Goal: Task Accomplishment & Management: Use online tool/utility

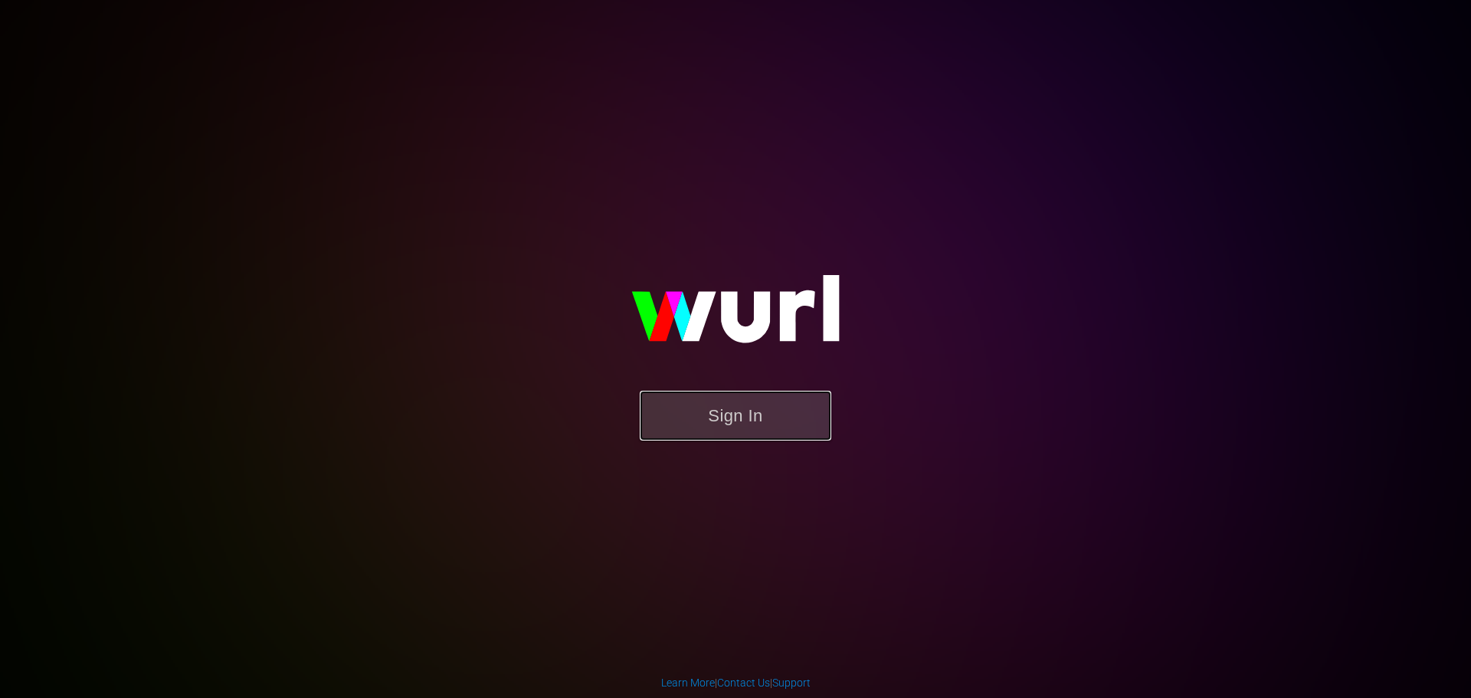
click at [755, 418] on button "Sign In" at bounding box center [736, 416] width 192 height 50
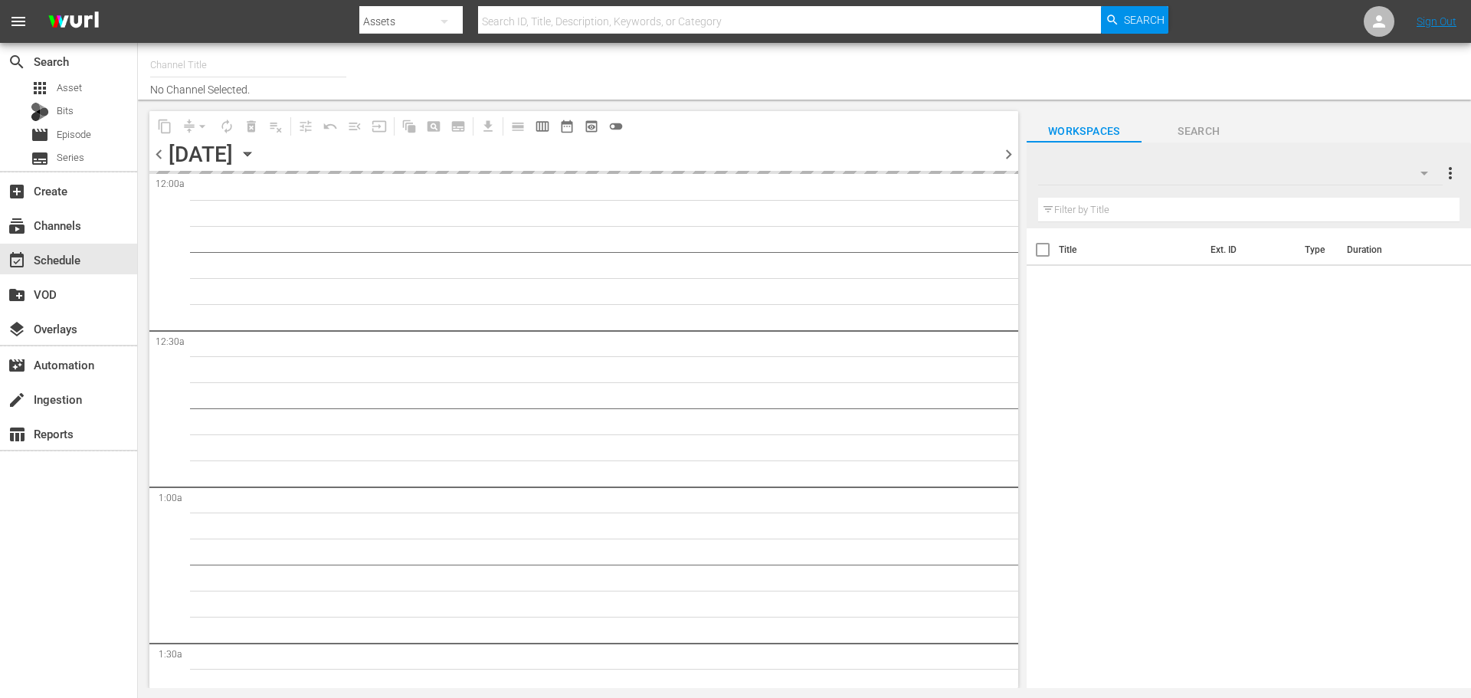
type input "CineWestern (previously Western | Peplum) (933)"
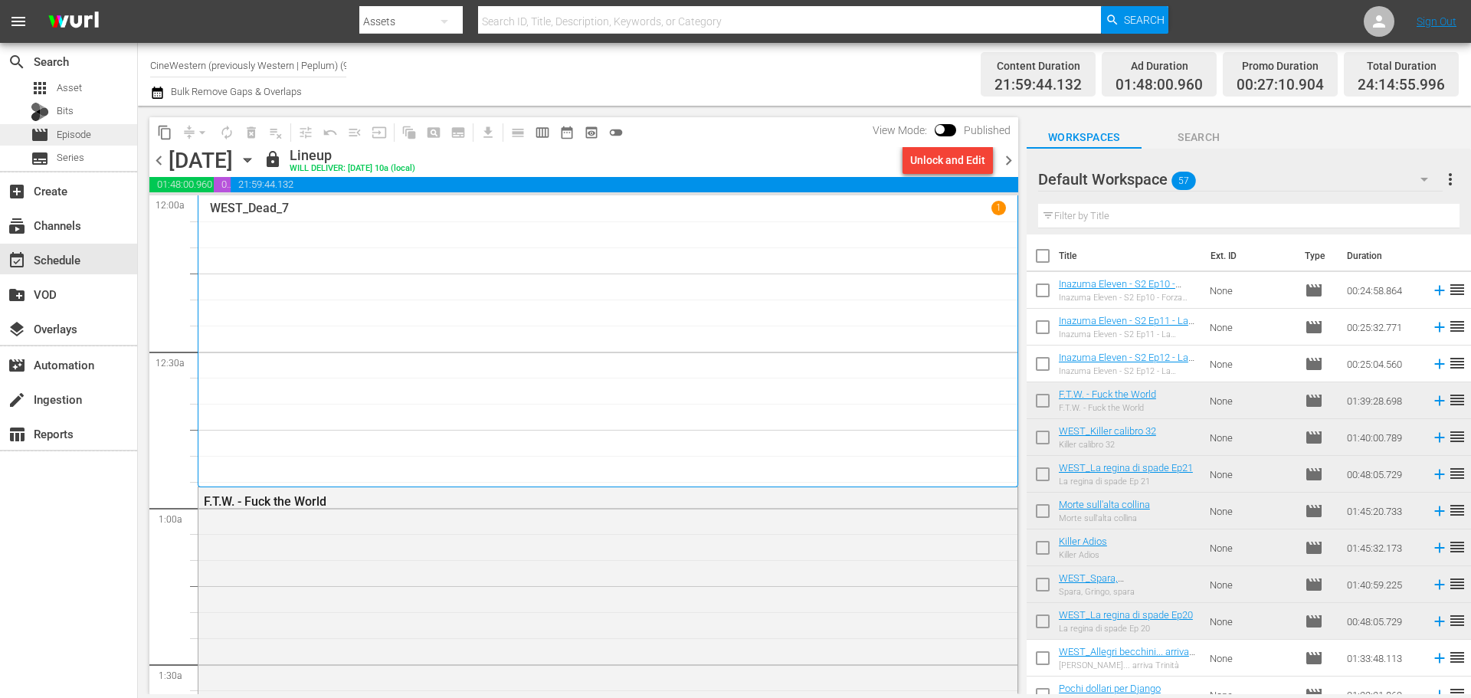
click at [87, 136] on span "Episode" at bounding box center [74, 134] width 34 height 15
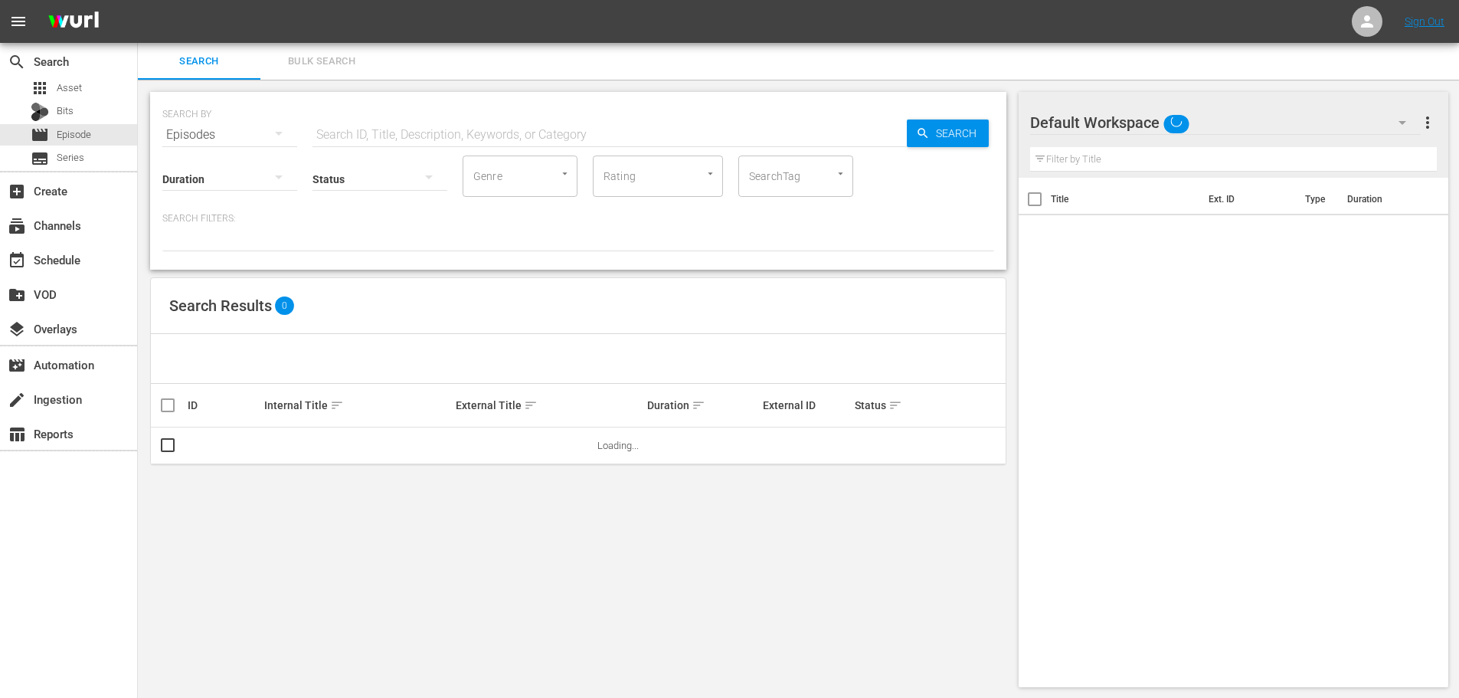
click at [384, 131] on input "text" at bounding box center [610, 134] width 594 height 37
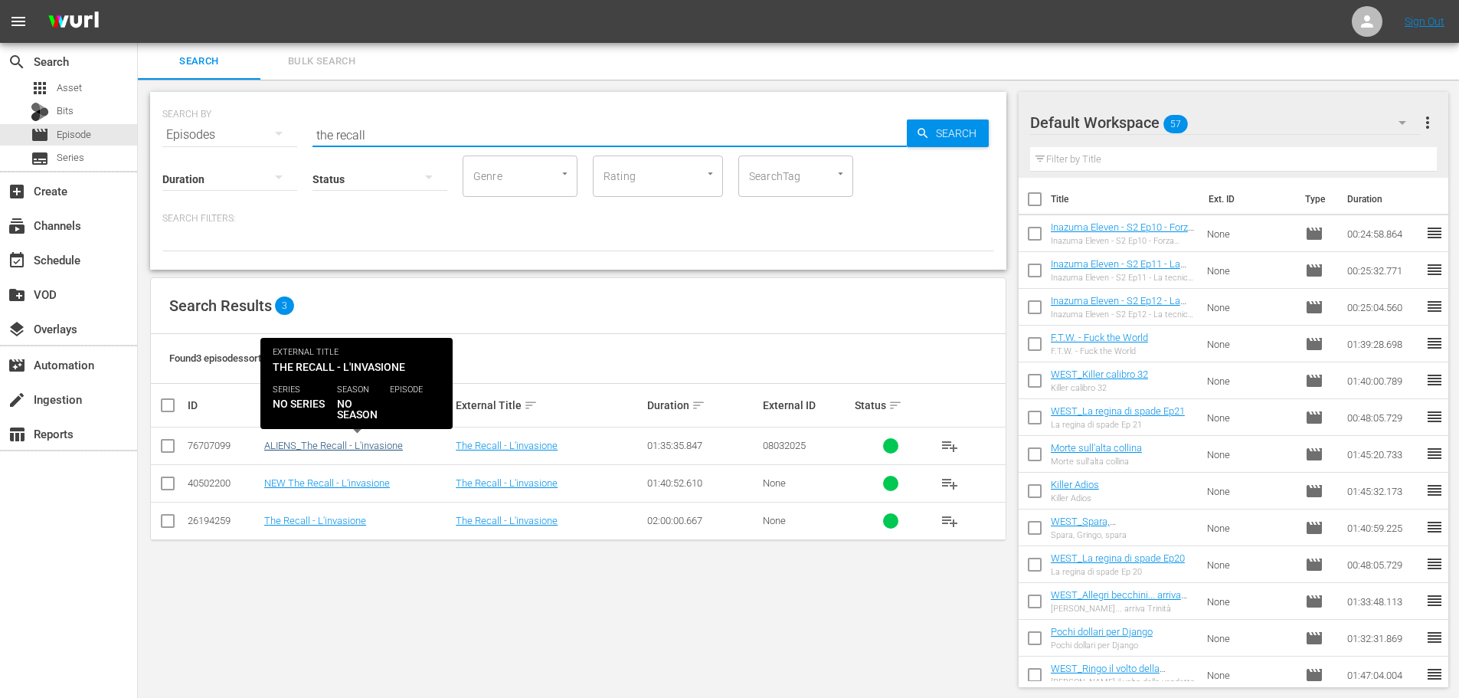
type input "the recall"
click at [350, 446] on link "ALIENS_The Recall - L'invasione" at bounding box center [333, 445] width 139 height 11
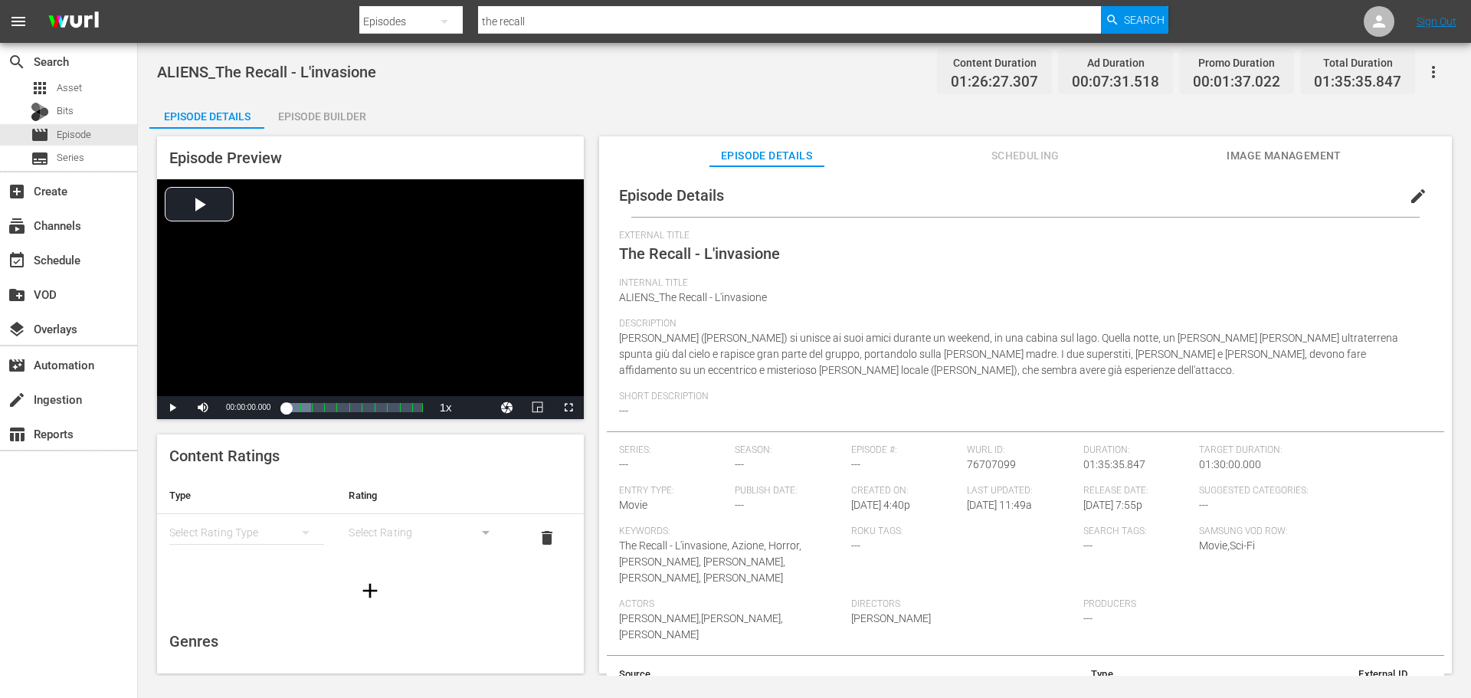
click at [333, 122] on div "Episode Builder" at bounding box center [321, 116] width 115 height 37
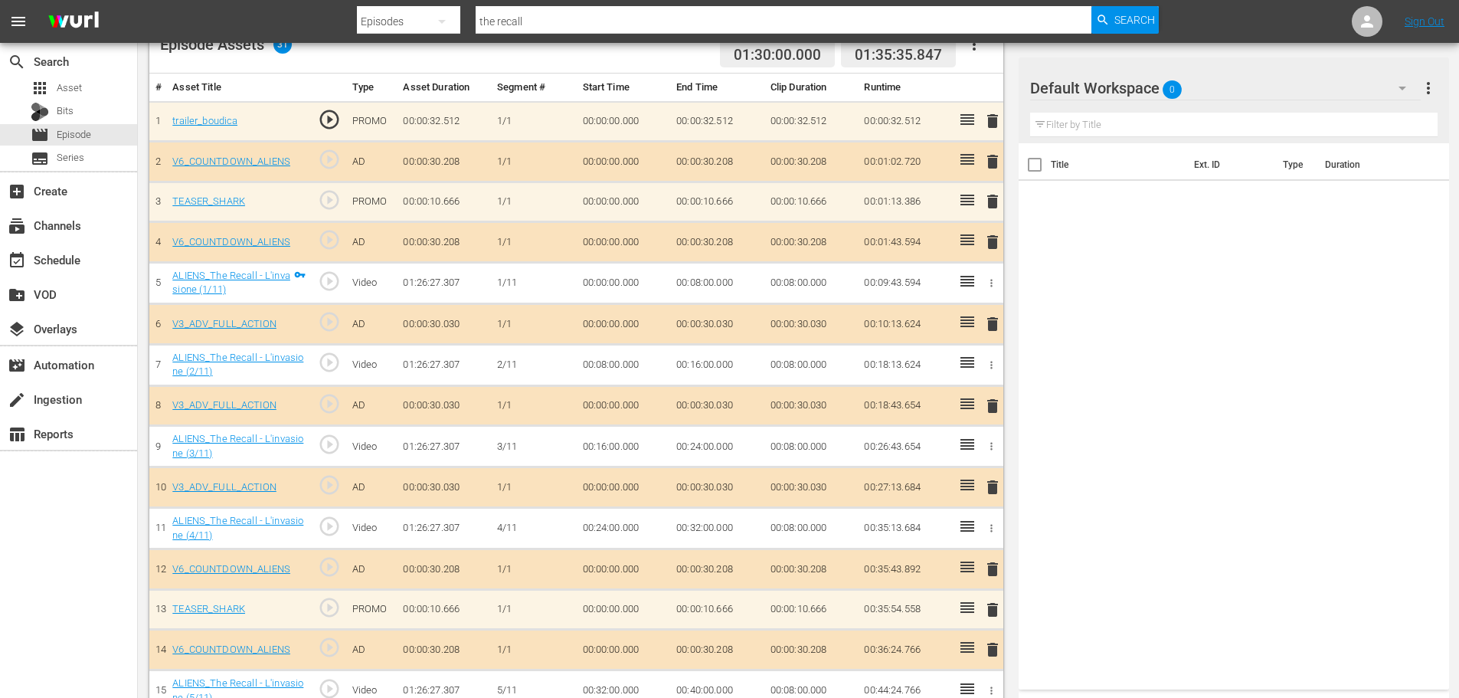
scroll to position [110, 0]
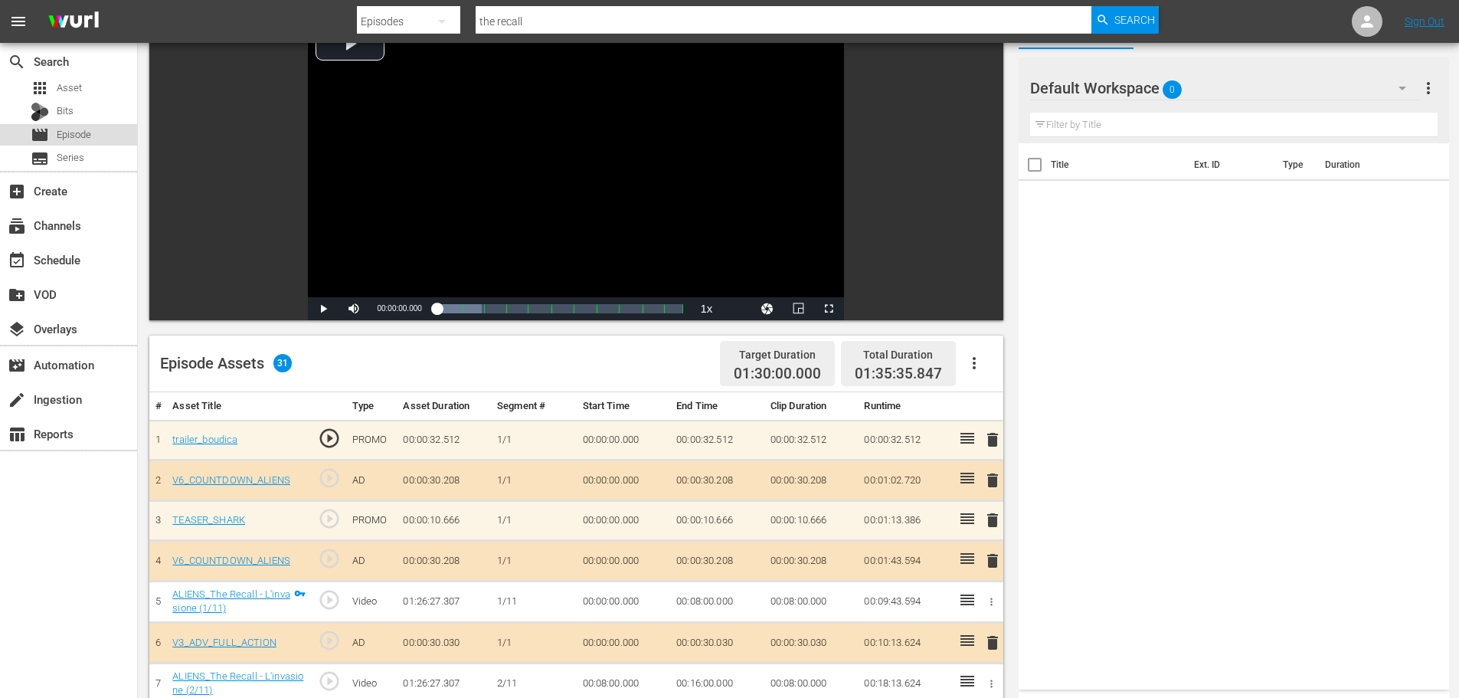
click at [74, 140] on span "Episode" at bounding box center [74, 134] width 34 height 15
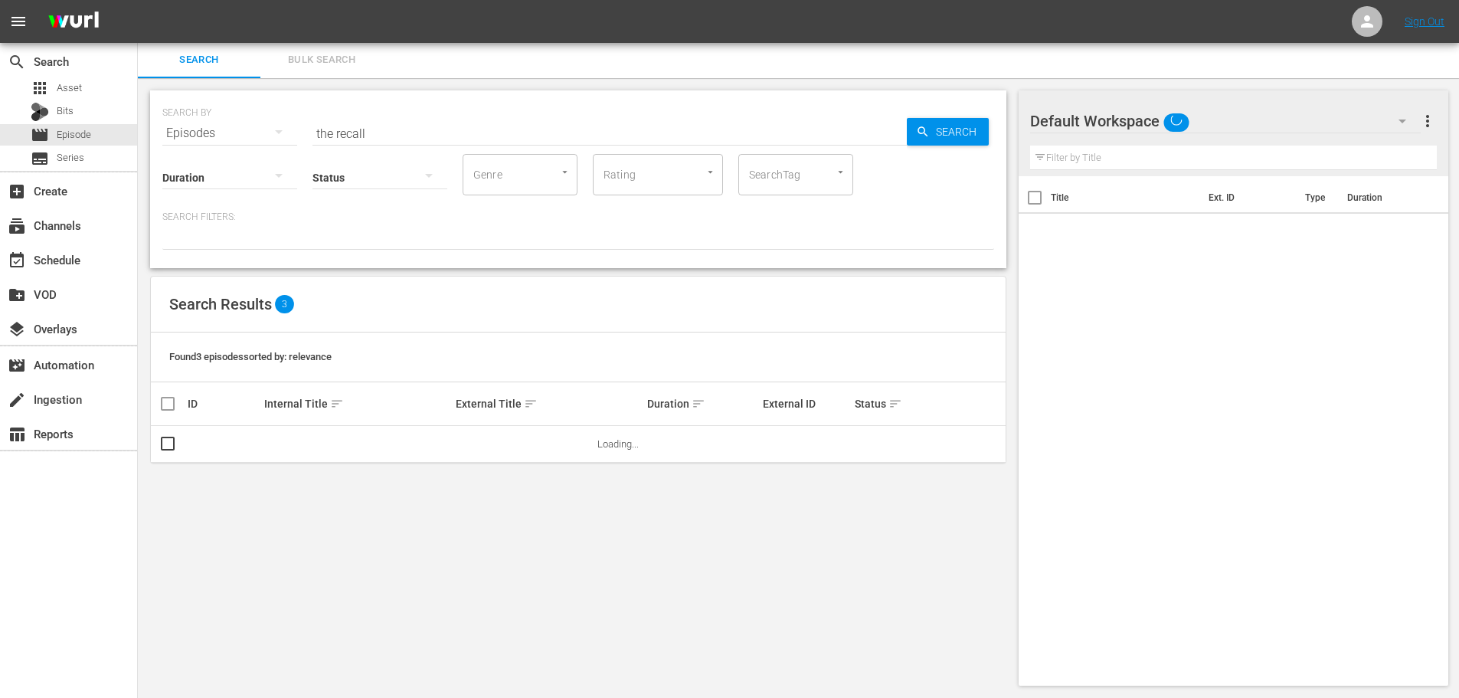
scroll to position [2, 0]
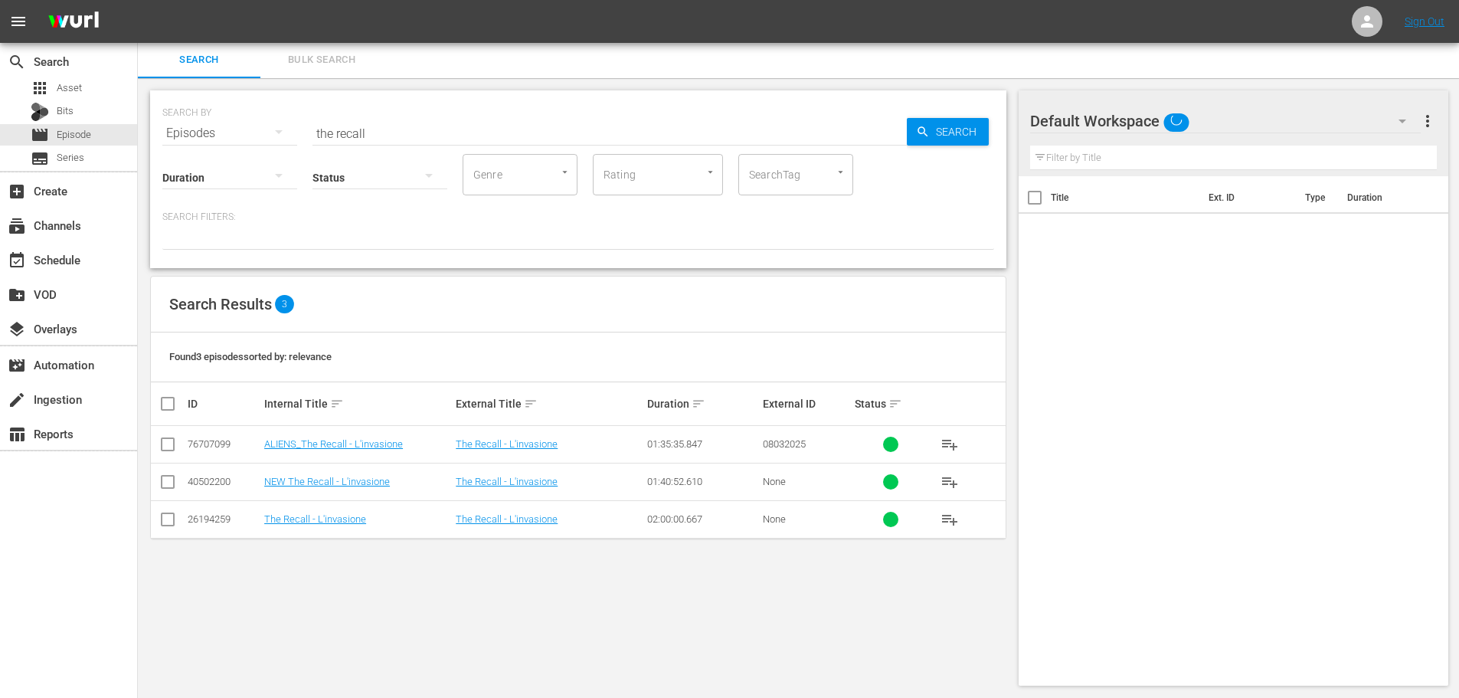
drag, startPoint x: 410, startPoint y: 130, endPoint x: 798, endPoint y: 235, distance: 402.3
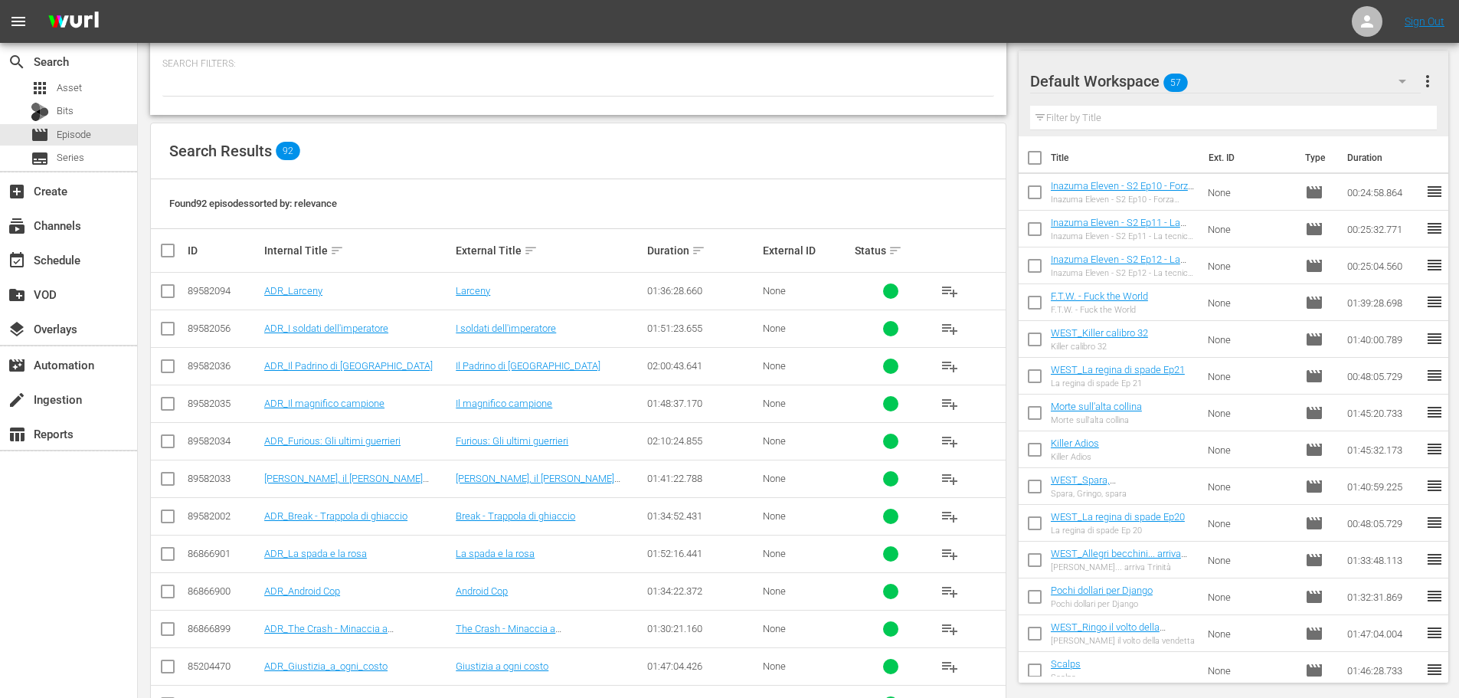
scroll to position [231, 0]
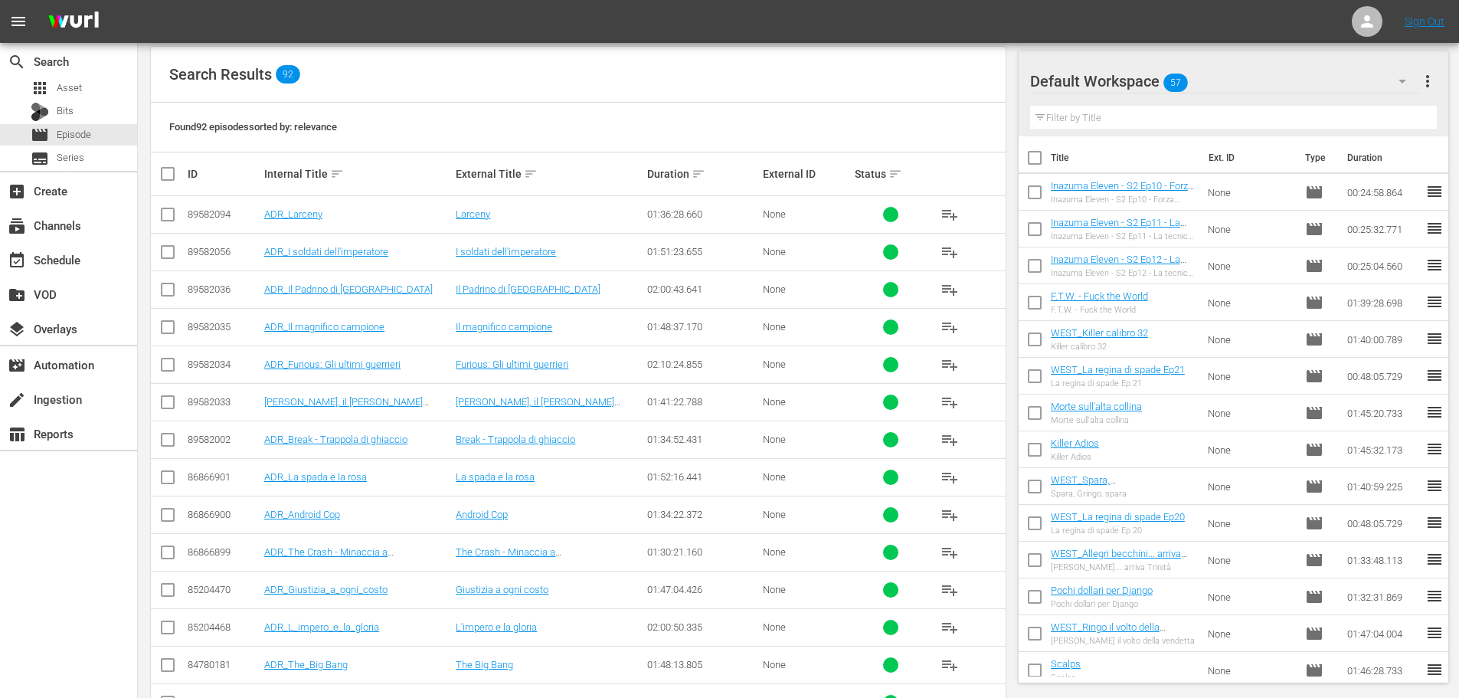
type input "adr_"
click at [329, 671] on td "ADR_The_Big Bang" at bounding box center [358, 665] width 192 height 38
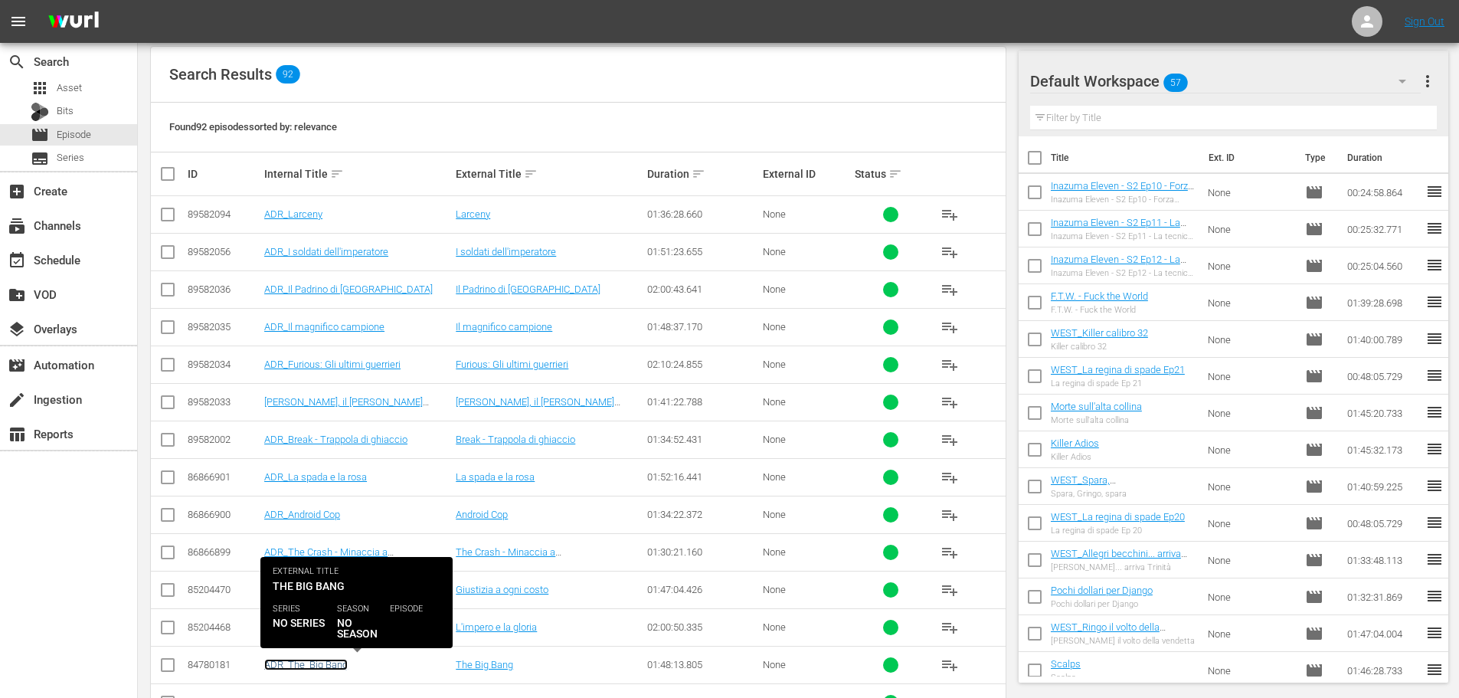
click at [328, 669] on link "ADR_The_Big Bang" at bounding box center [305, 664] width 83 height 11
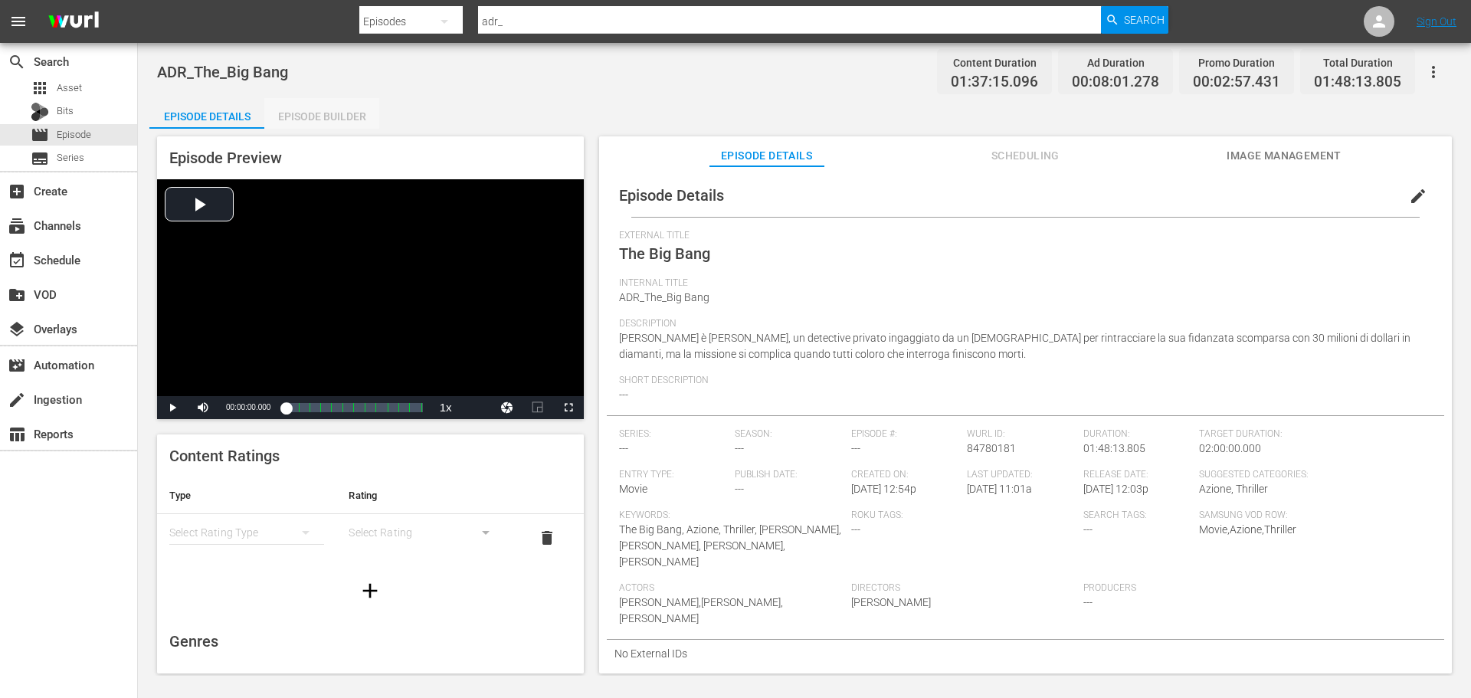
click at [306, 122] on div "Episode Builder" at bounding box center [321, 116] width 115 height 37
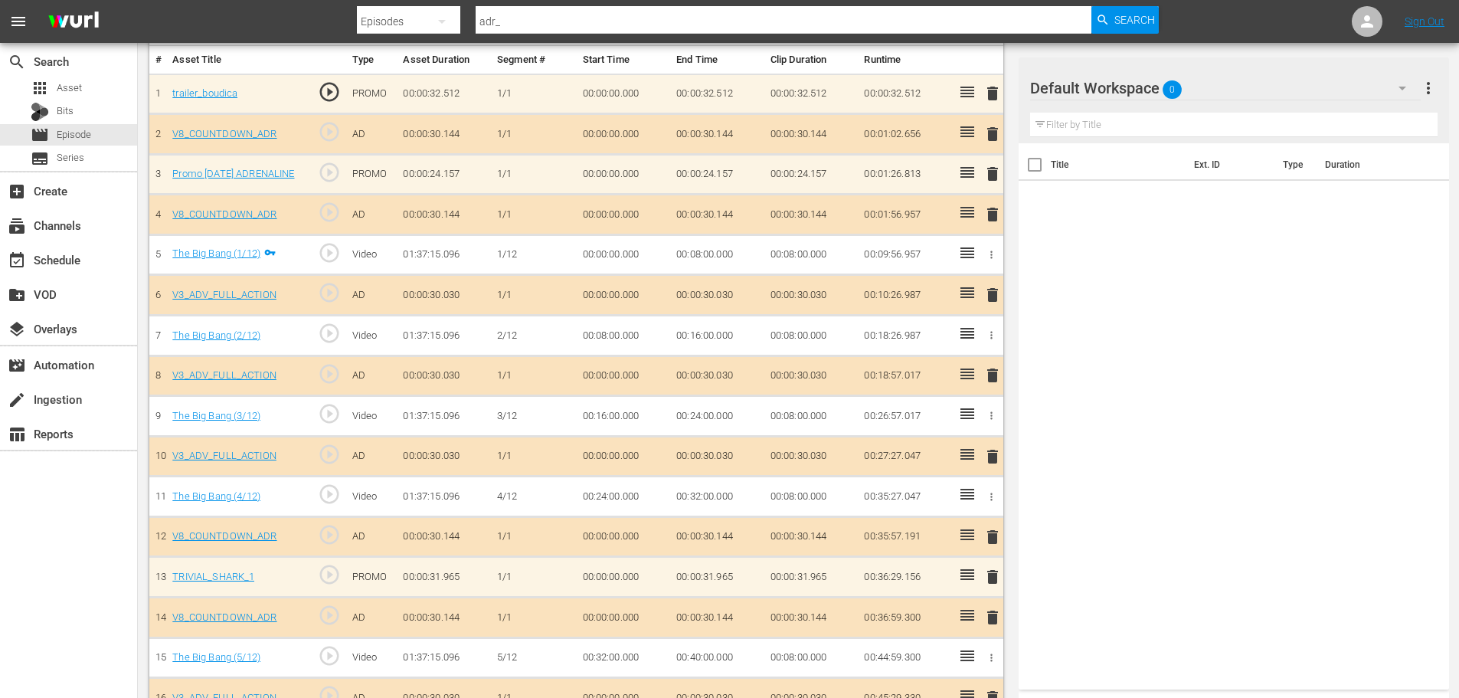
scroll to position [447, 0]
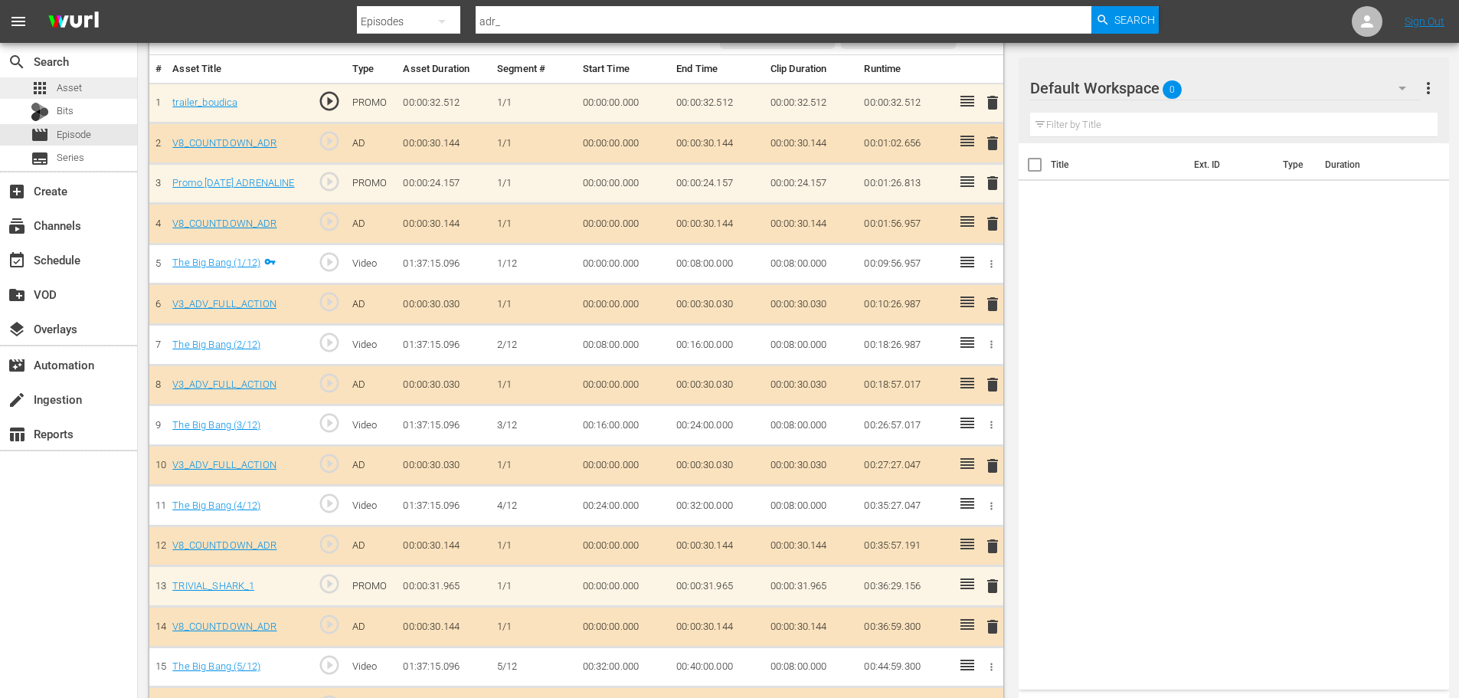
click at [95, 89] on div "apps Asset" at bounding box center [68, 87] width 137 height 21
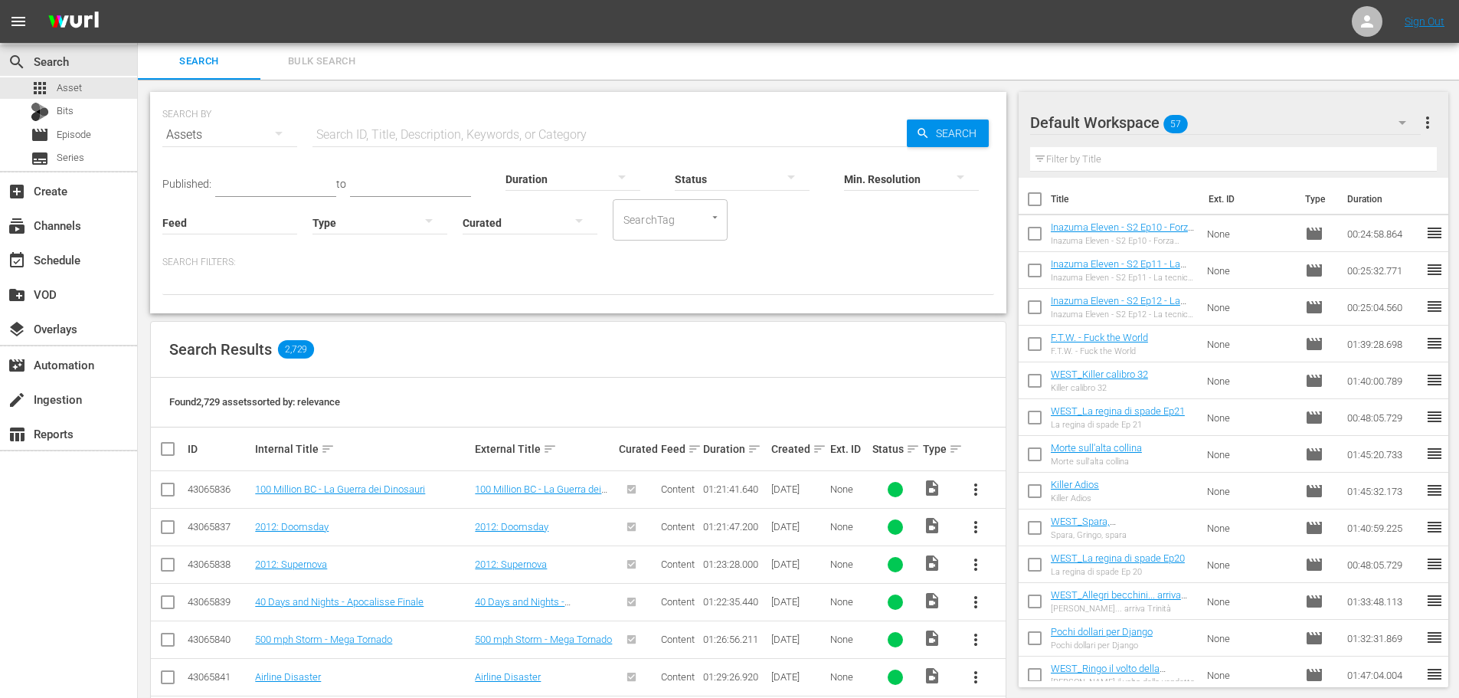
click at [375, 230] on div at bounding box center [380, 222] width 135 height 43
click at [381, 317] on div "Promo" at bounding box center [380, 318] width 135 height 25
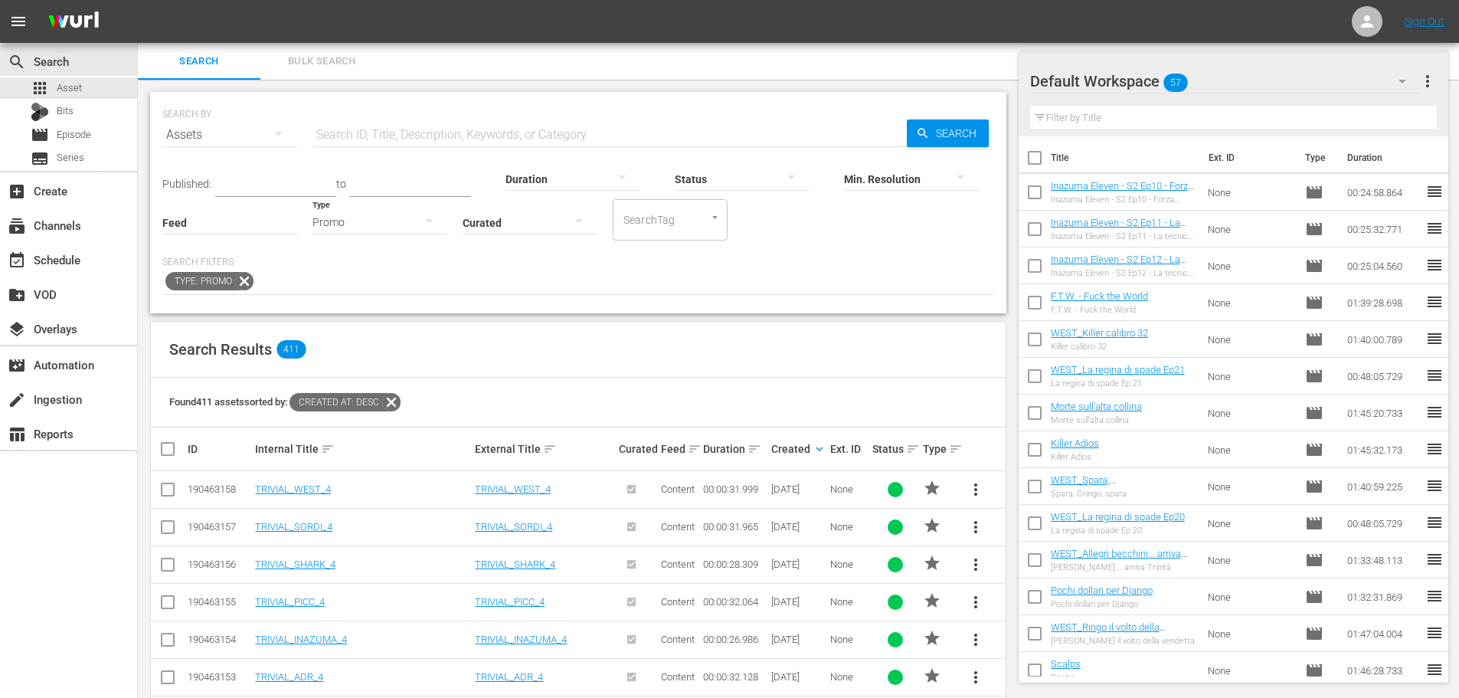
scroll to position [230, 0]
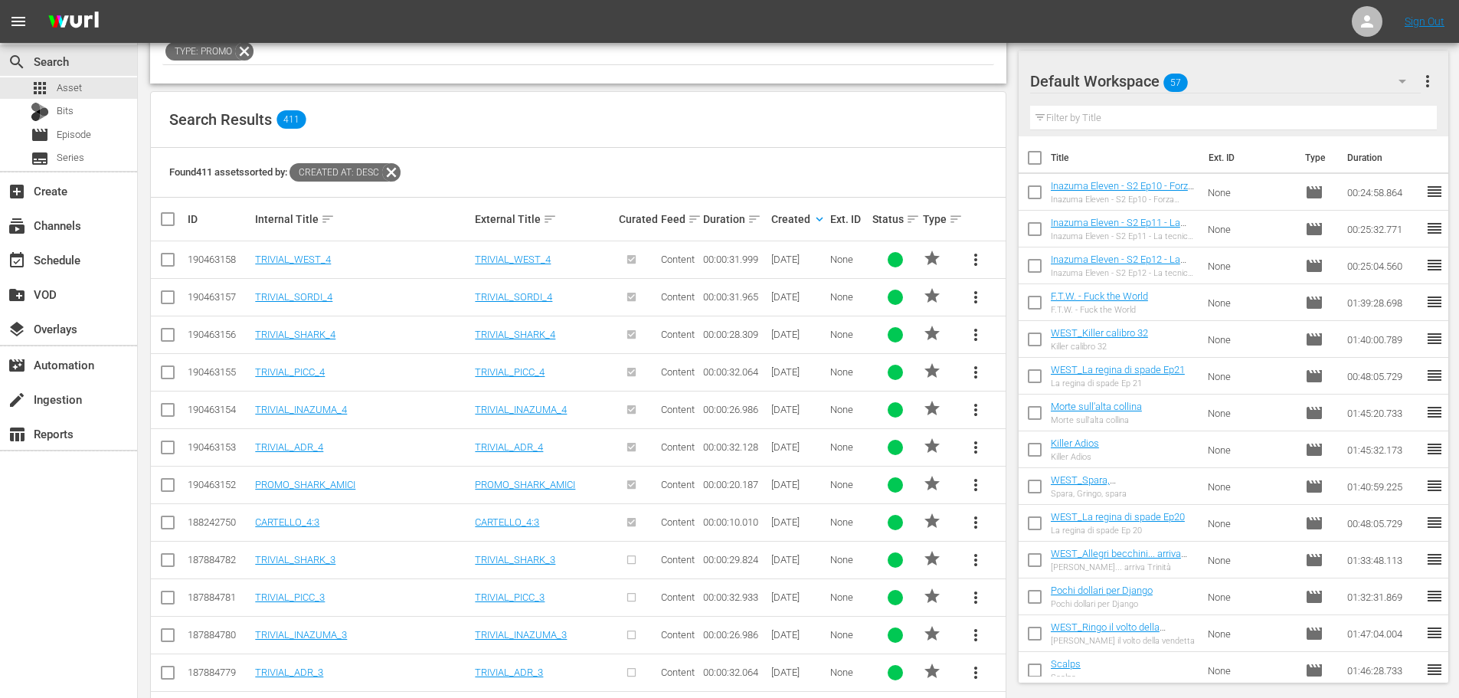
click at [979, 448] on span "more_vert" at bounding box center [976, 447] width 18 height 18
click at [1019, 493] on div "Workspace" at bounding box center [1080, 490] width 147 height 37
click at [1034, 159] on input "checkbox" at bounding box center [1035, 161] width 32 height 32
checkbox input "true"
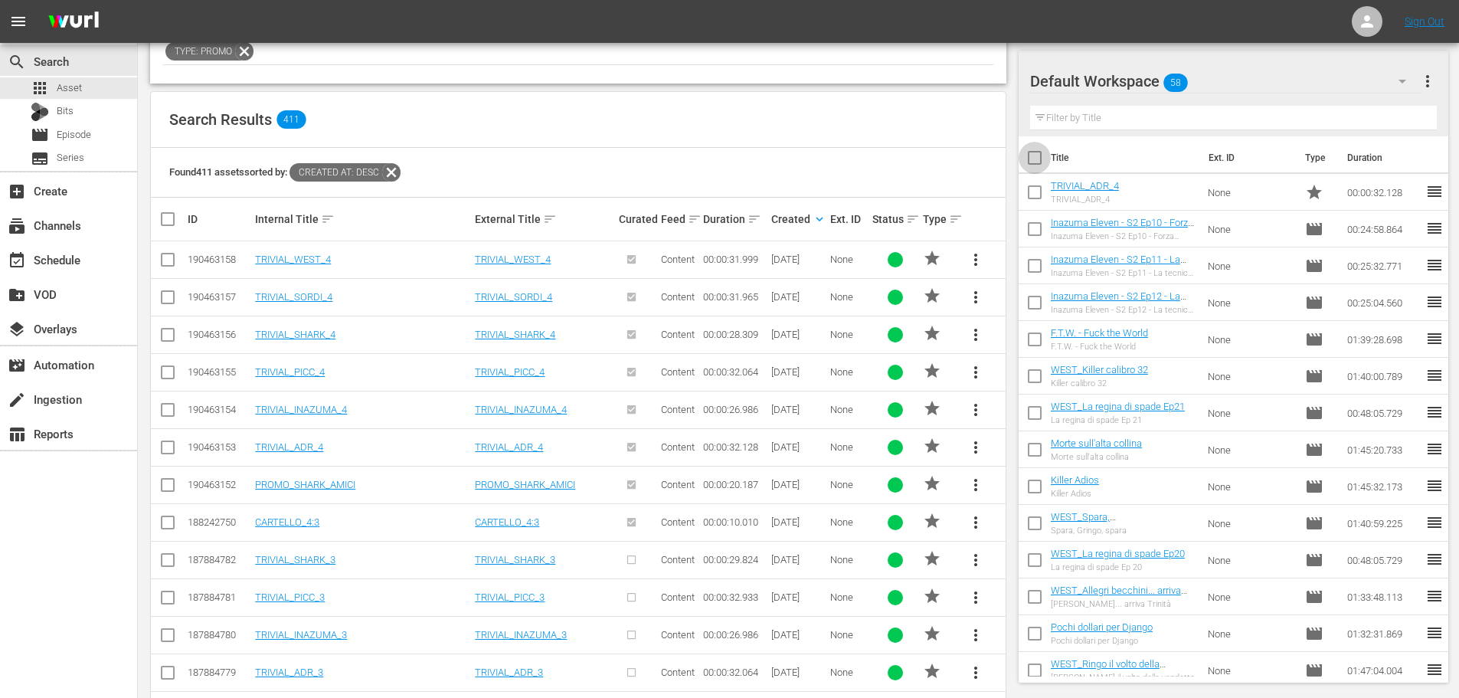
checkbox input "true"
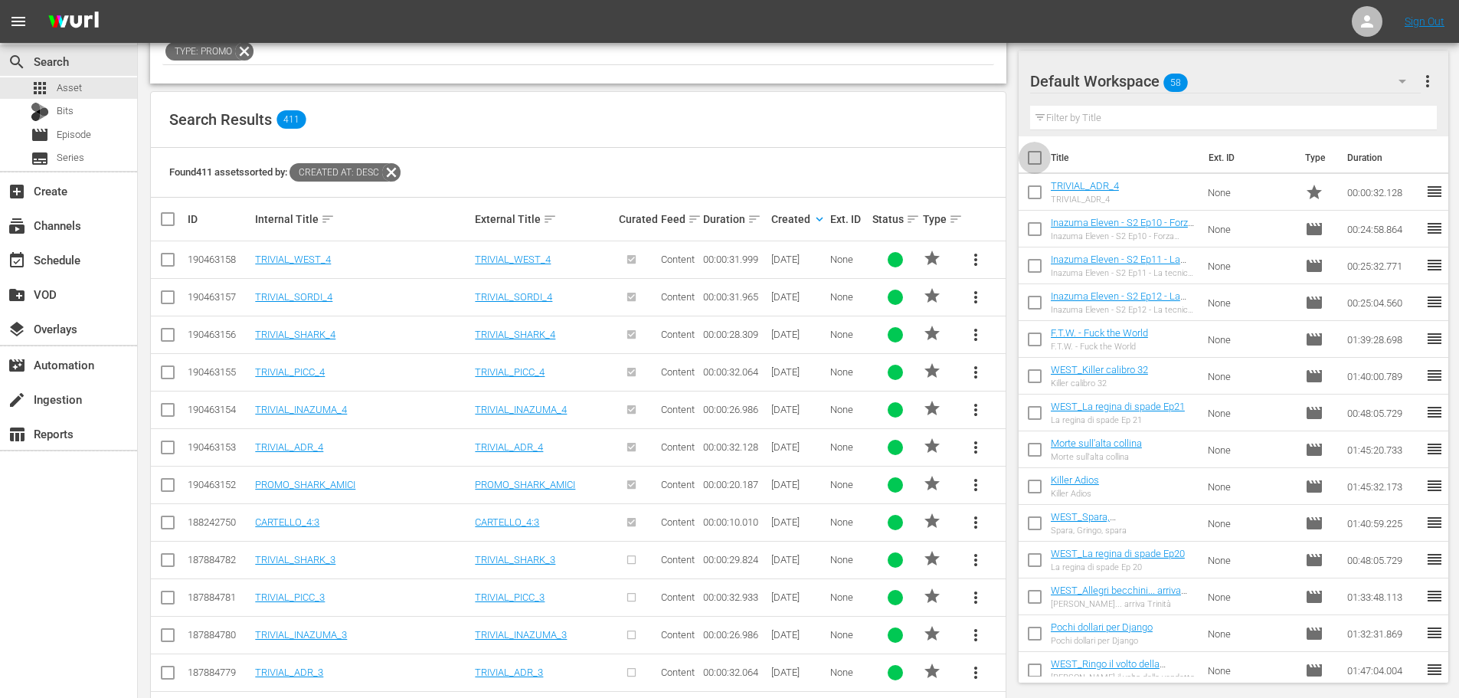
checkbox input "true"
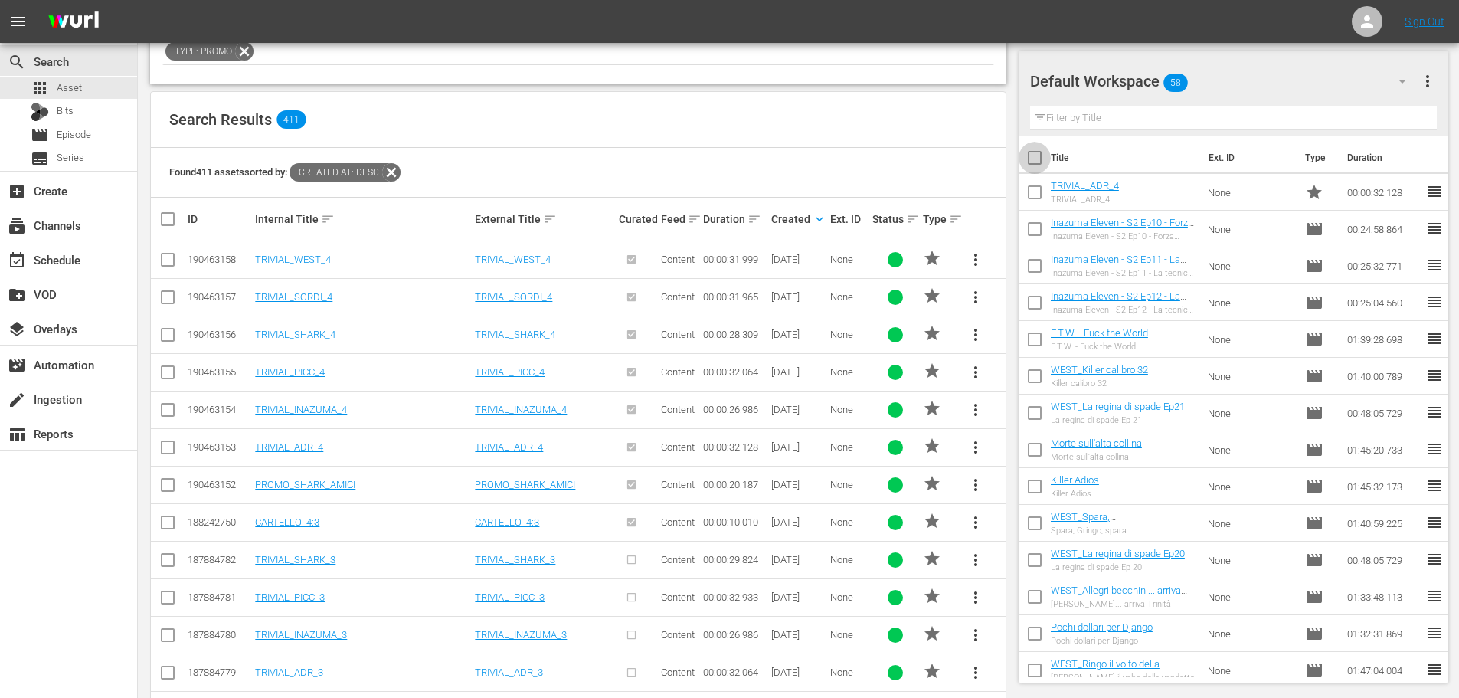
checkbox input "true"
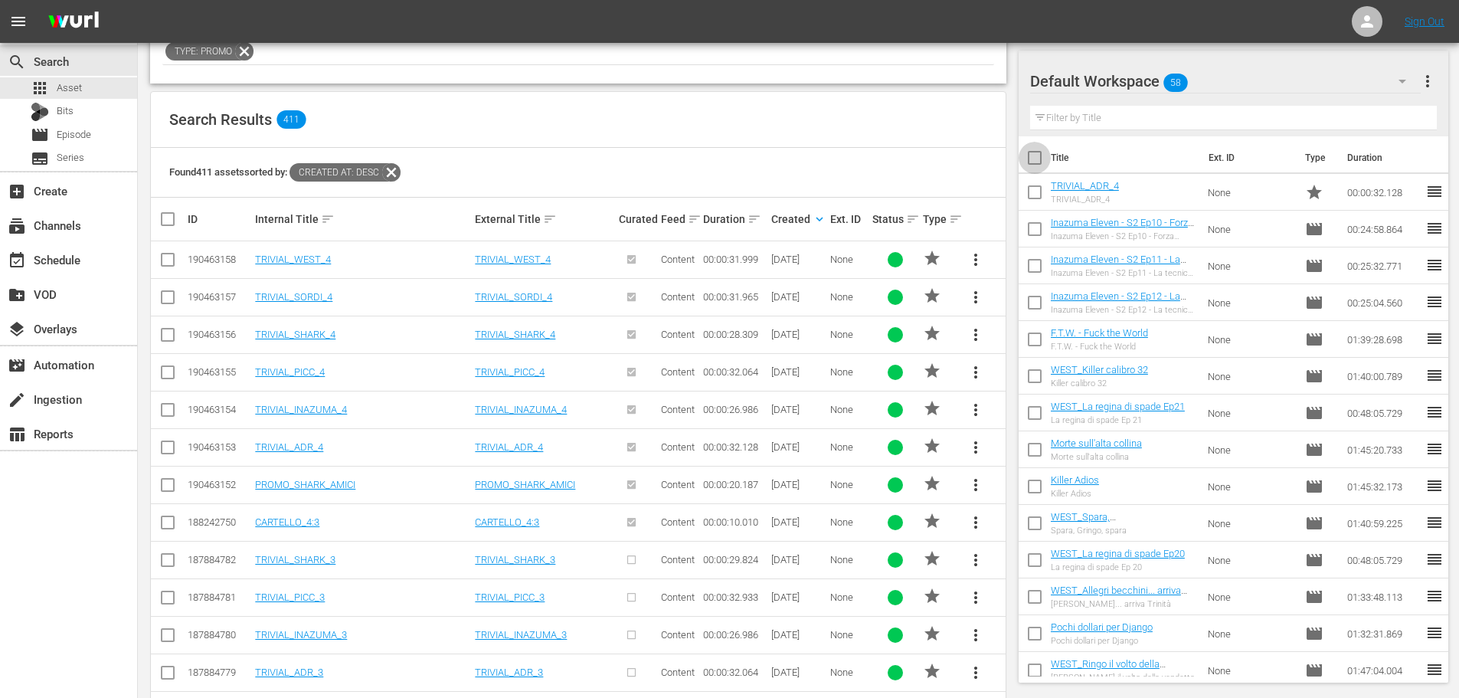
checkbox input "true"
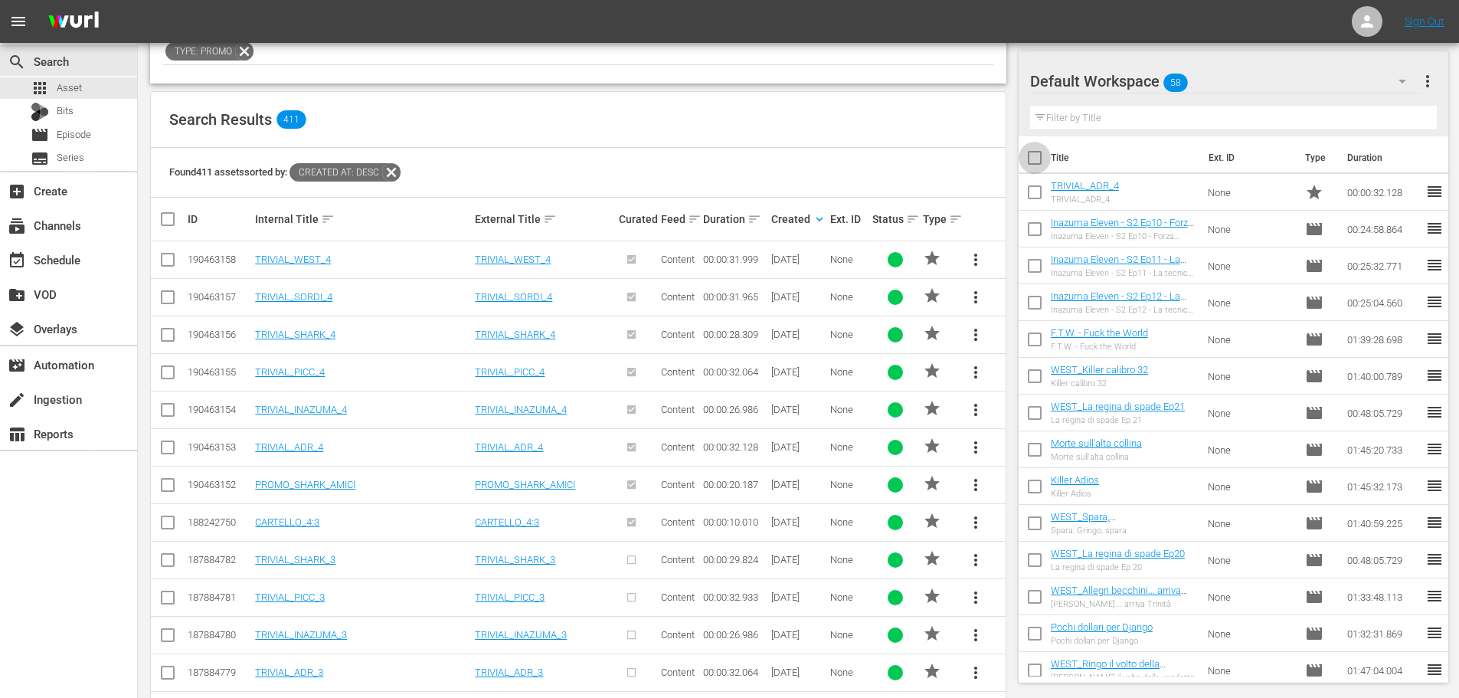
checkbox input "true"
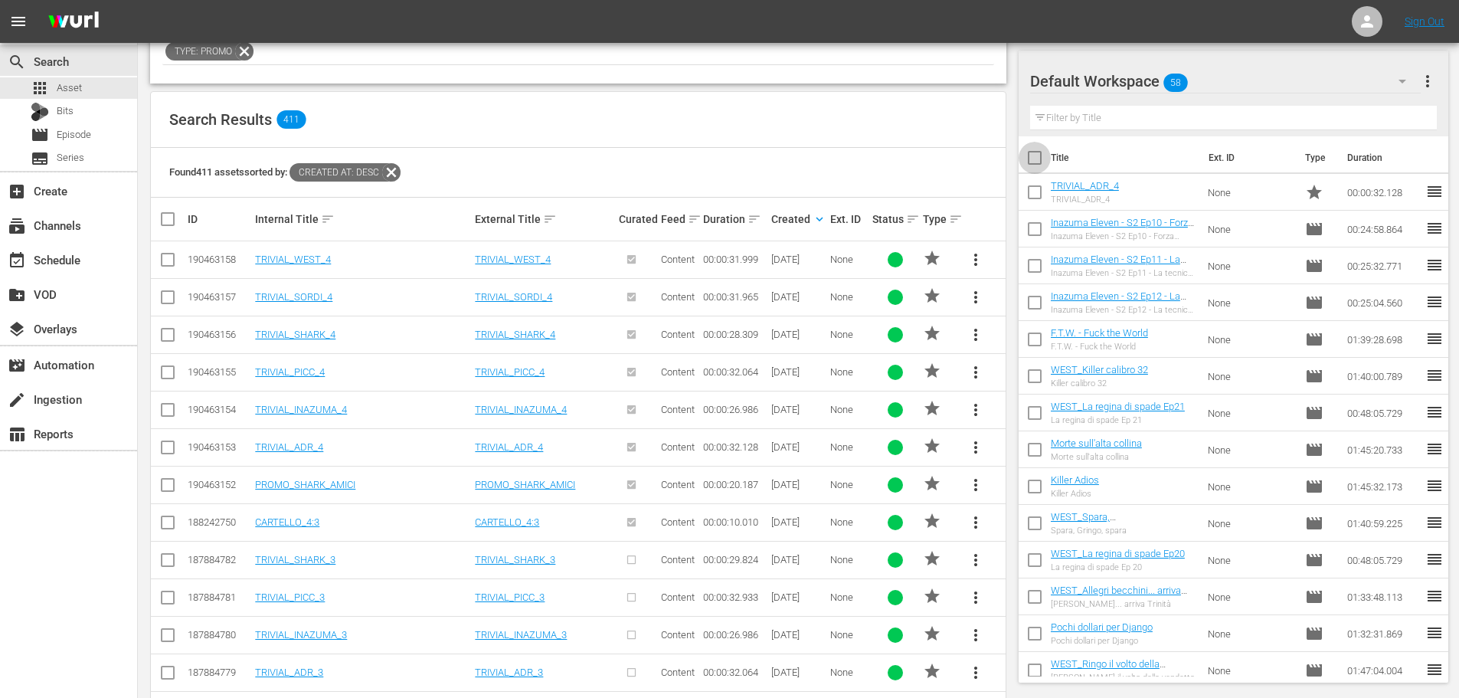
checkbox input "true"
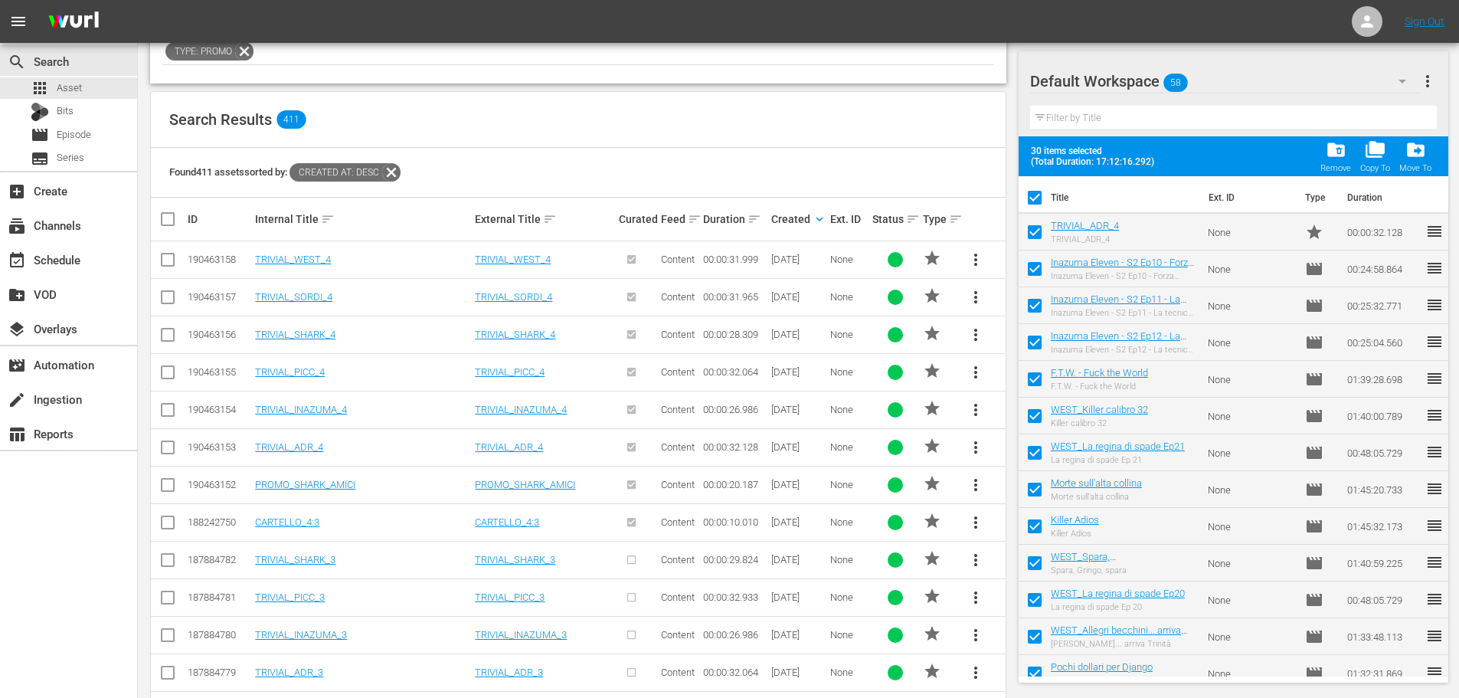
click at [1035, 235] on input "checkbox" at bounding box center [1035, 235] width 32 height 32
checkbox input "false"
click at [1331, 162] on div "folder_delete Remove" at bounding box center [1336, 156] width 31 height 34
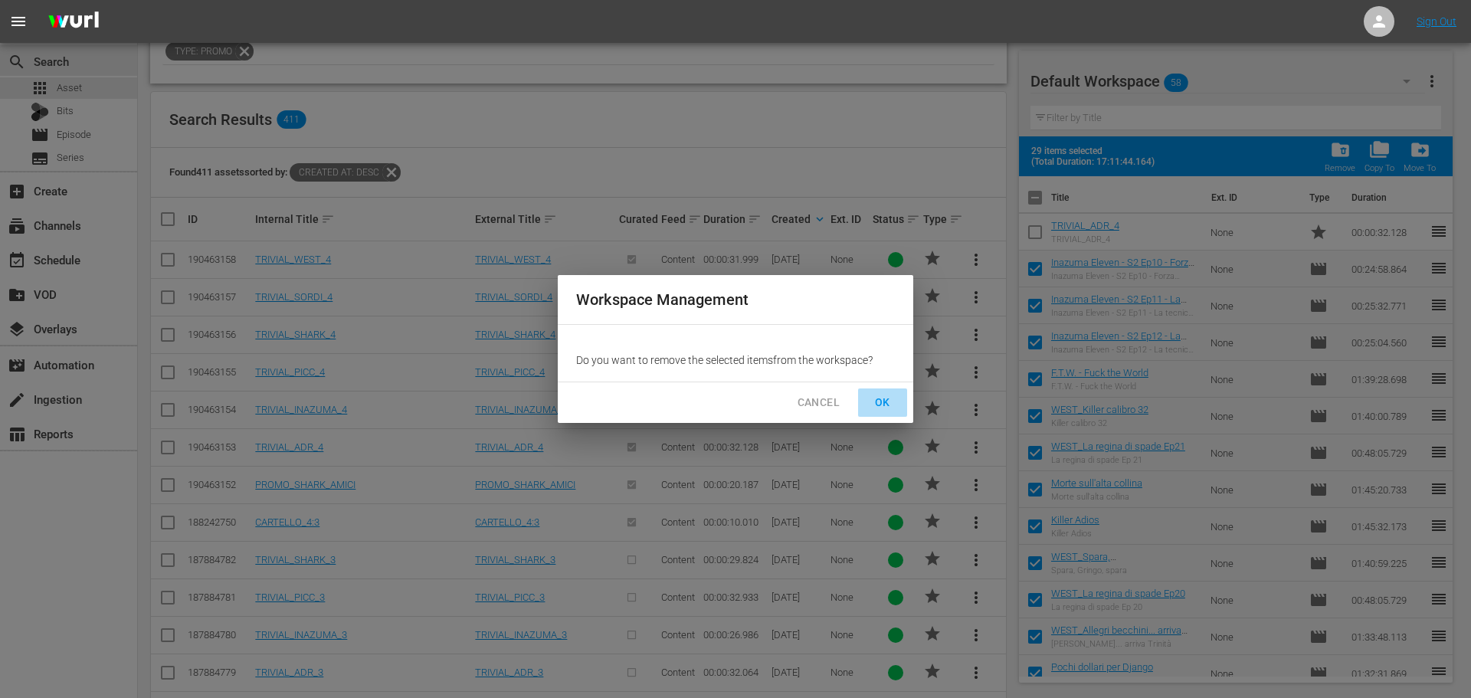
click at [885, 409] on span "OK" at bounding box center [882, 402] width 25 height 19
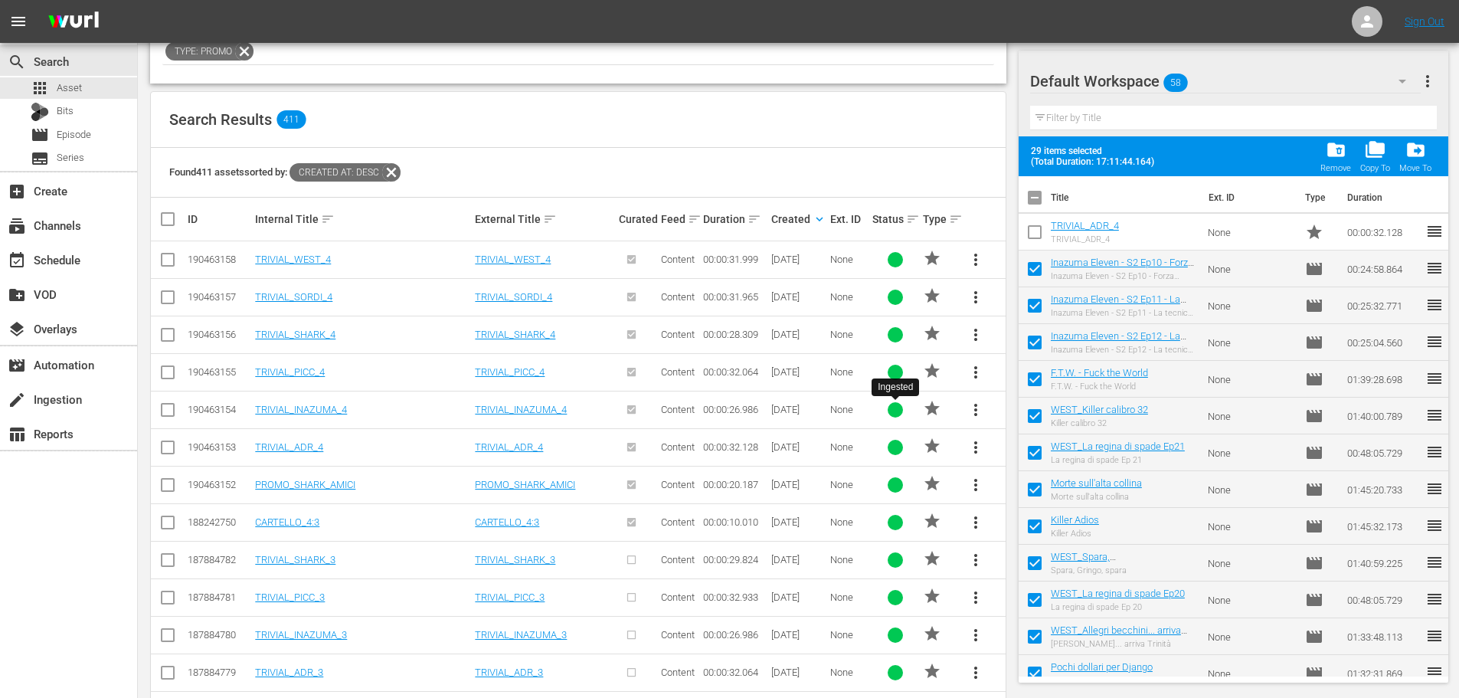
checkbox input "false"
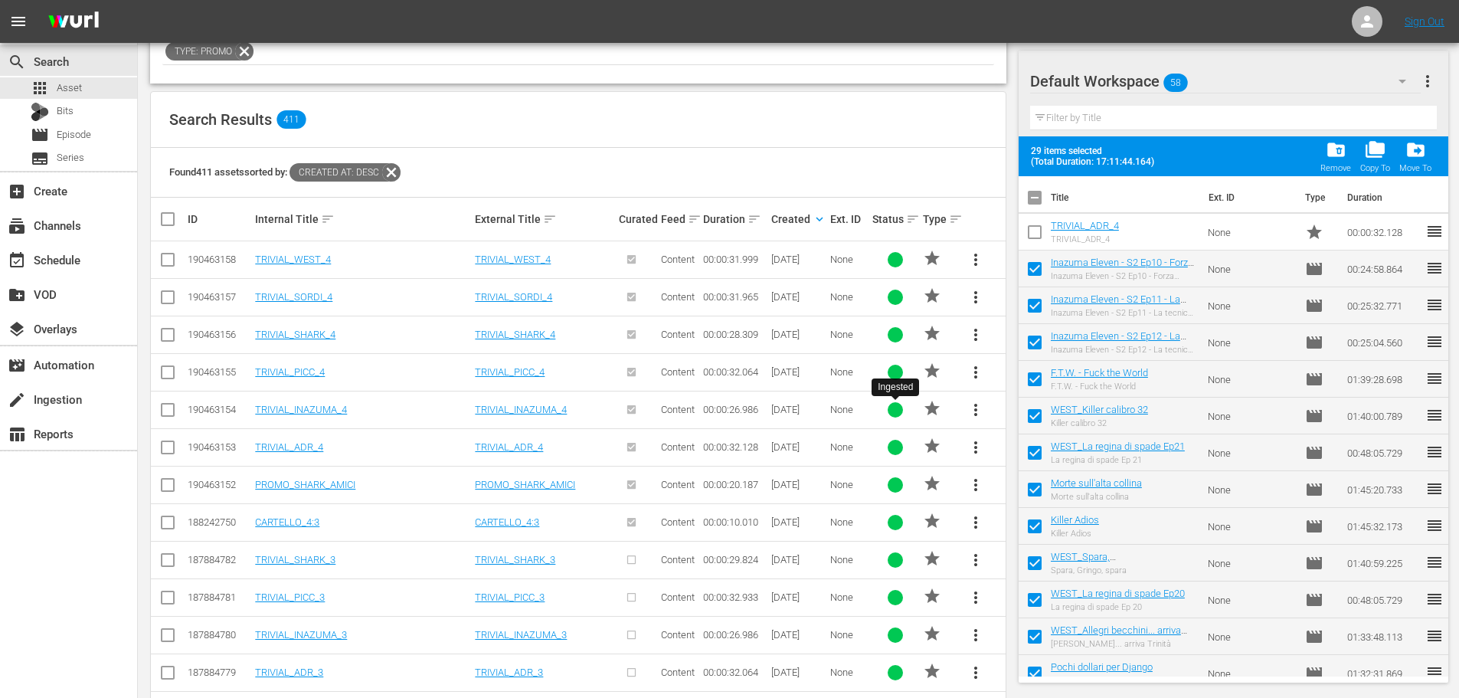
checkbox input "false"
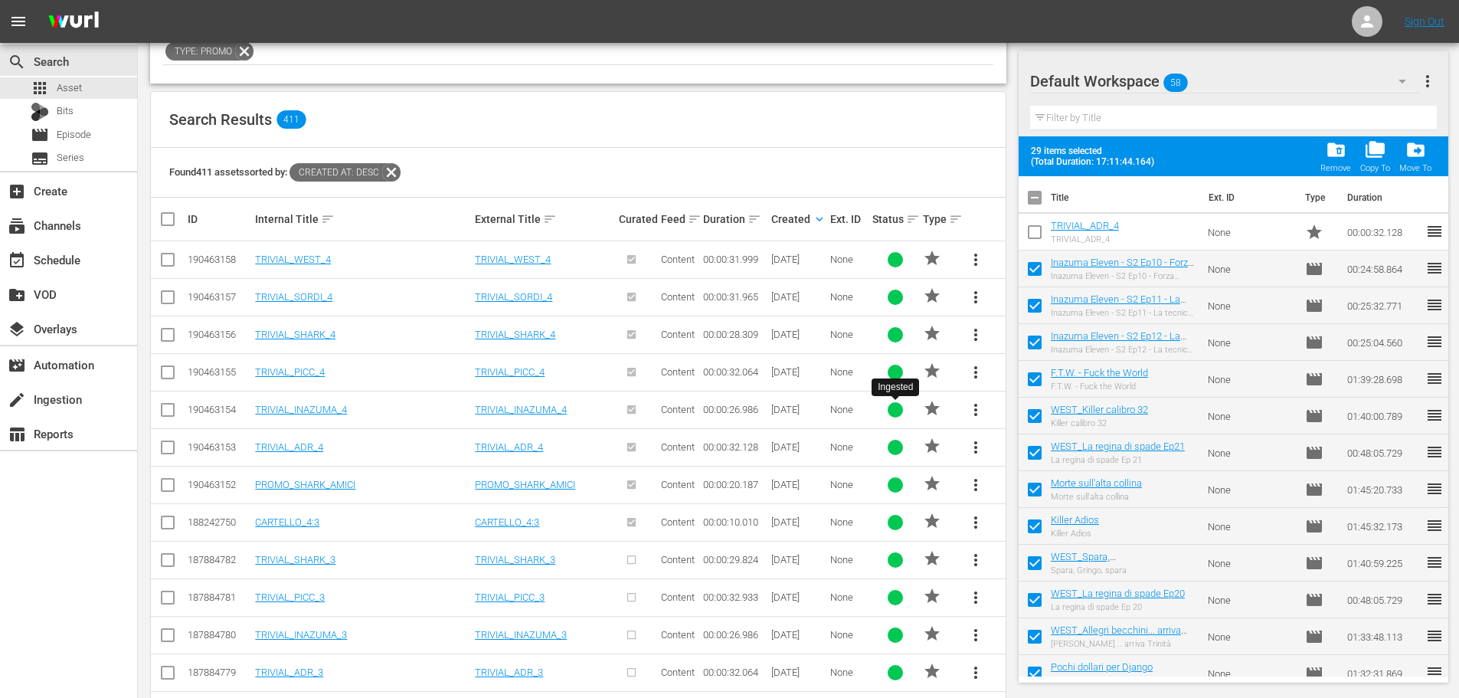
checkbox input "false"
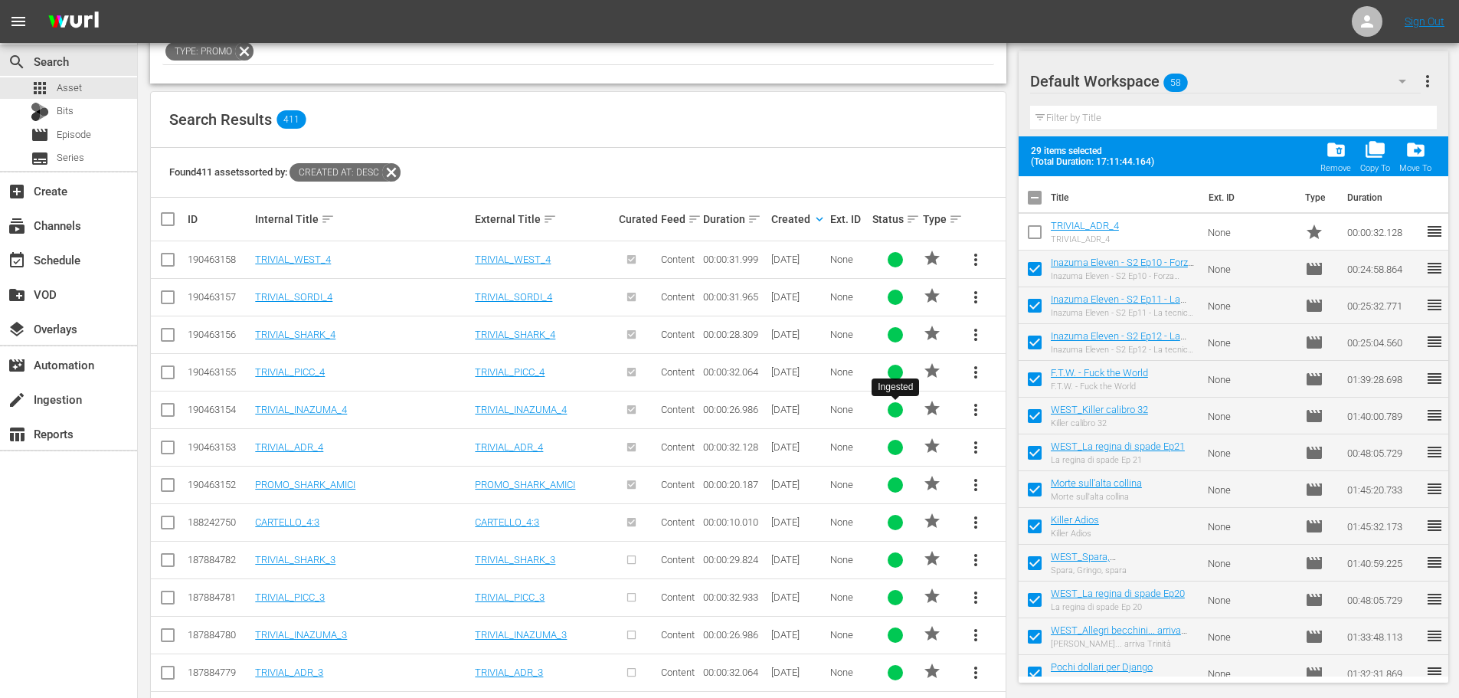
checkbox input "false"
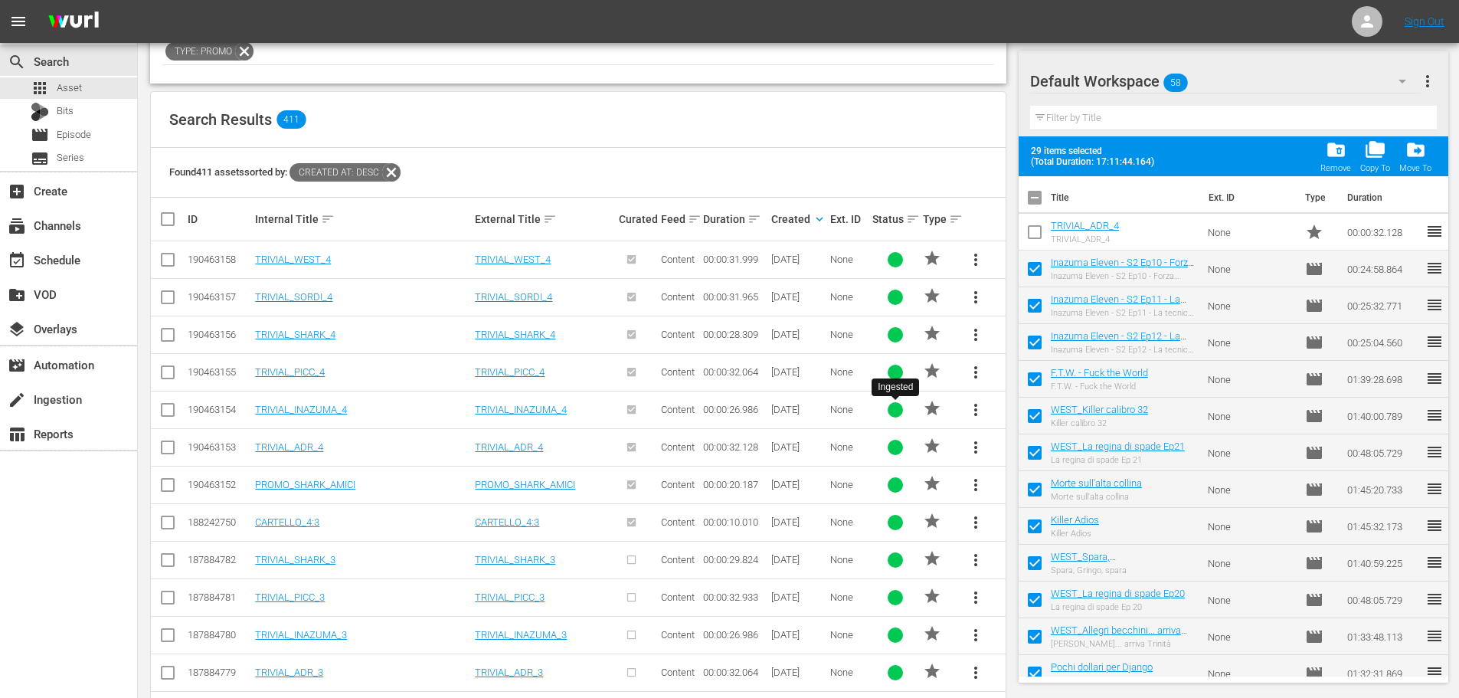
checkbox input "false"
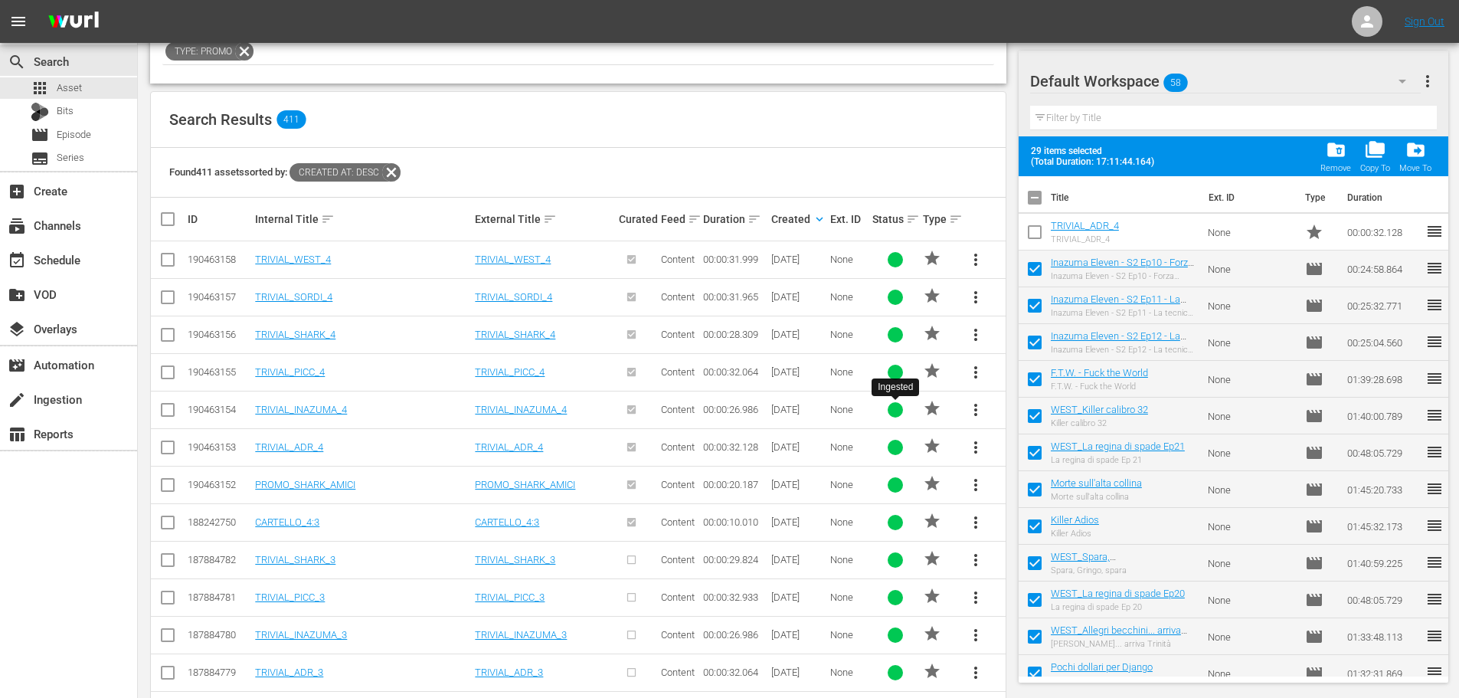
checkbox input "false"
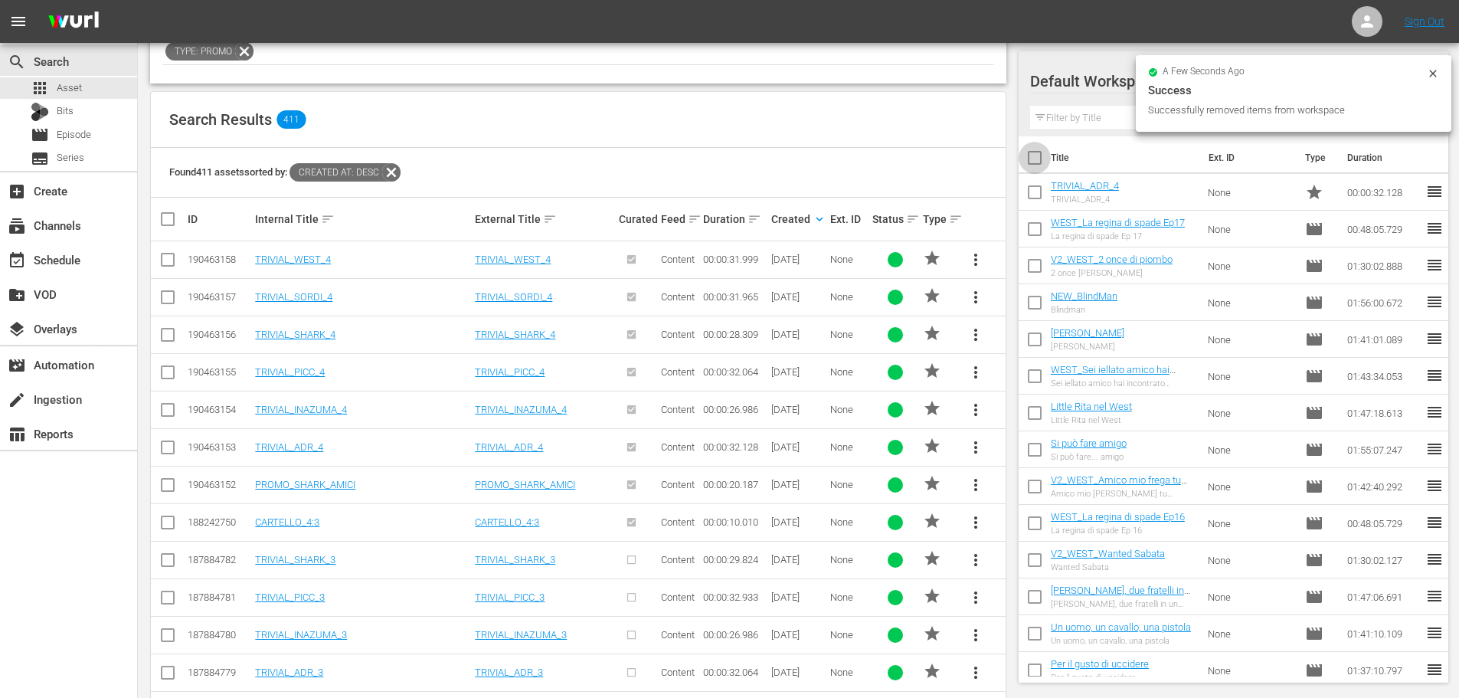
click at [1027, 155] on input "checkbox" at bounding box center [1035, 161] width 32 height 32
checkbox input "true"
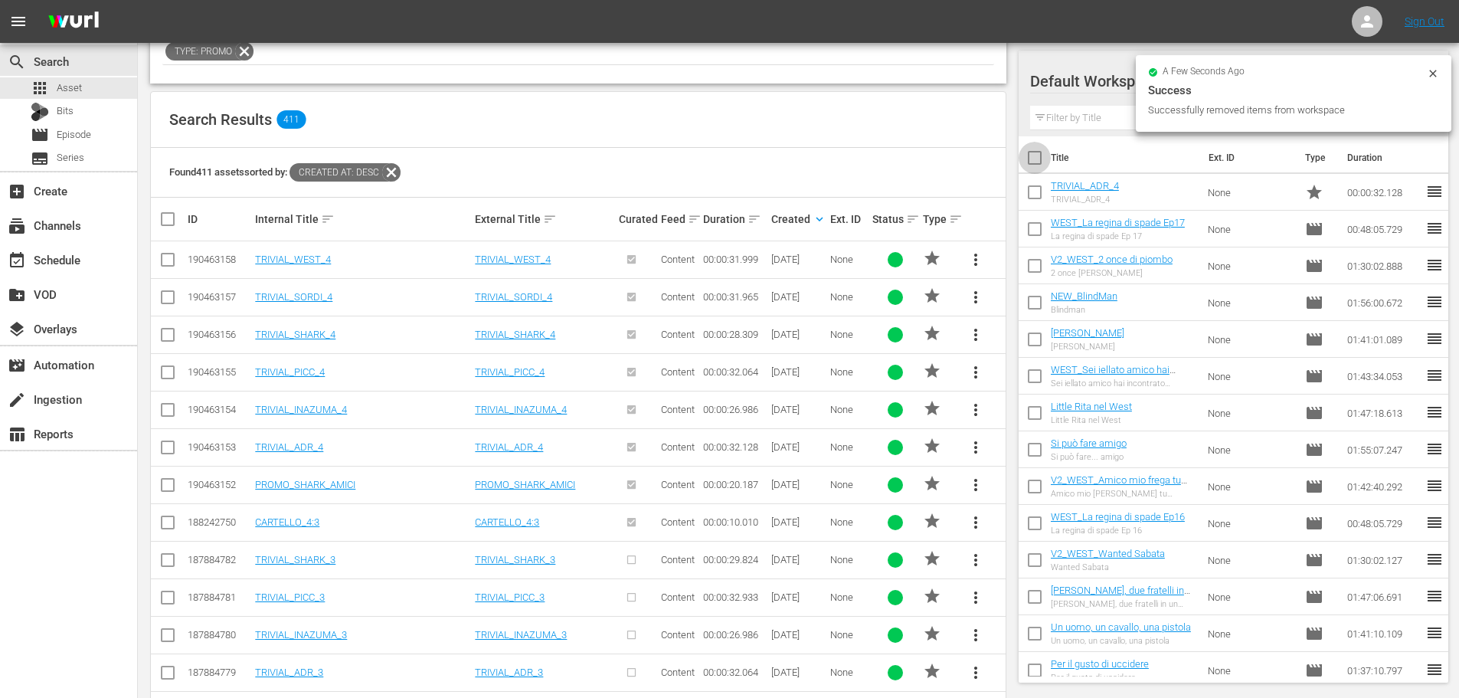
checkbox input "true"
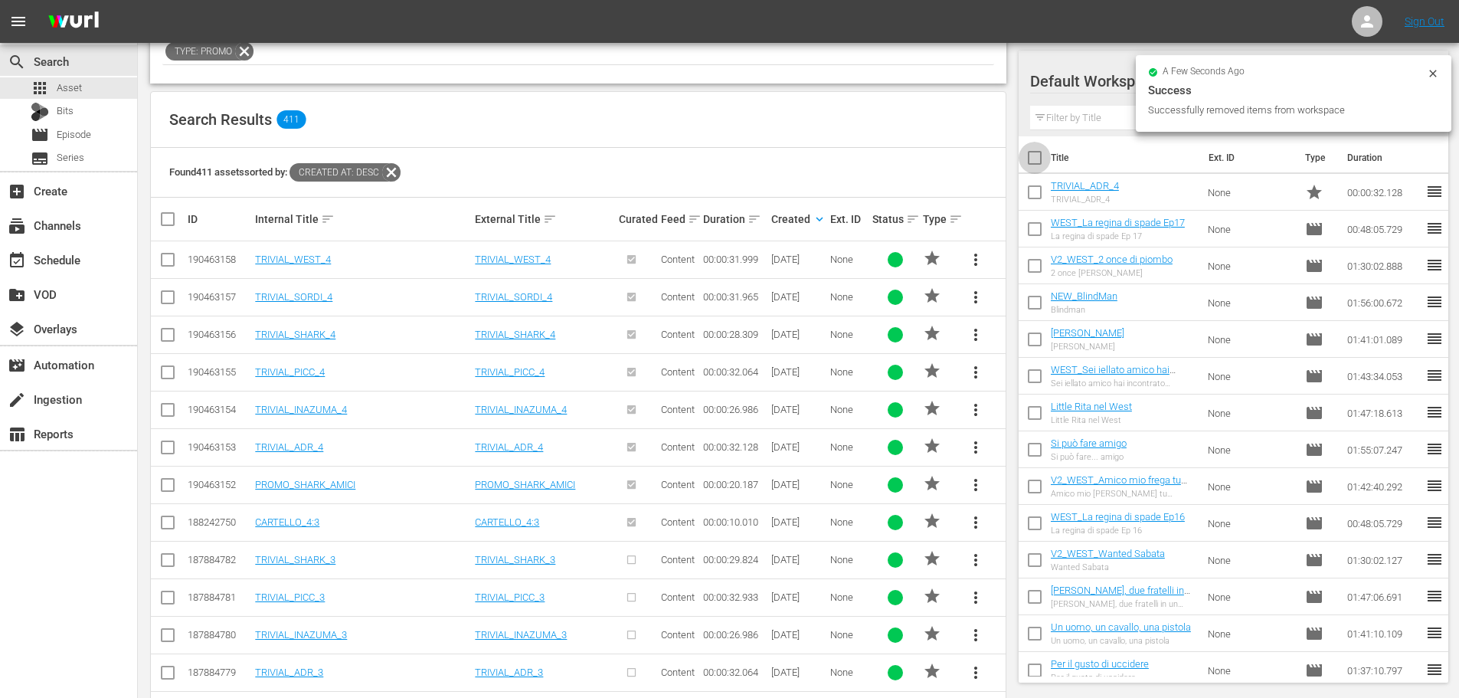
checkbox input "true"
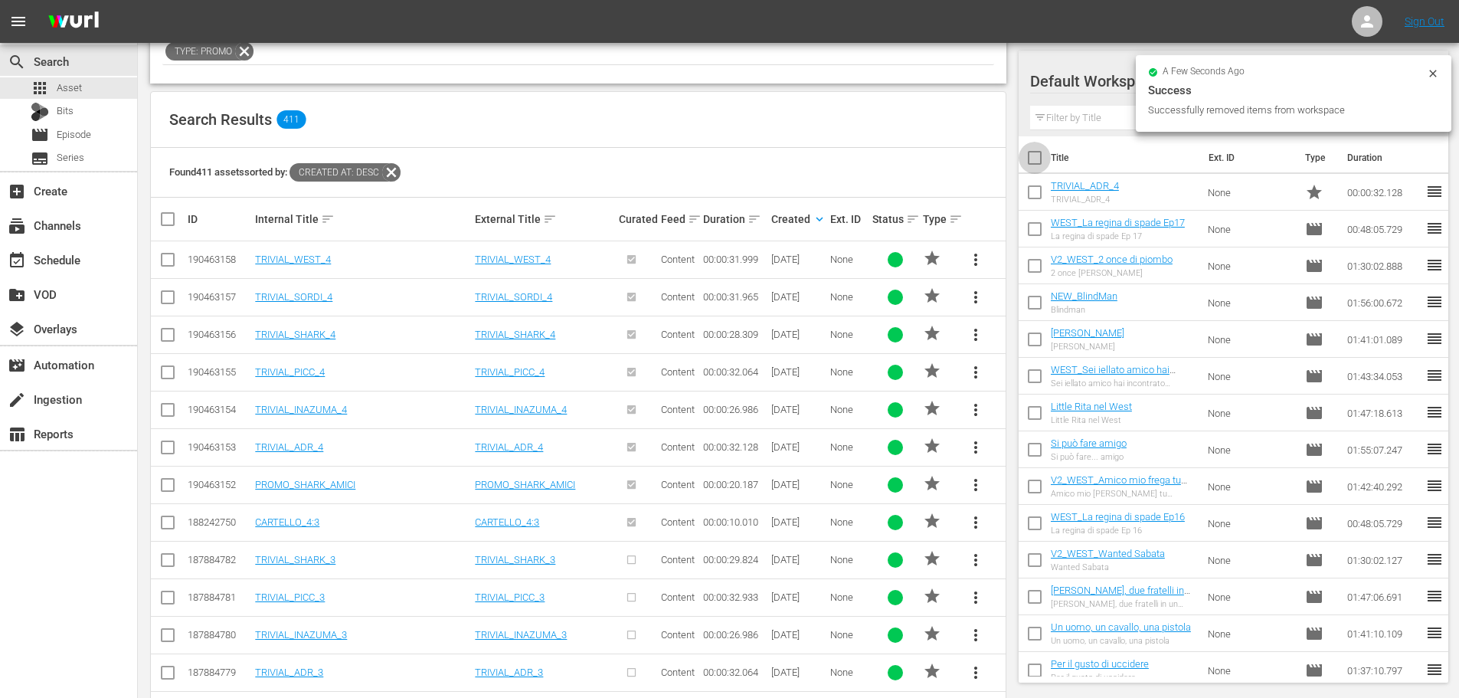
checkbox input "true"
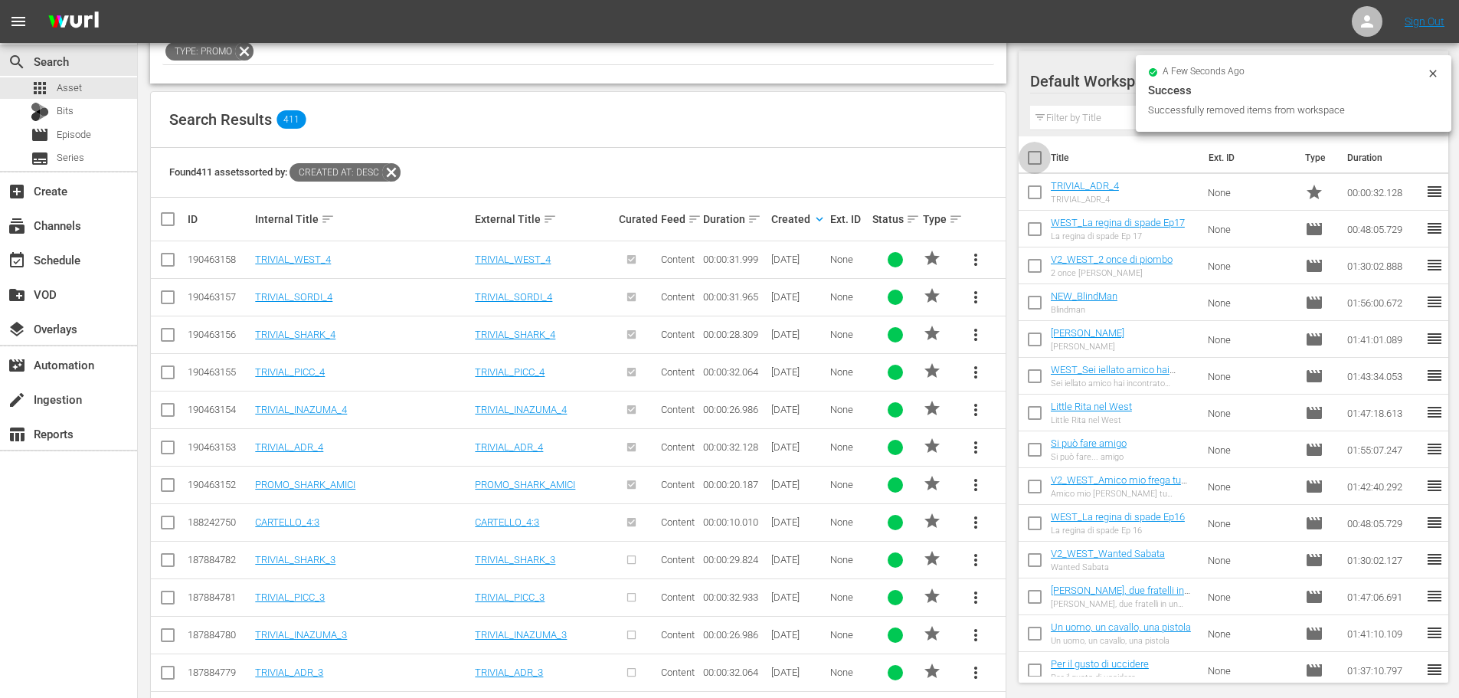
checkbox input "true"
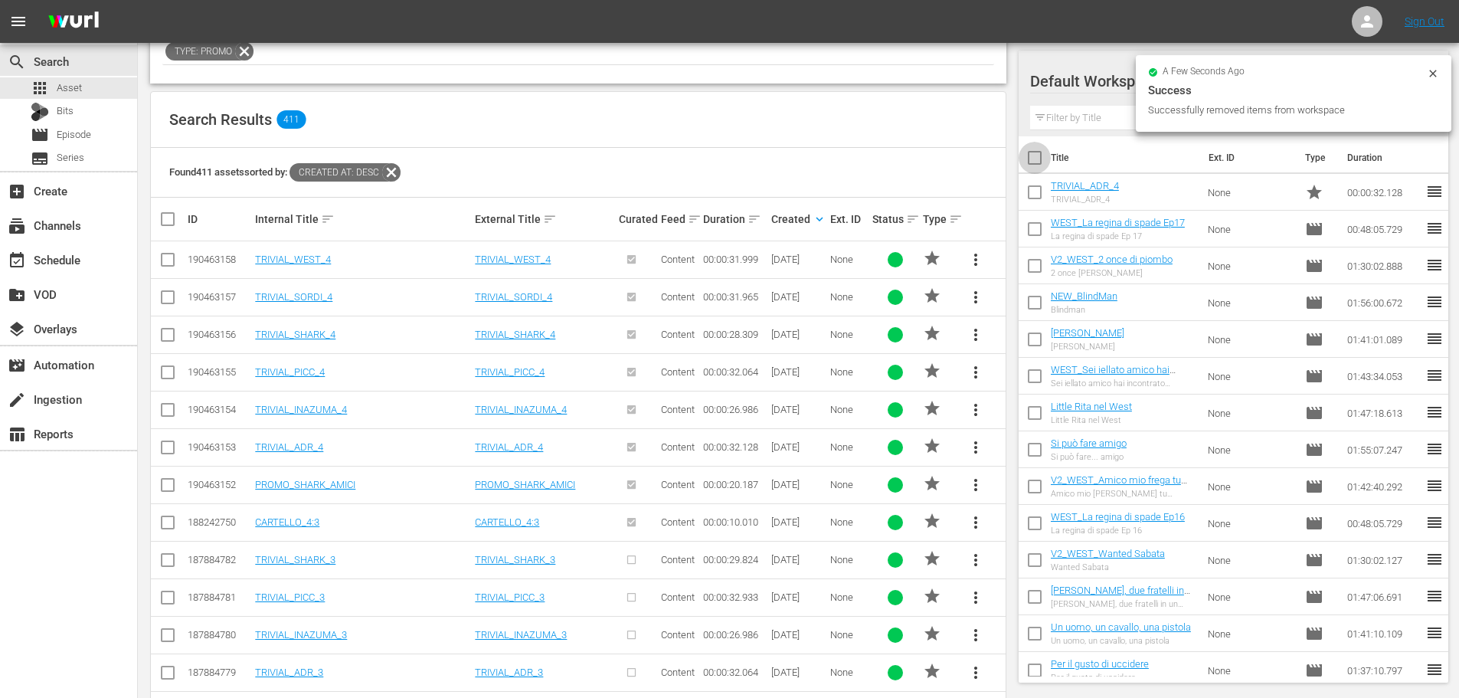
checkbox input "true"
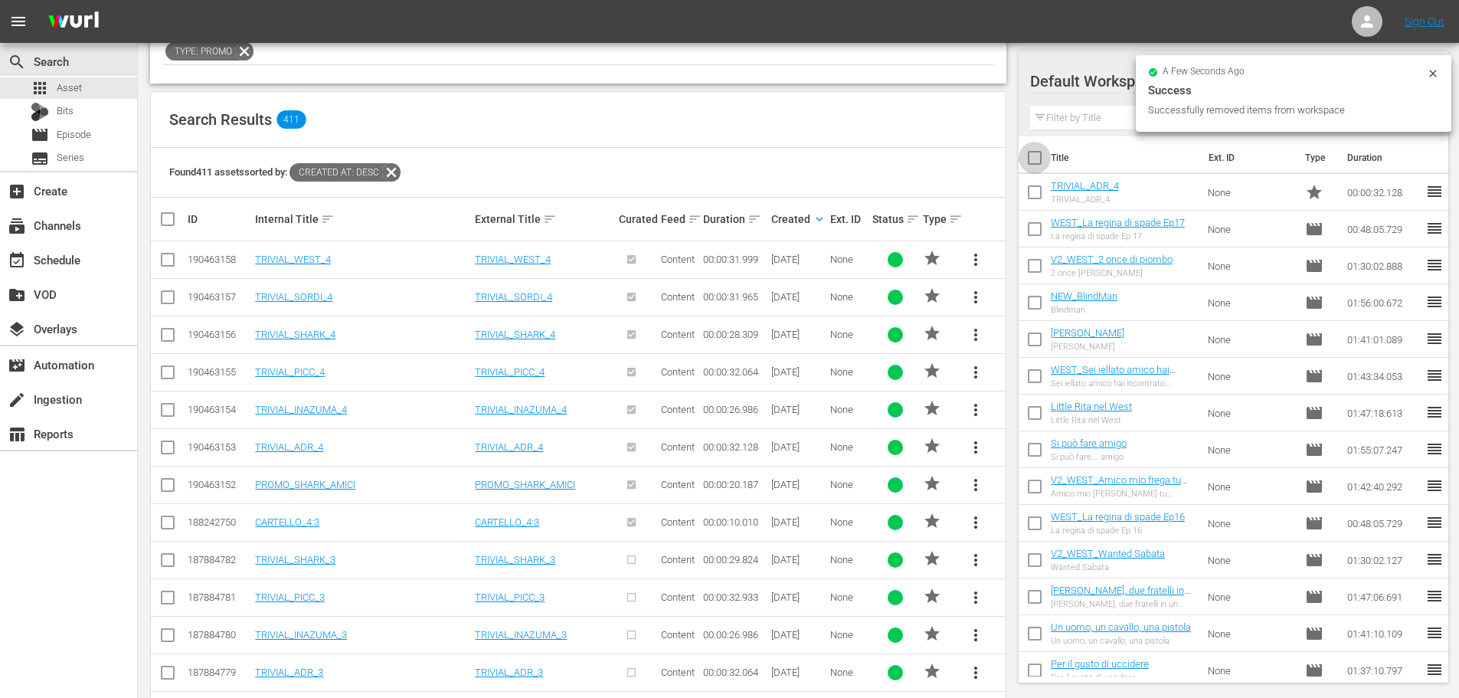
checkbox input "true"
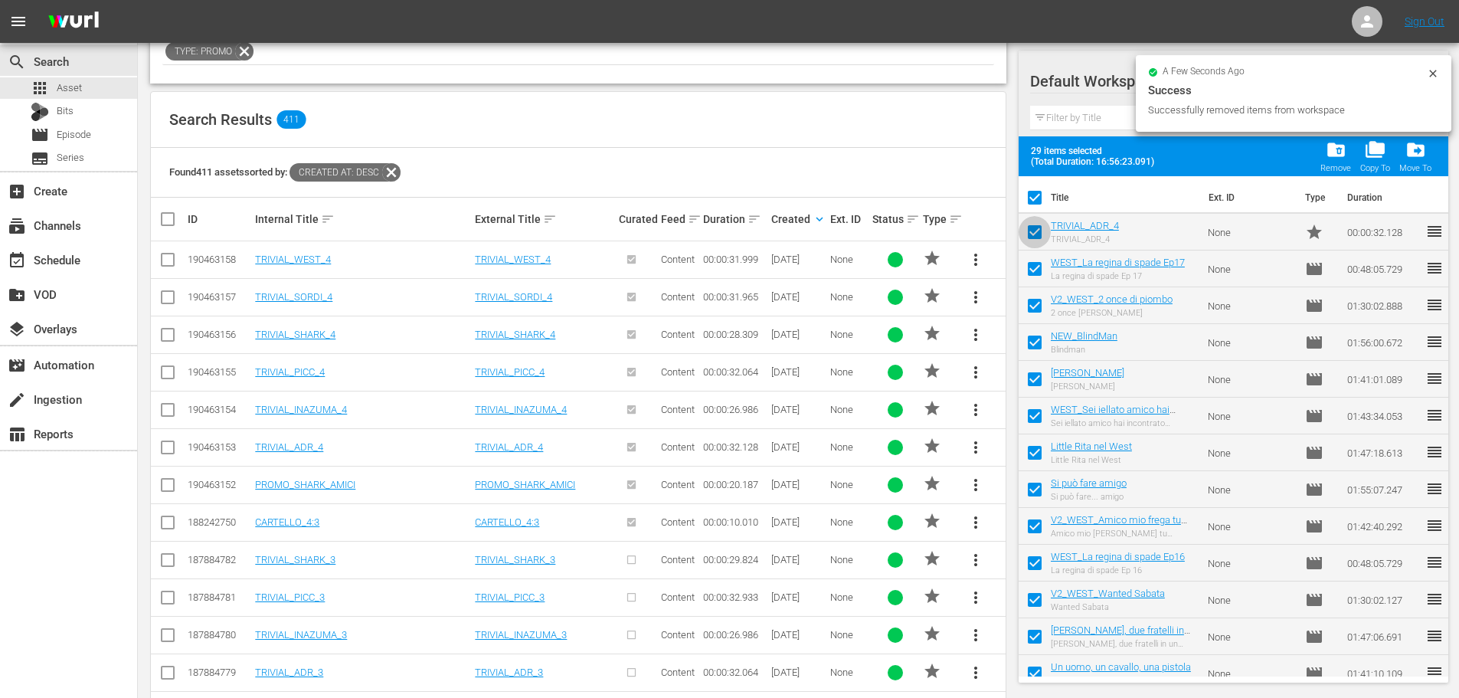
click at [1033, 229] on input "checkbox" at bounding box center [1035, 235] width 32 height 32
checkbox input "false"
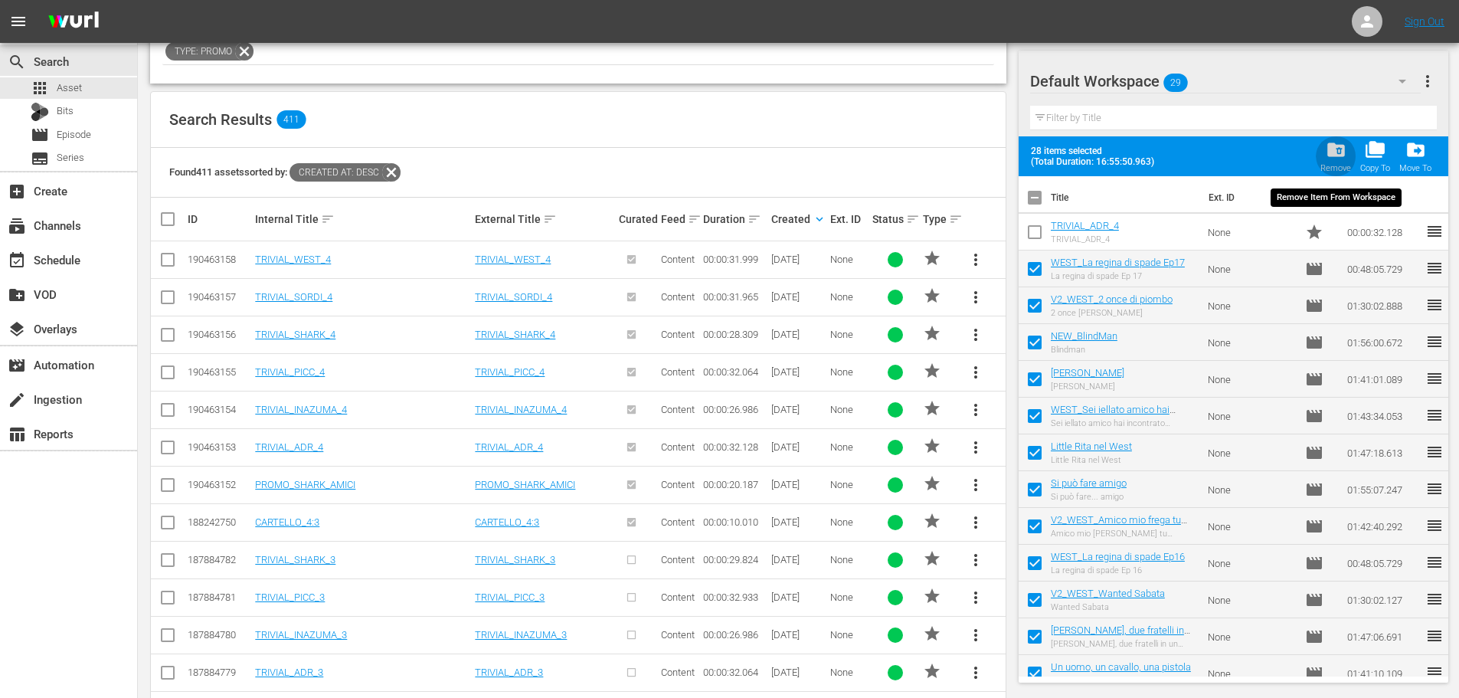
click at [1341, 161] on div "folder_delete Remove" at bounding box center [1336, 156] width 31 height 34
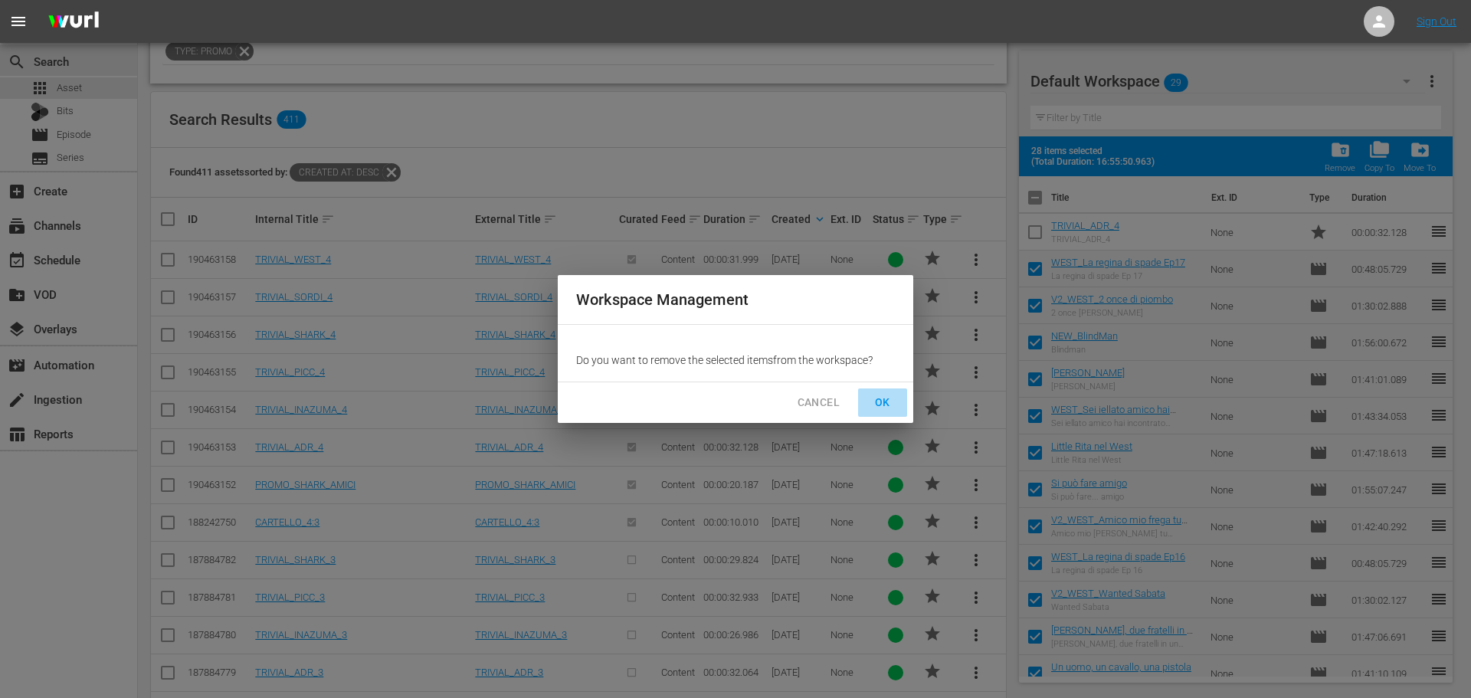
click at [887, 408] on span "OK" at bounding box center [882, 402] width 25 height 19
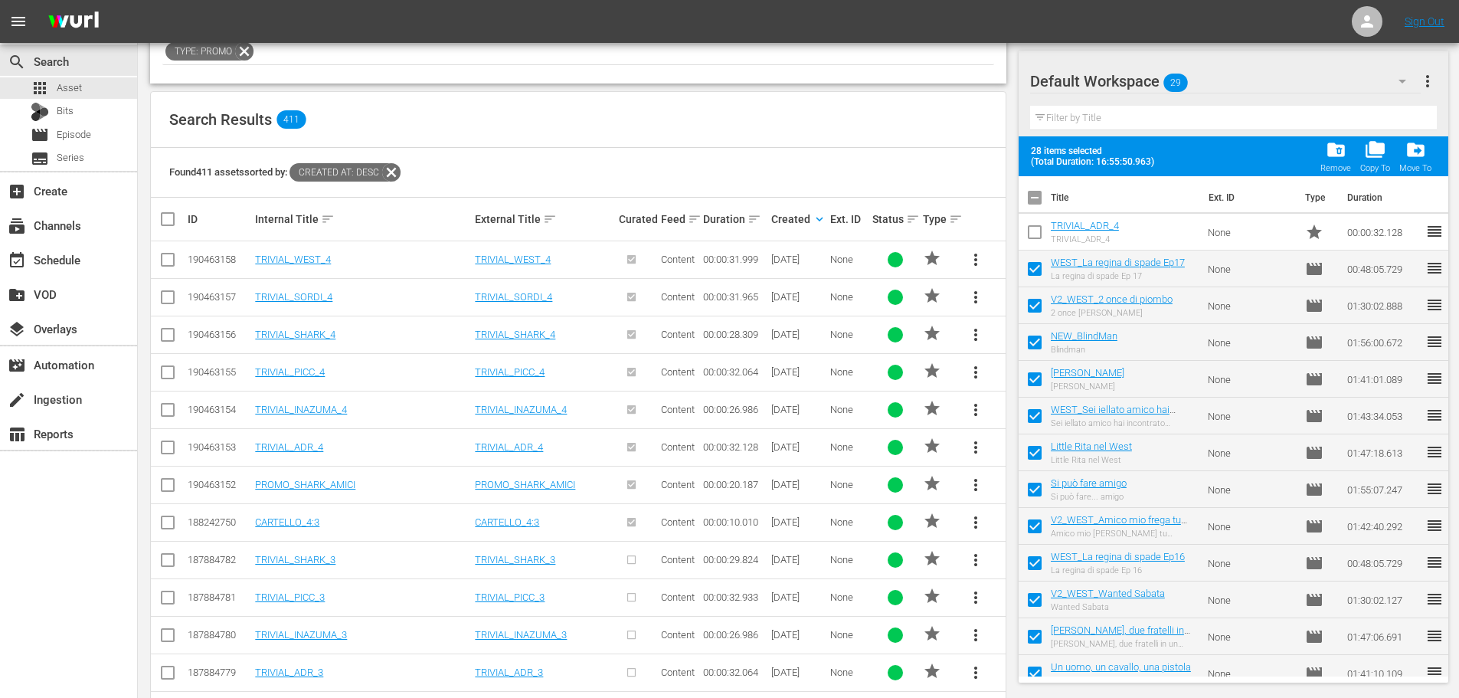
checkbox input "false"
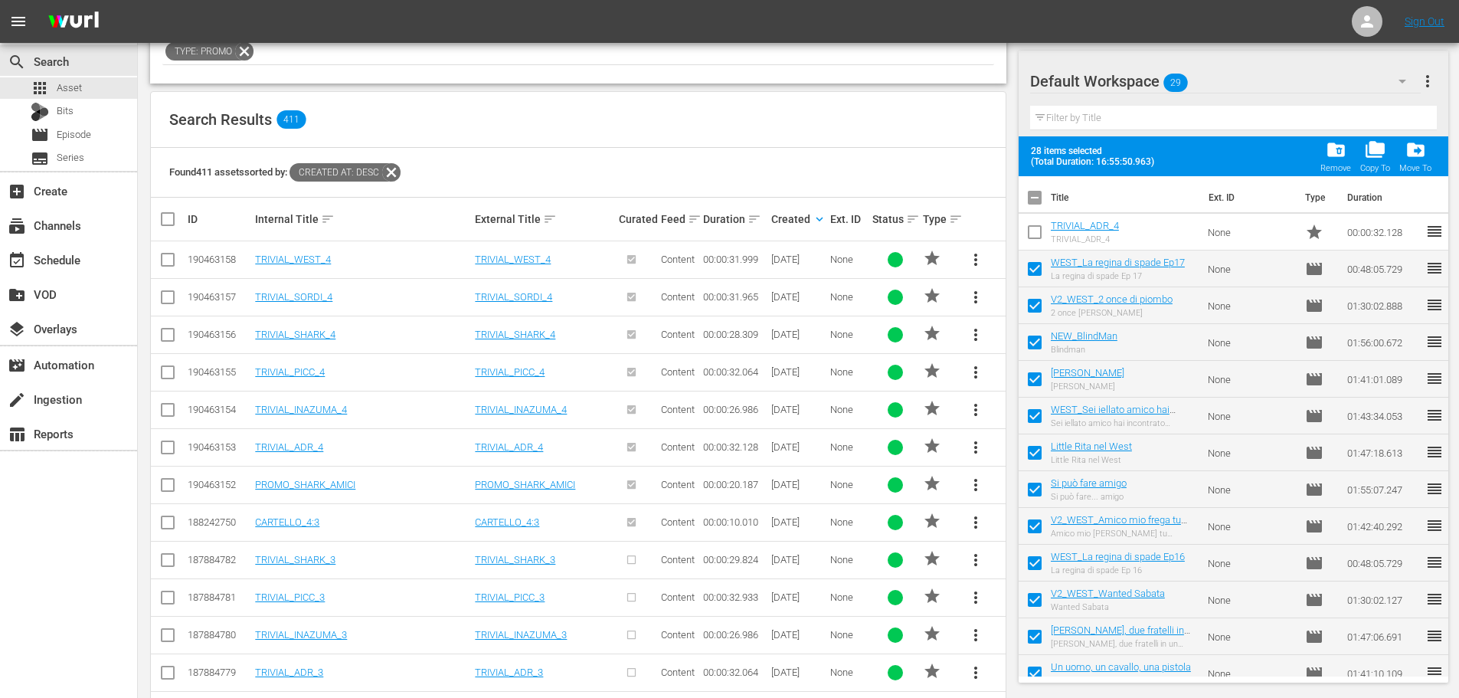
checkbox input "false"
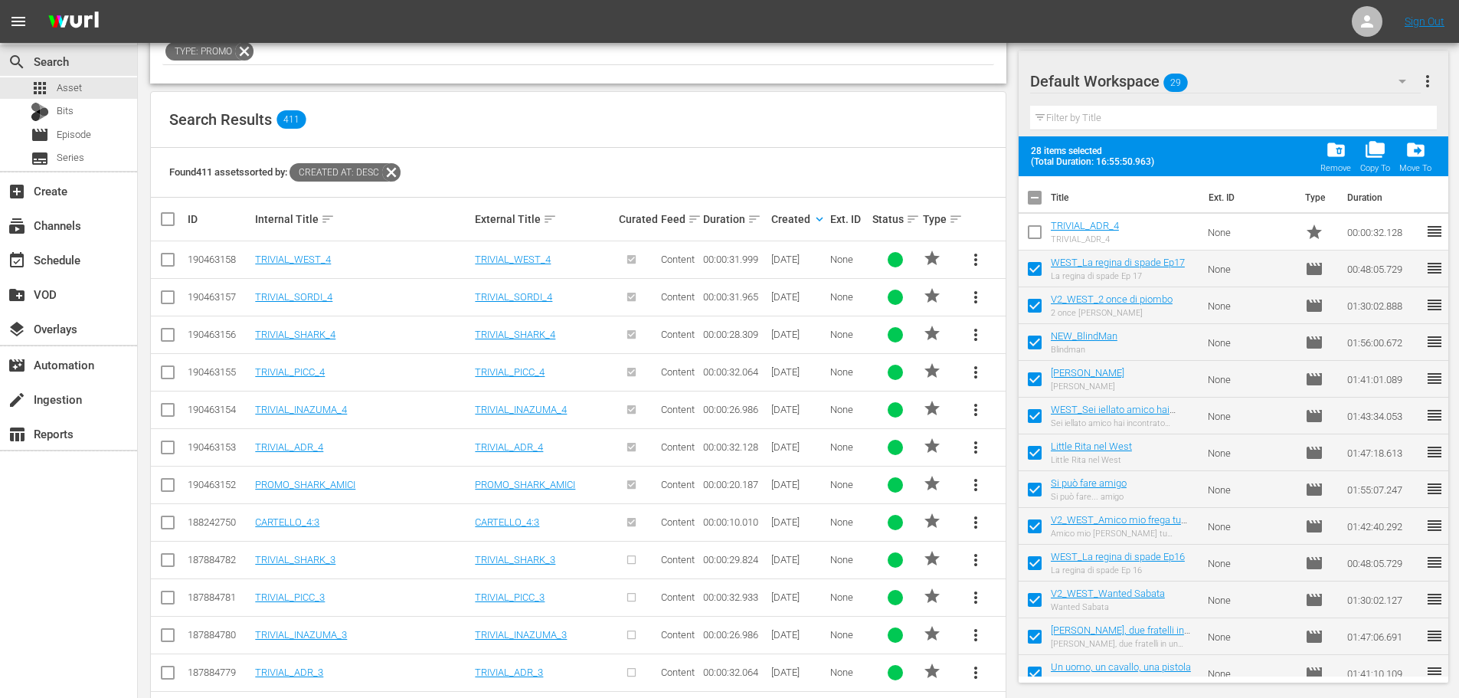
checkbox input "false"
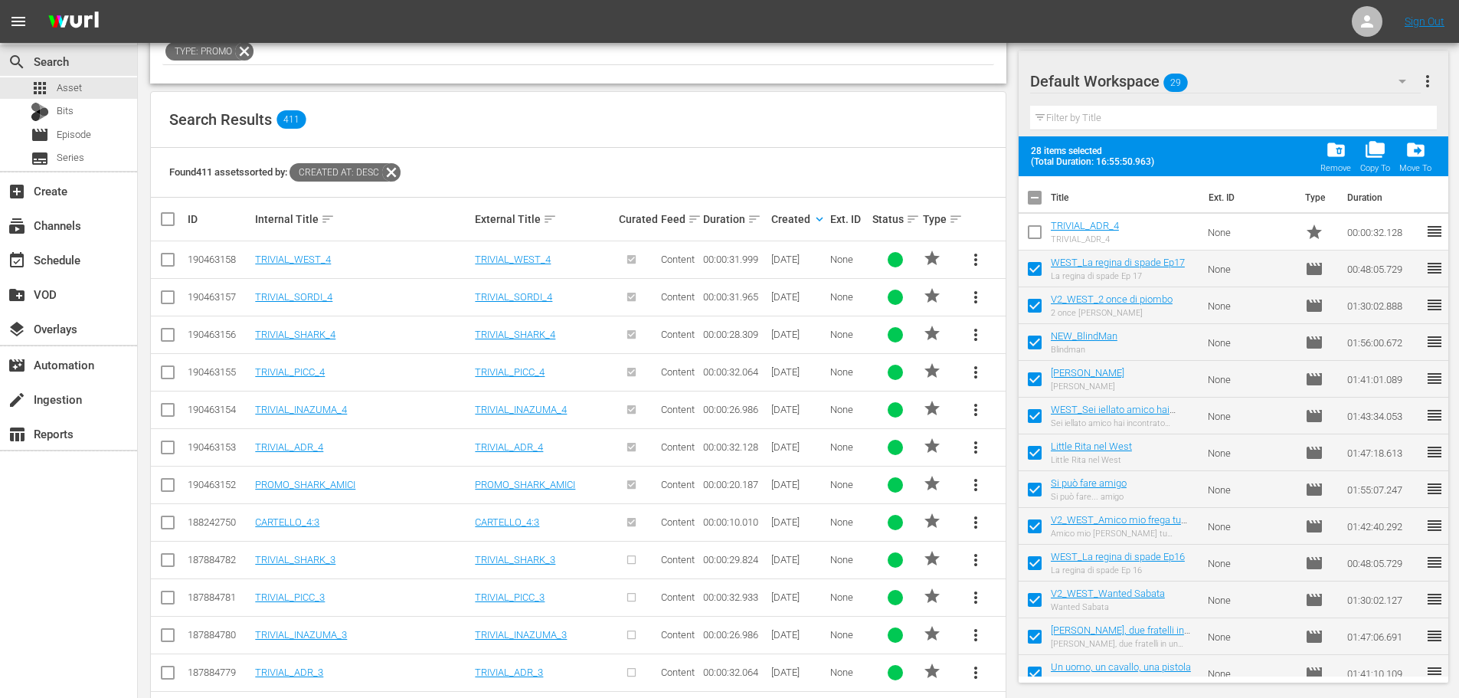
checkbox input "false"
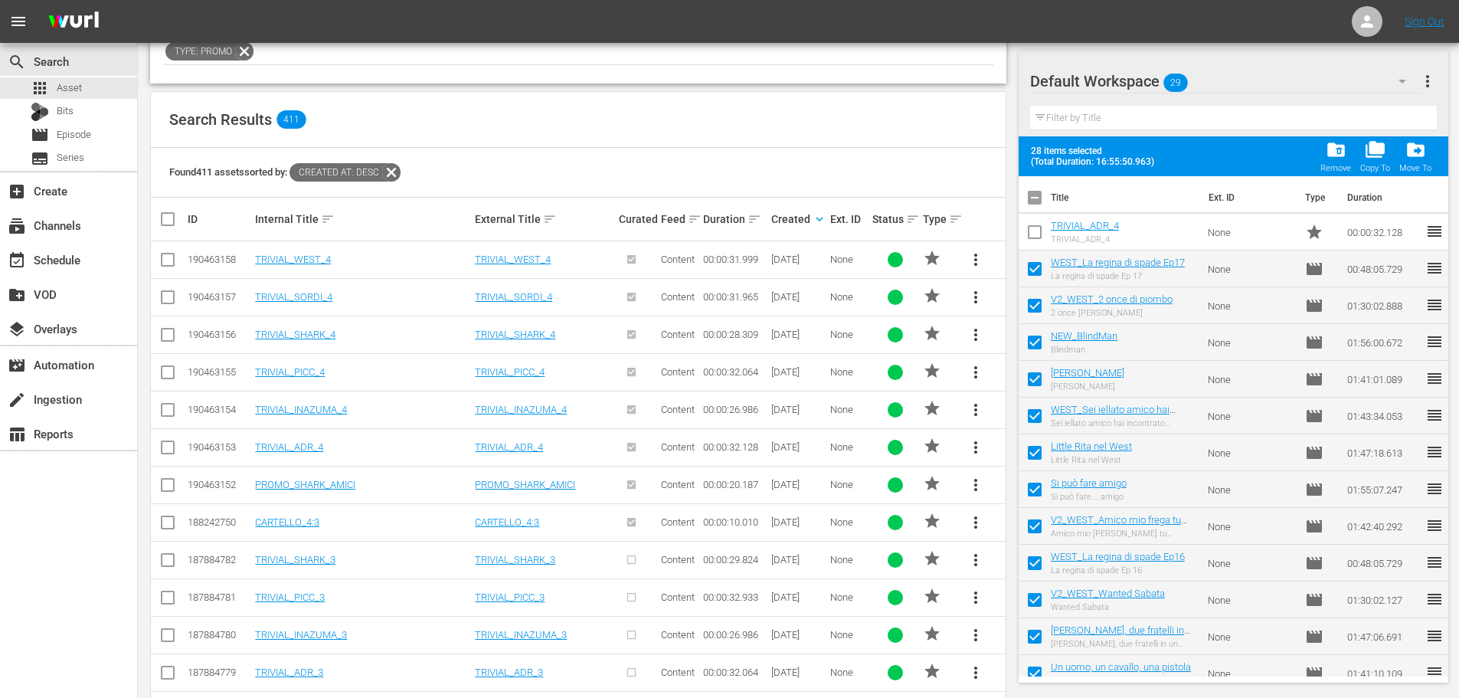
checkbox input "false"
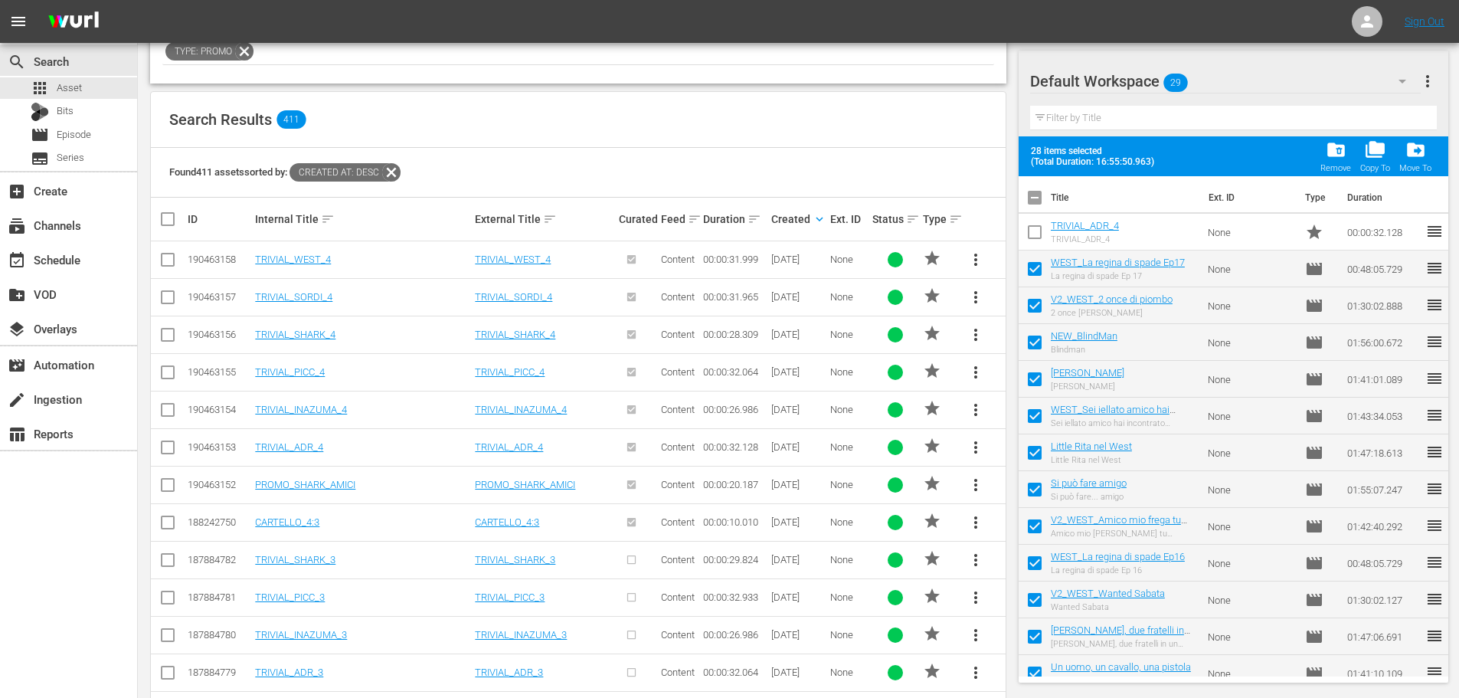
checkbox input "false"
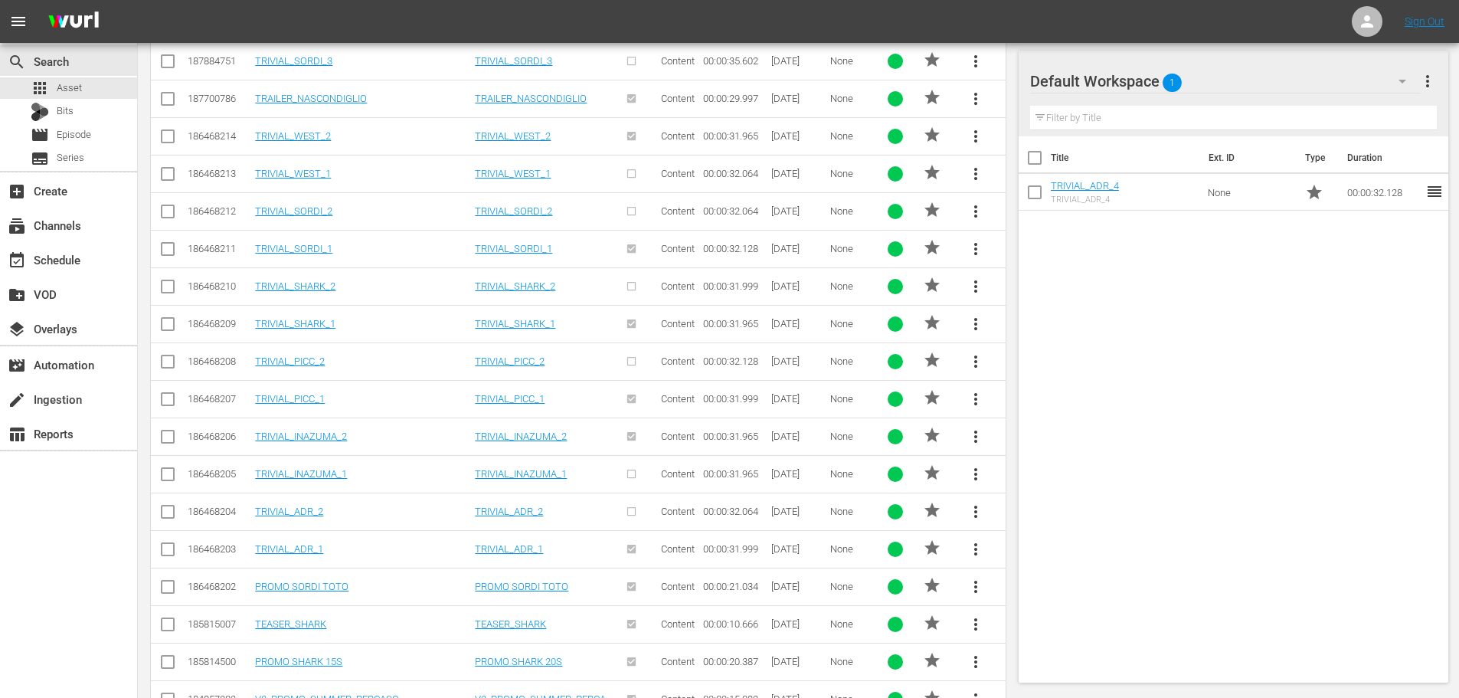
scroll to position [972, 0]
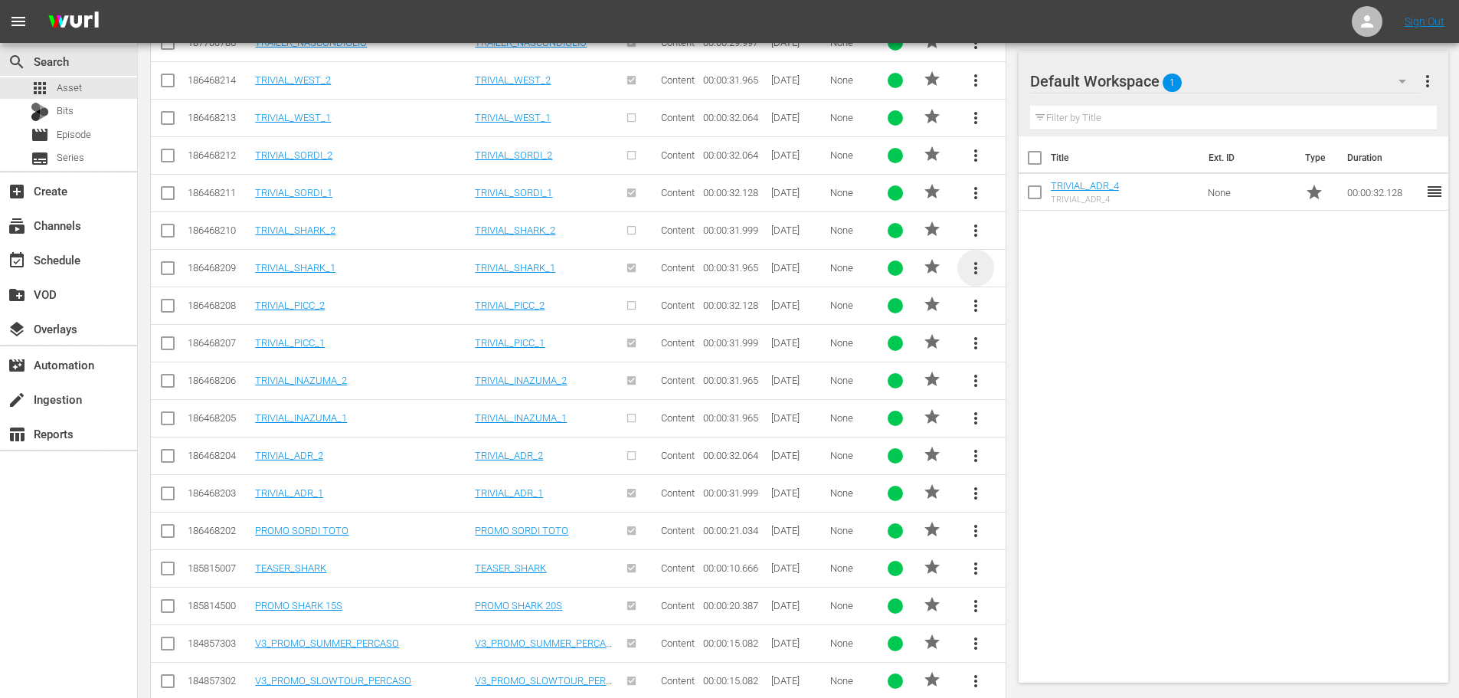
click at [973, 271] on span "more_vert" at bounding box center [976, 268] width 18 height 18
click at [1018, 304] on div "Workspace" at bounding box center [1080, 311] width 147 height 37
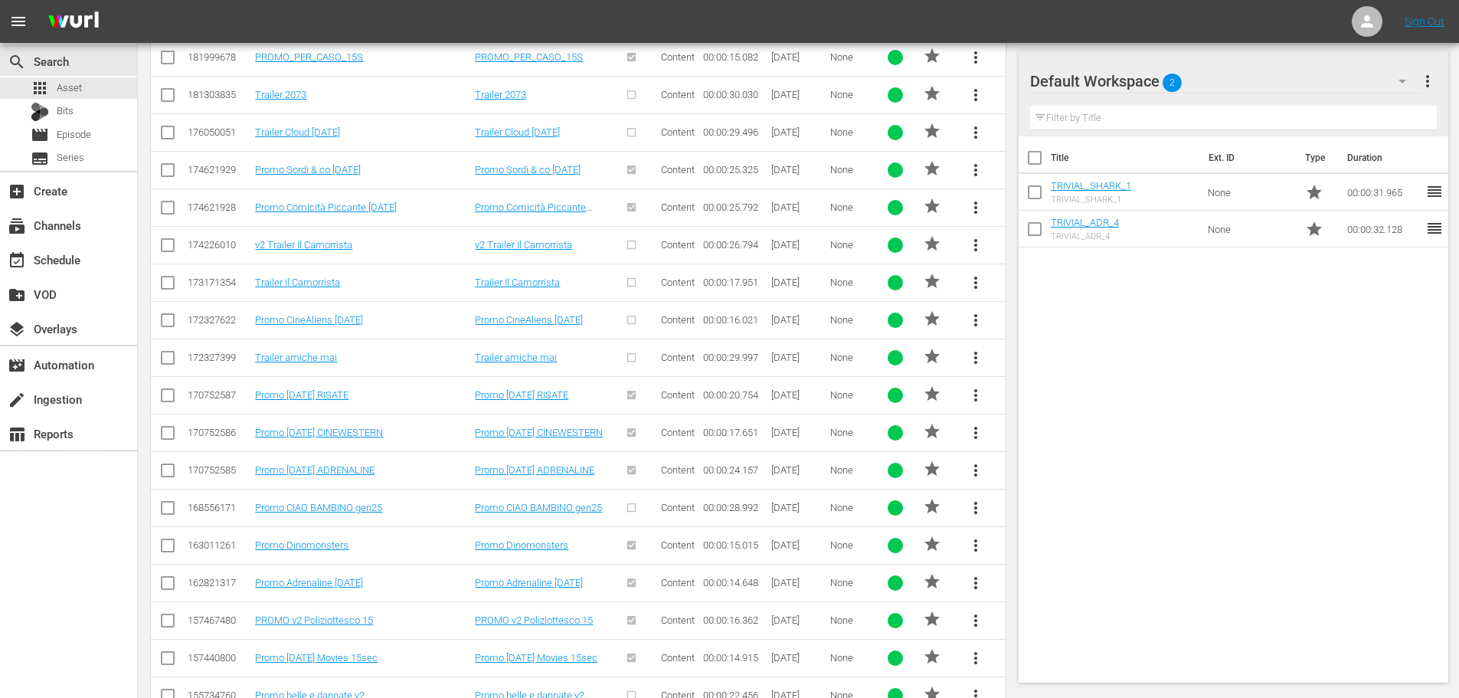
scroll to position [1631, 0]
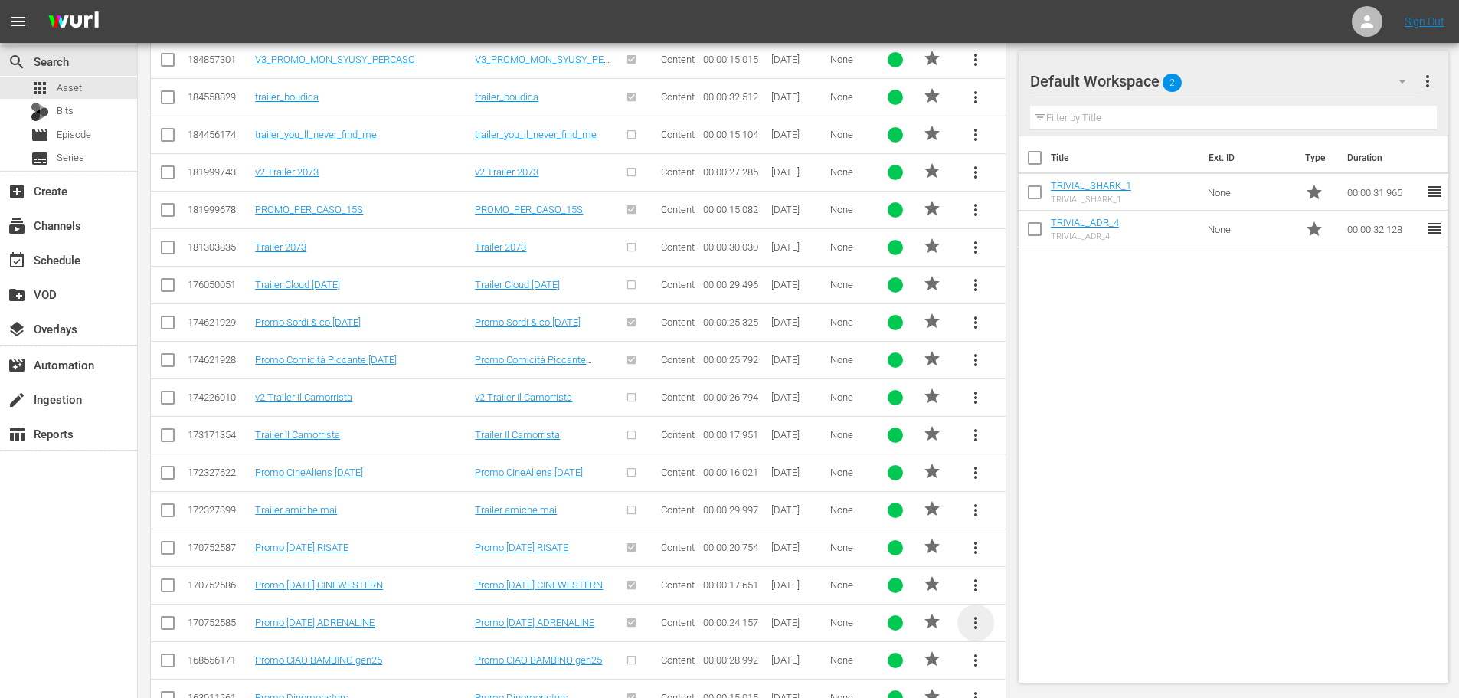
click at [974, 627] on span "more_vert" at bounding box center [976, 623] width 18 height 18
click at [1040, 545] on div "Workspace" at bounding box center [1080, 542] width 147 height 37
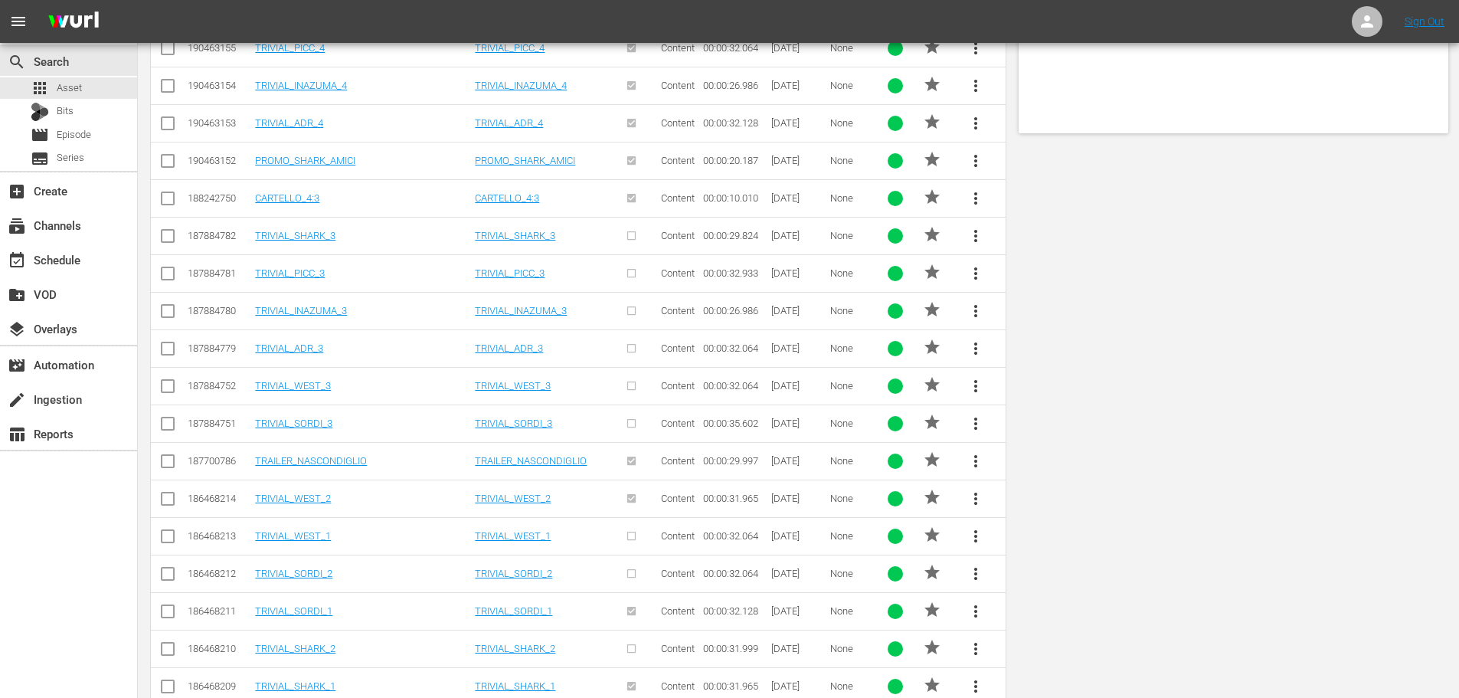
scroll to position [0, 0]
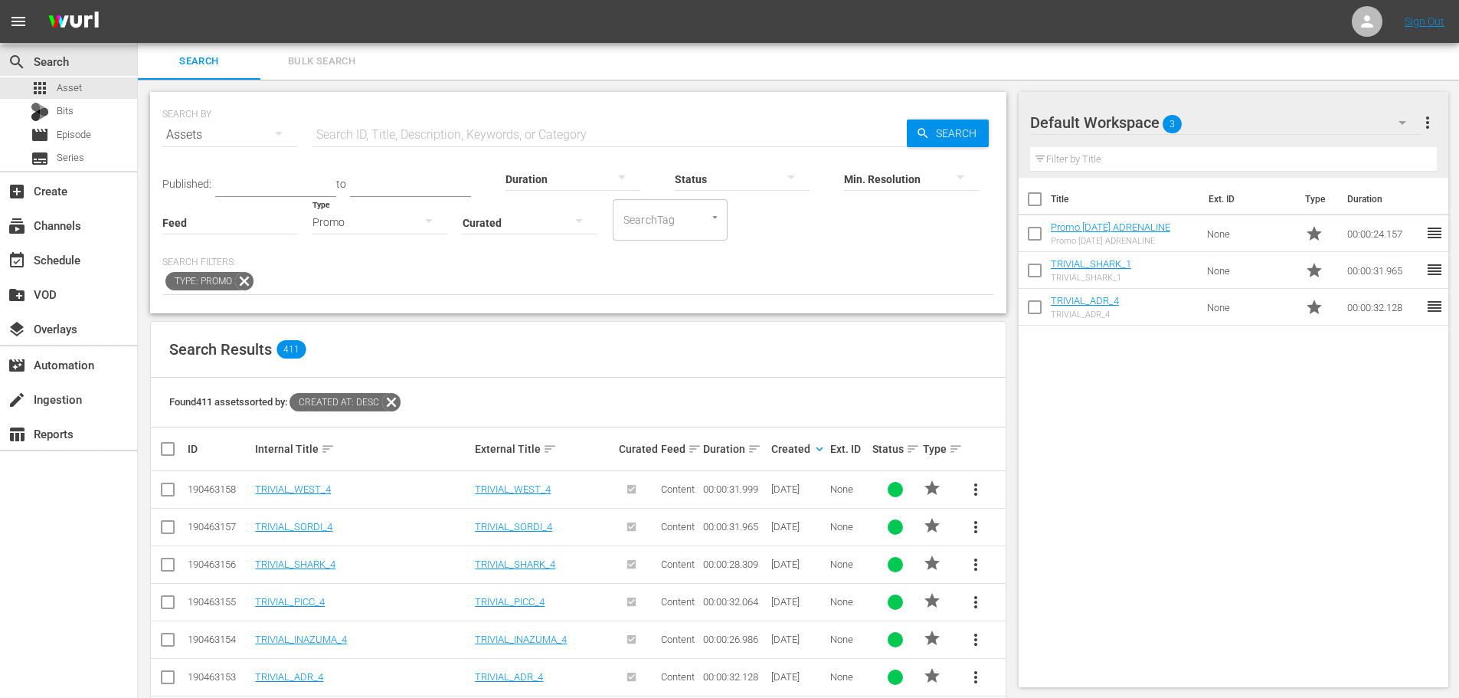
click at [393, 224] on div "Promo" at bounding box center [380, 222] width 135 height 43
click at [371, 237] on div "Ad" at bounding box center [380, 245] width 135 height 25
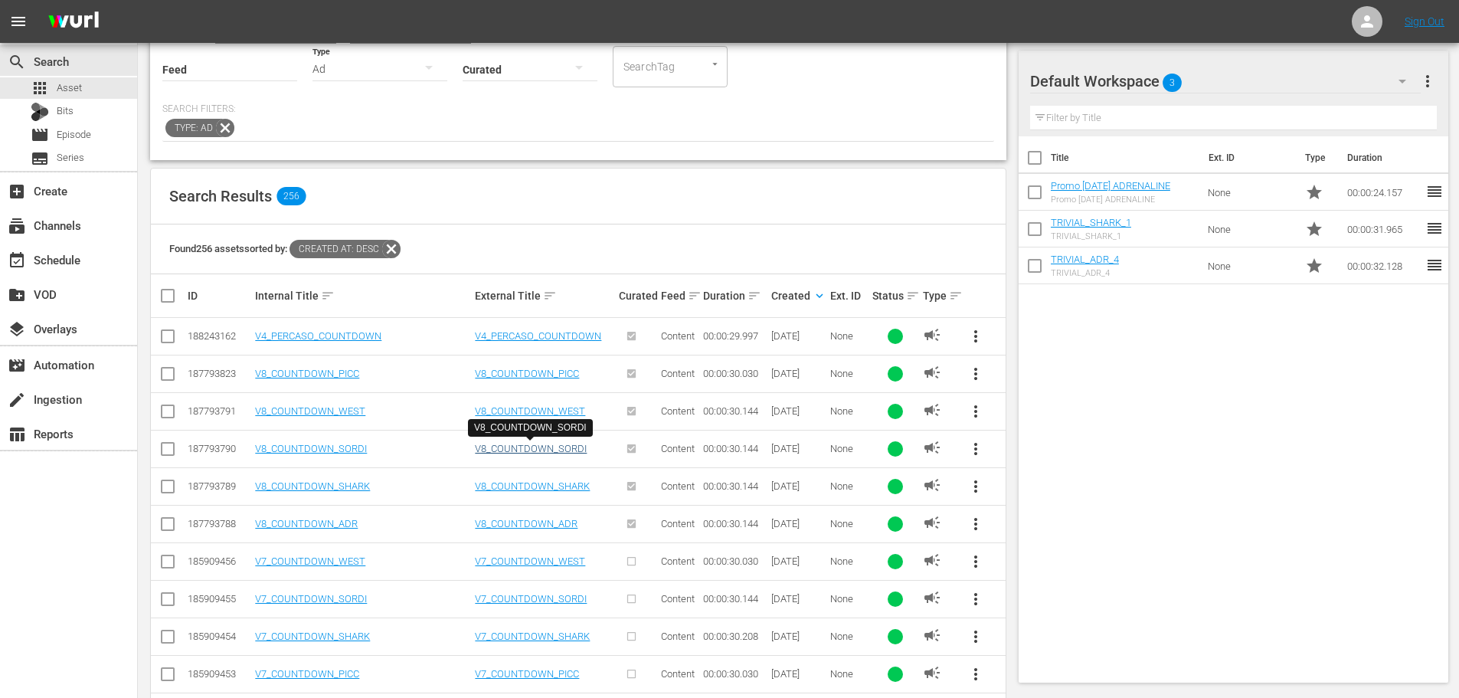
scroll to position [230, 0]
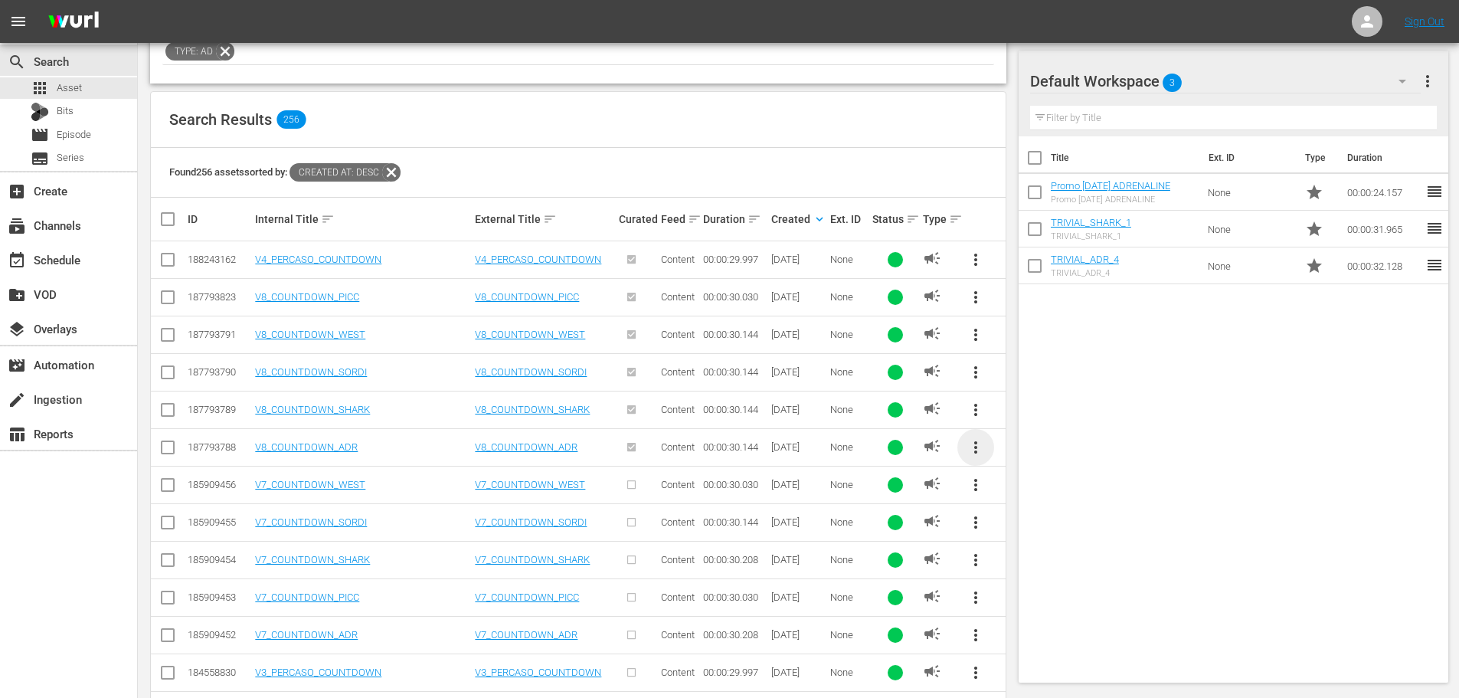
click at [980, 449] on span "more_vert" at bounding box center [976, 447] width 18 height 18
click at [1036, 487] on div "Workspace" at bounding box center [1080, 490] width 147 height 37
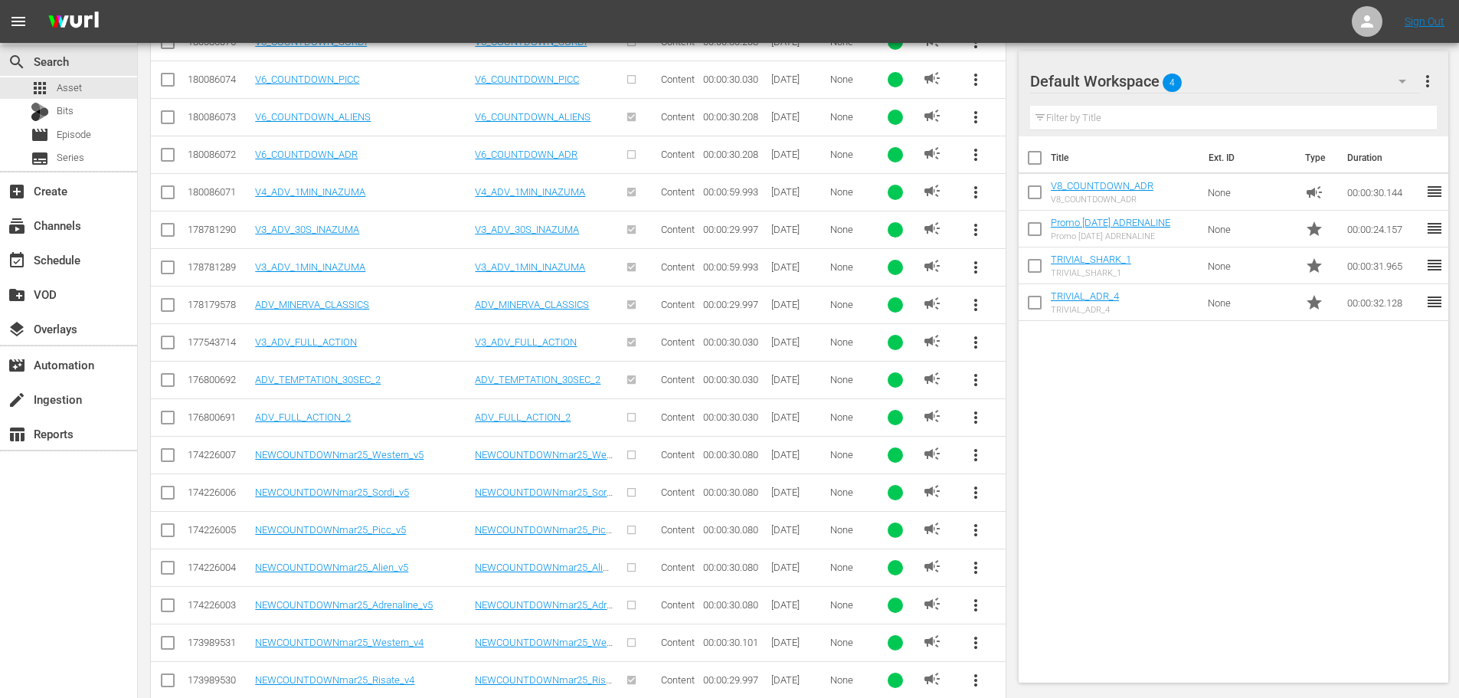
scroll to position [972, 0]
click at [974, 379] on span "more_vert" at bounding box center [976, 381] width 18 height 18
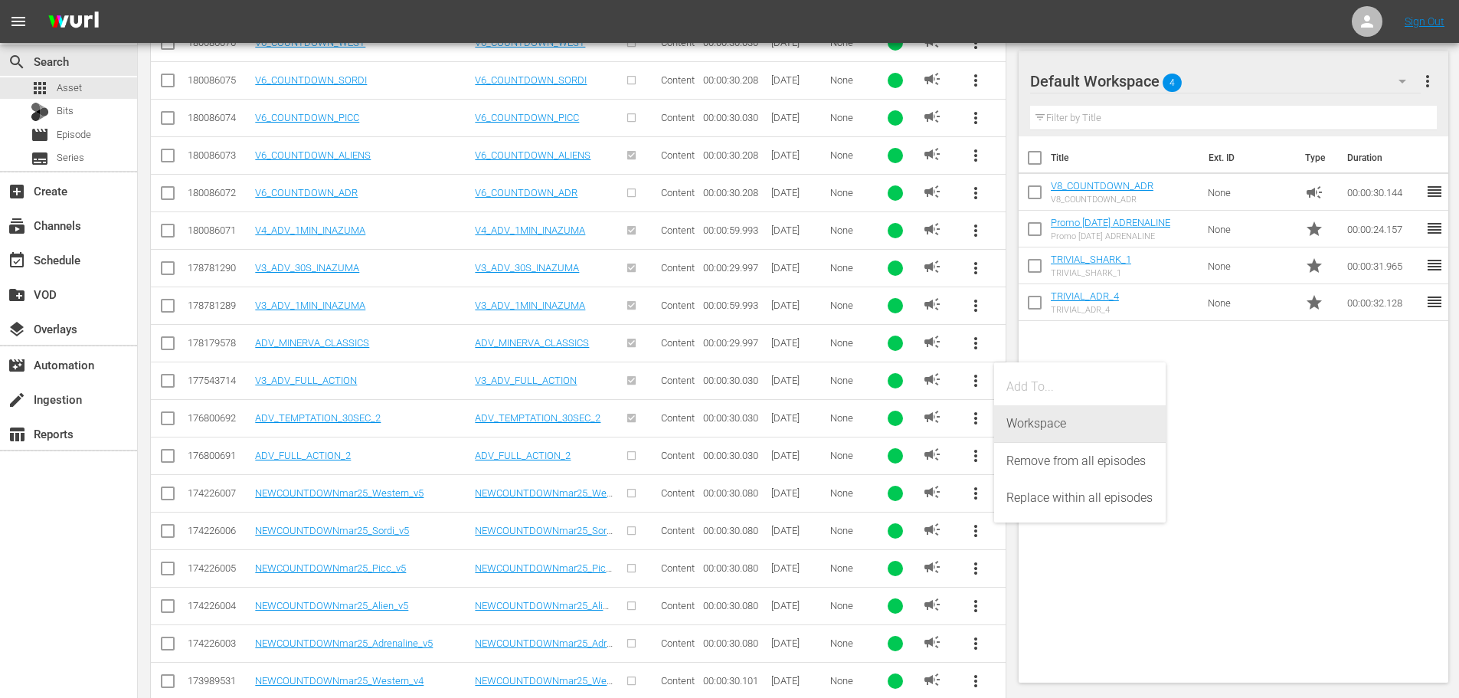
click at [1033, 427] on div "Workspace" at bounding box center [1080, 423] width 147 height 37
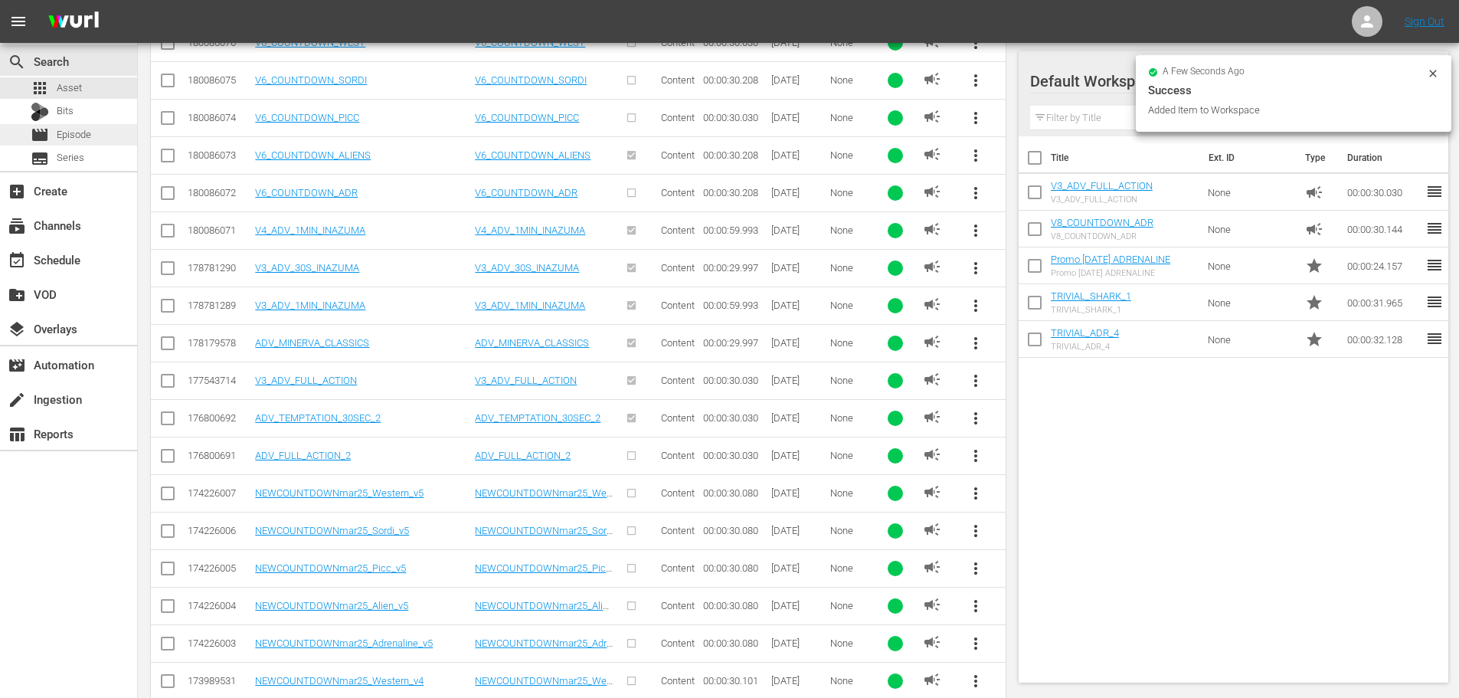
click at [64, 132] on span "Episode" at bounding box center [74, 134] width 34 height 15
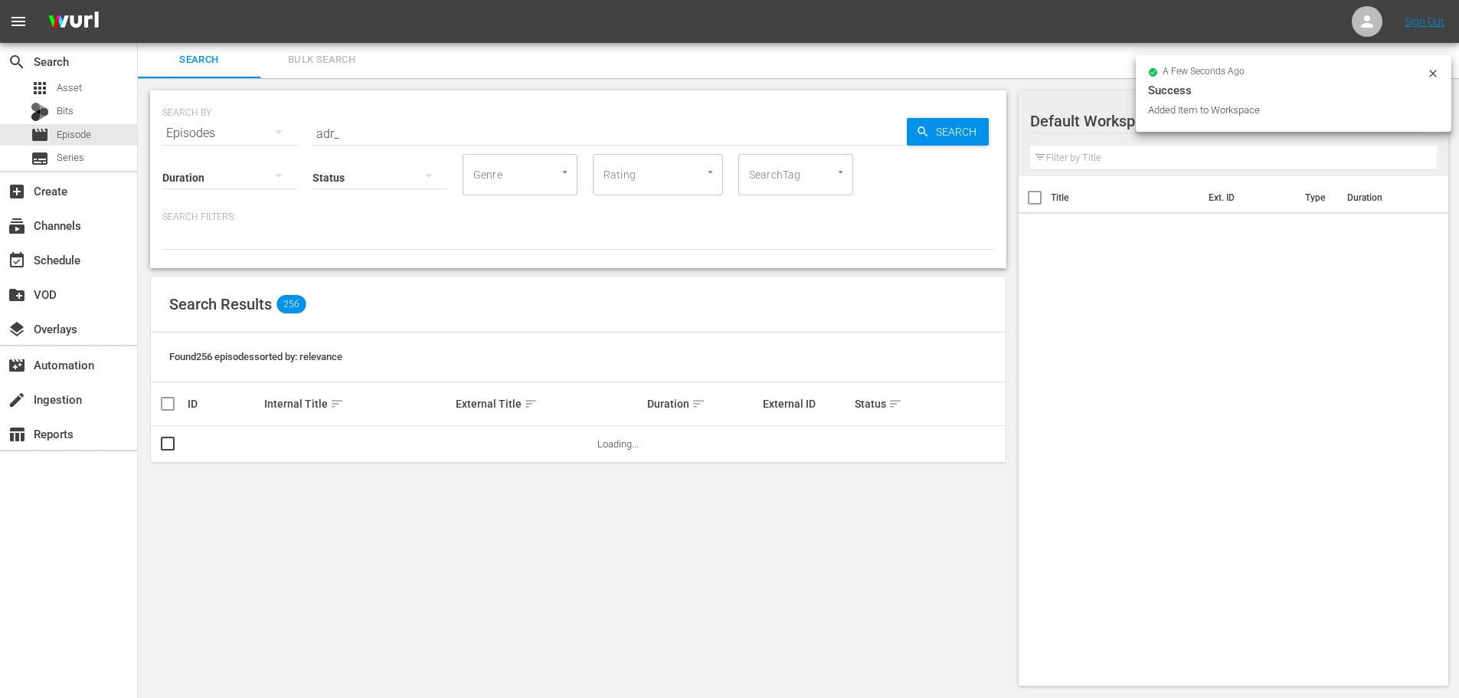
scroll to position [2, 0]
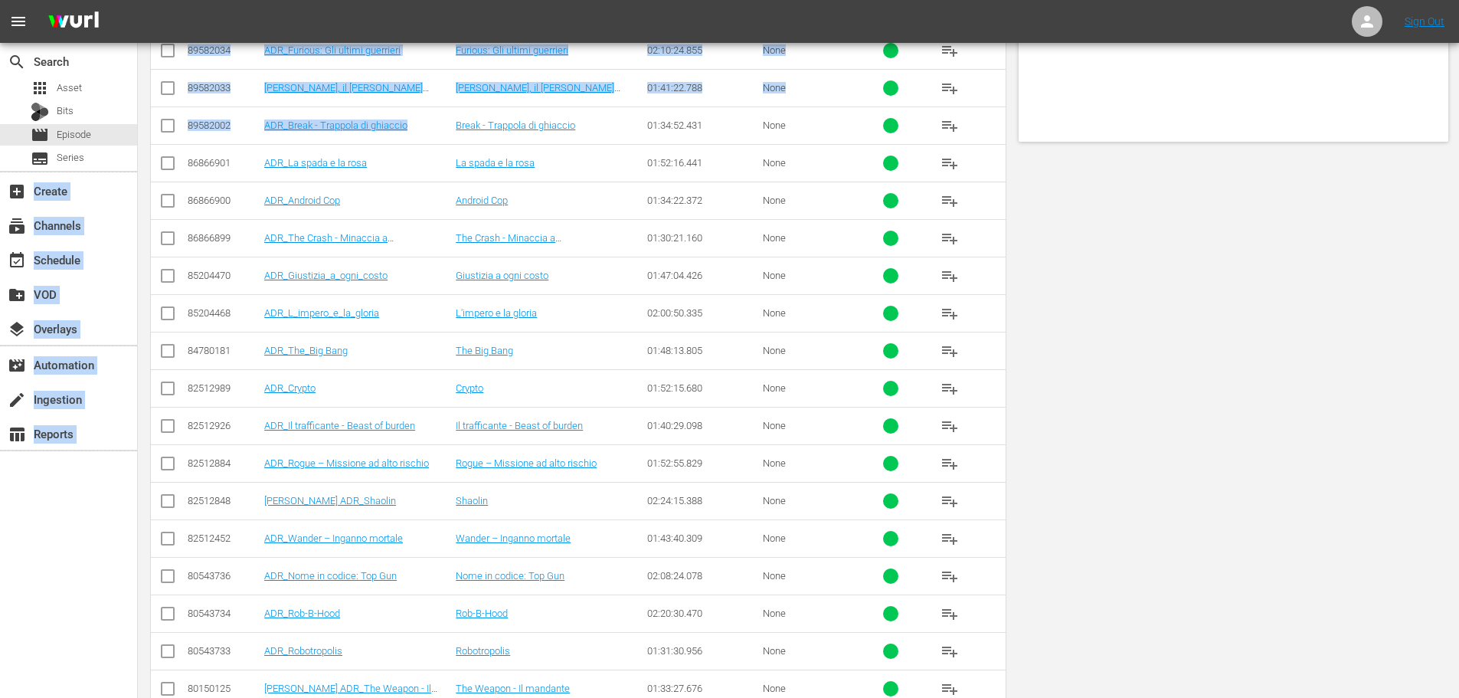
scroll to position [0, 0]
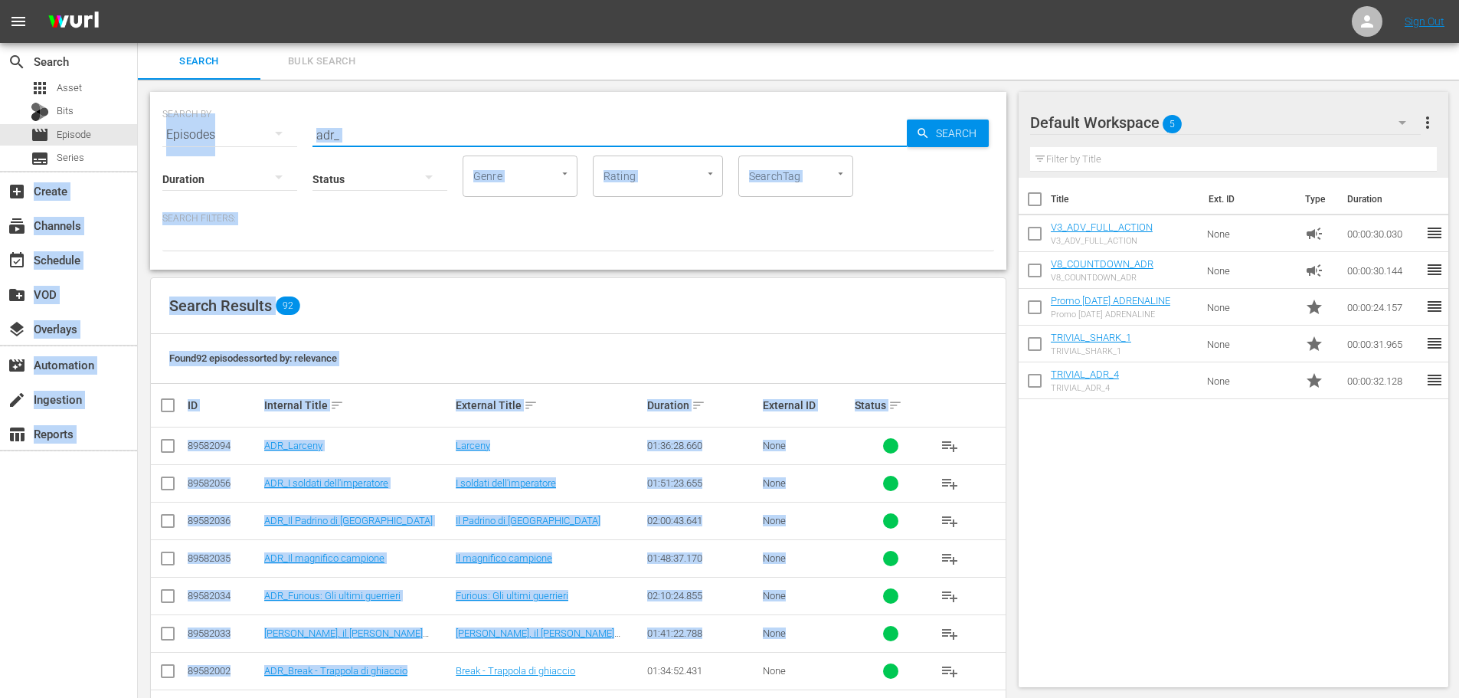
click at [355, 133] on input "adr_" at bounding box center [610, 134] width 594 height 37
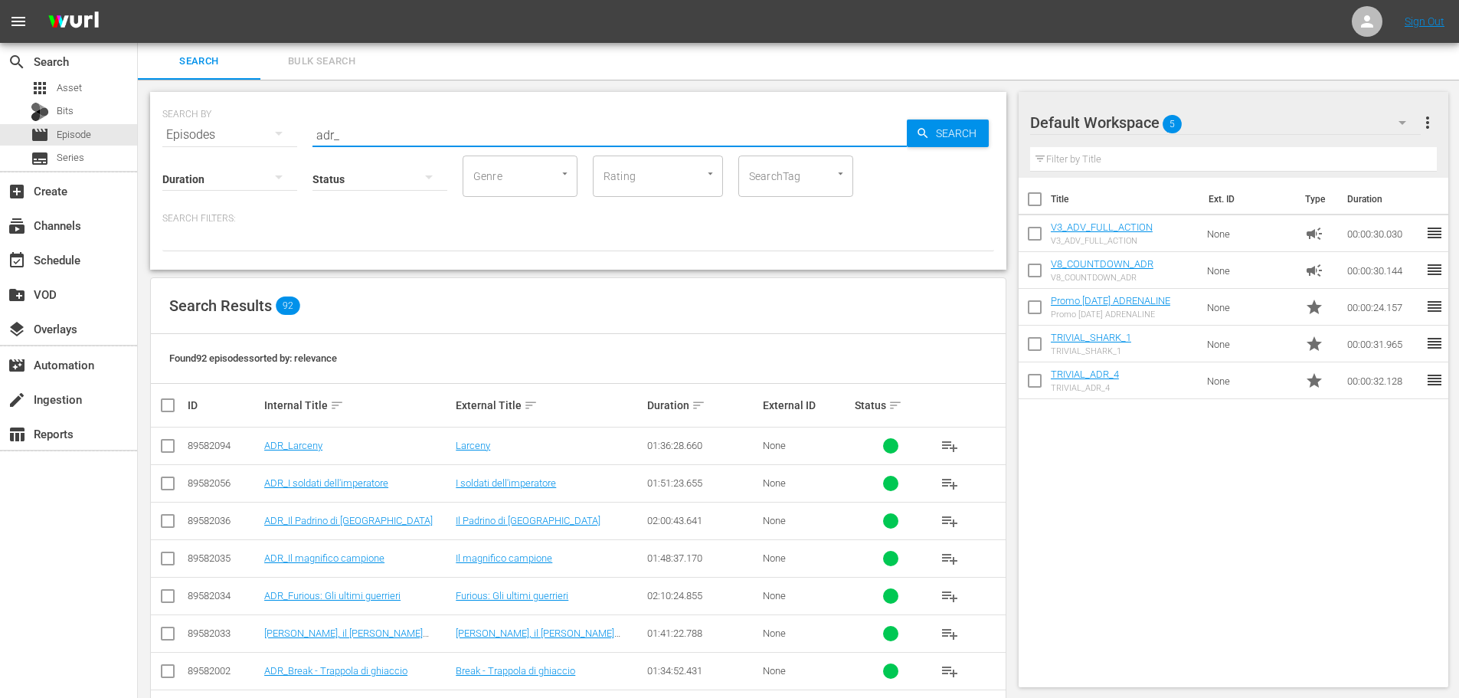
click at [355, 133] on input "adr_" at bounding box center [610, 134] width 594 height 37
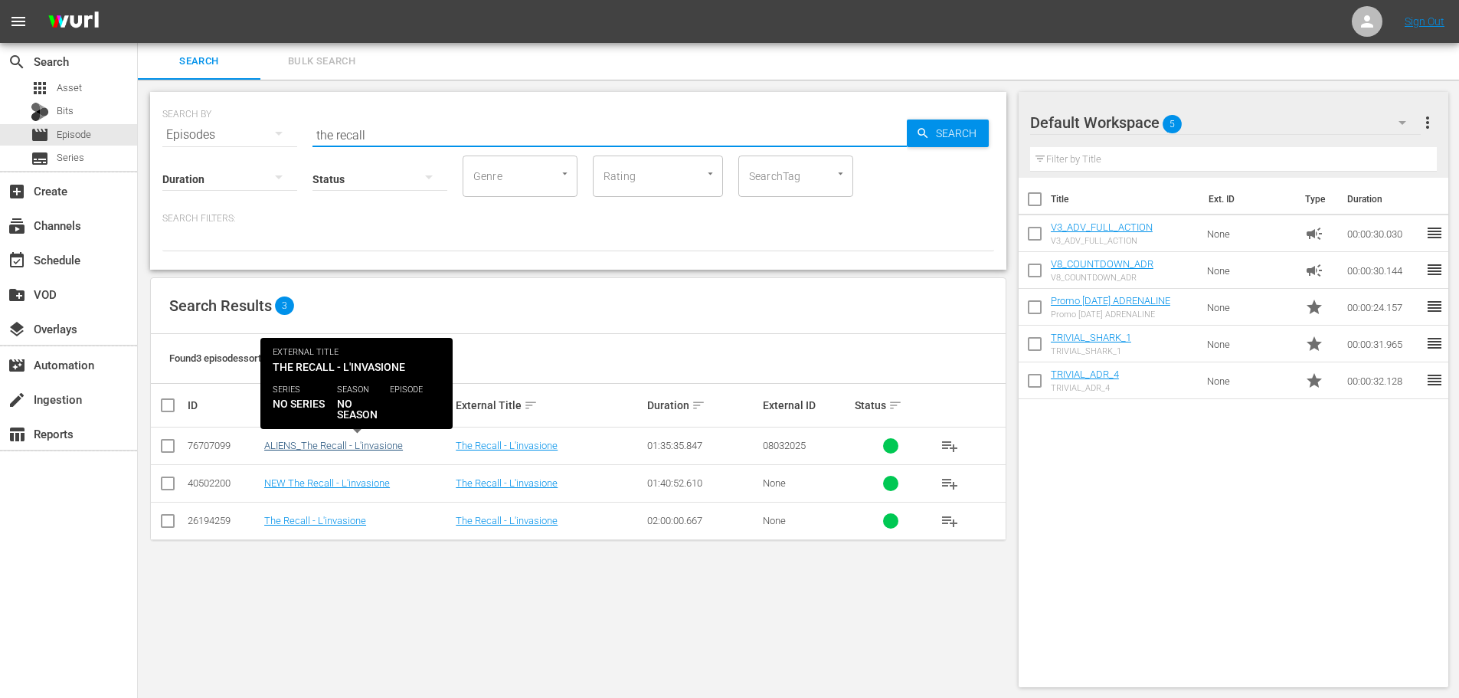
type input "the recall"
click at [341, 443] on link "ALIENS_The Recall - L'invasione" at bounding box center [333, 445] width 139 height 11
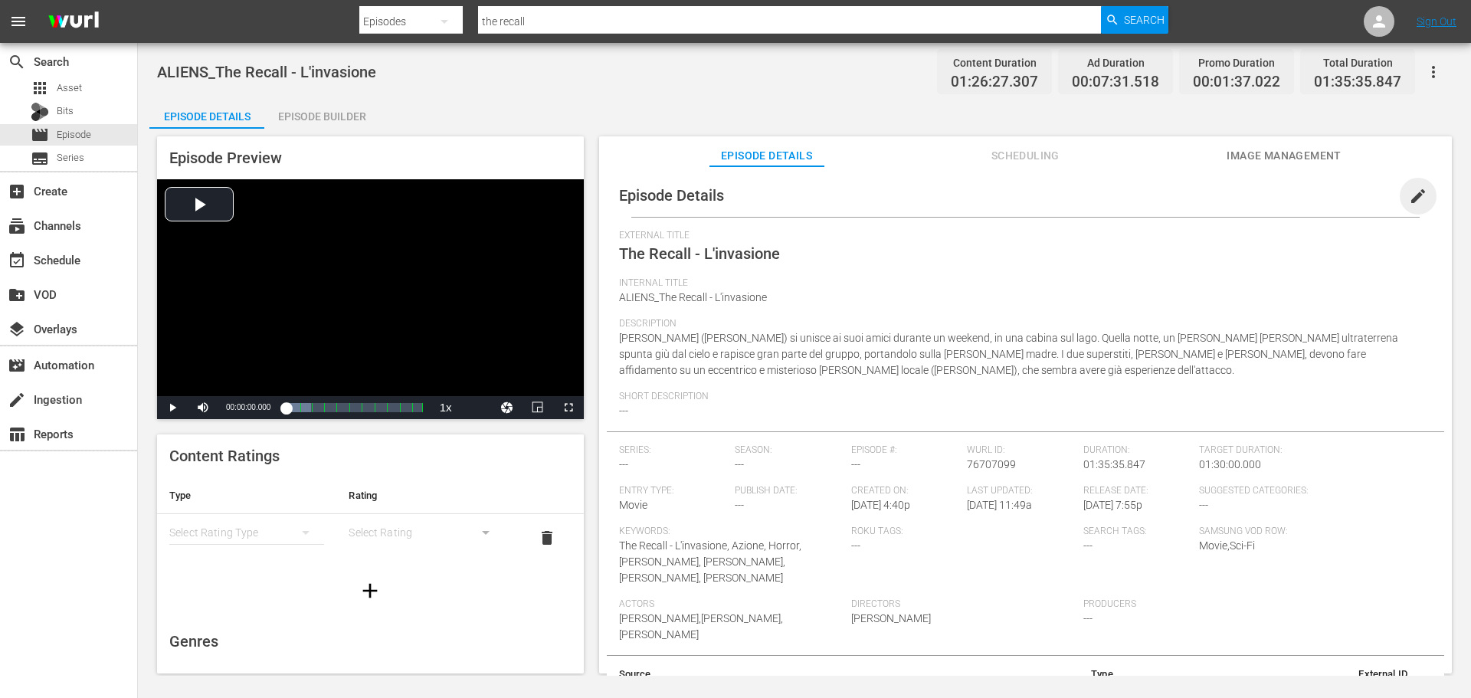
click at [1416, 188] on span "edit" at bounding box center [1418, 196] width 18 height 18
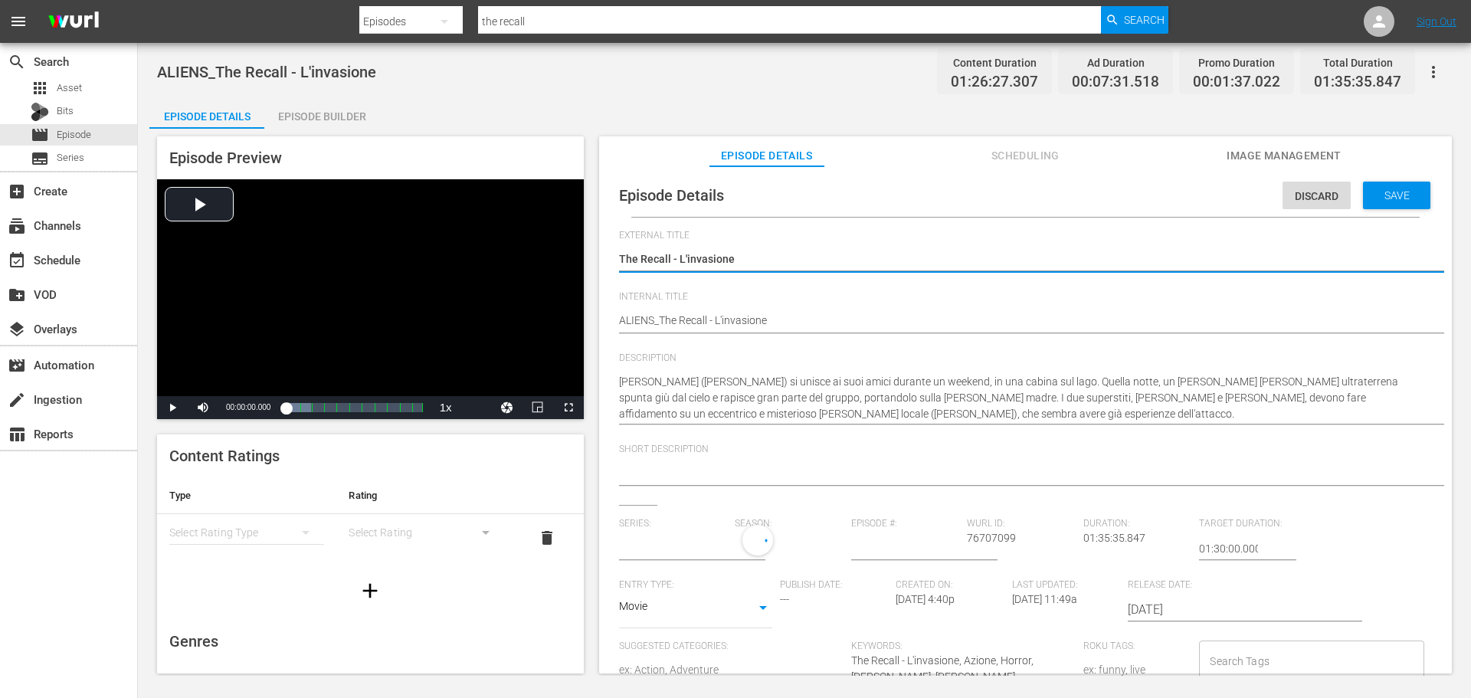
type input "No Series"
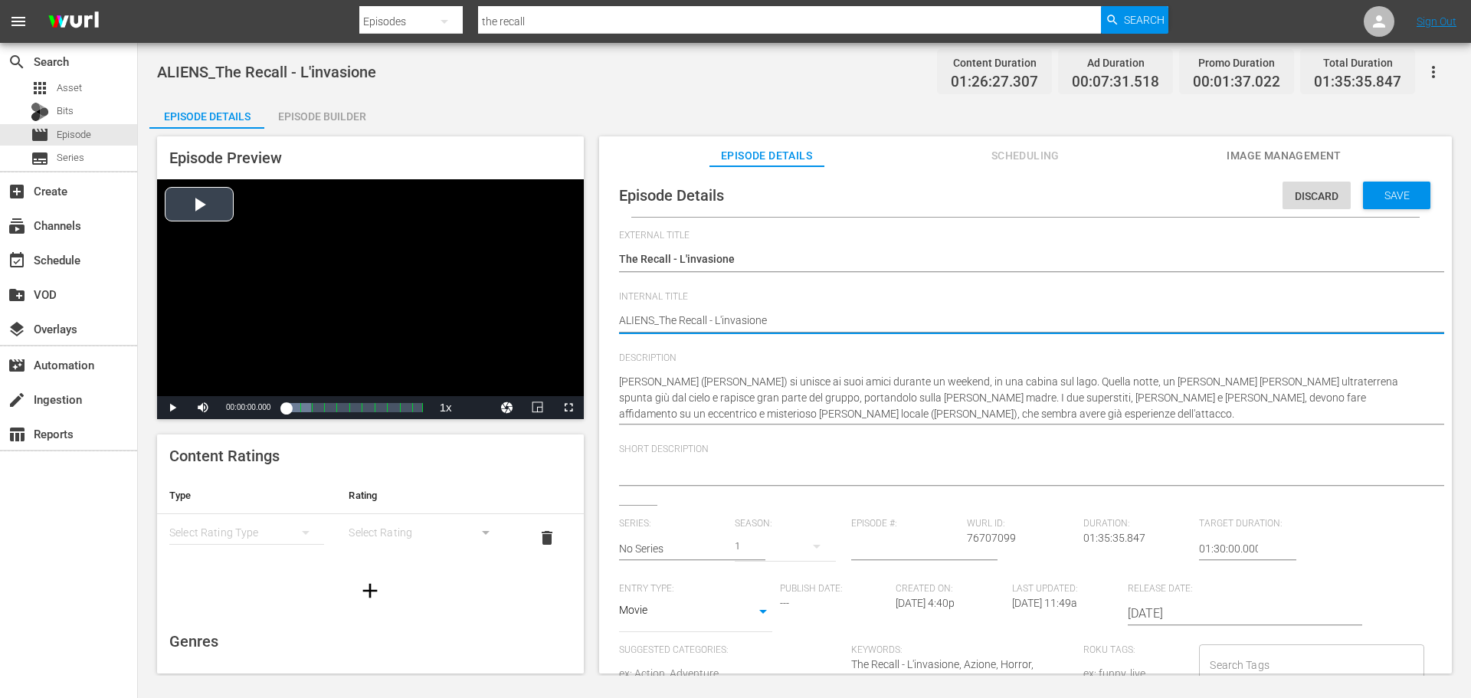
drag, startPoint x: 653, startPoint y: 321, endPoint x: 516, endPoint y: 322, distance: 137.9
type textarea "A_The Recall - L'invasione"
type textarea "AD_The Recall - L'invasione"
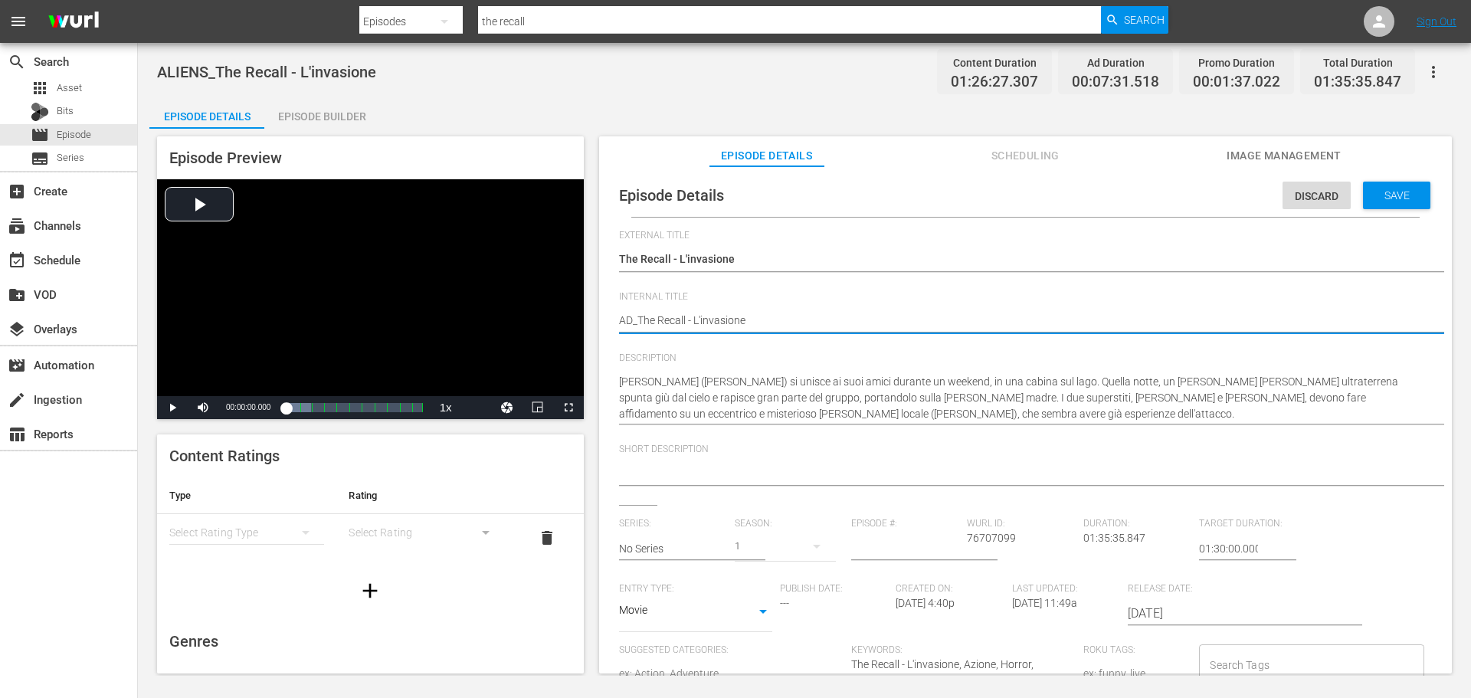
type textarea "ADR_The Recall - L'invasione"
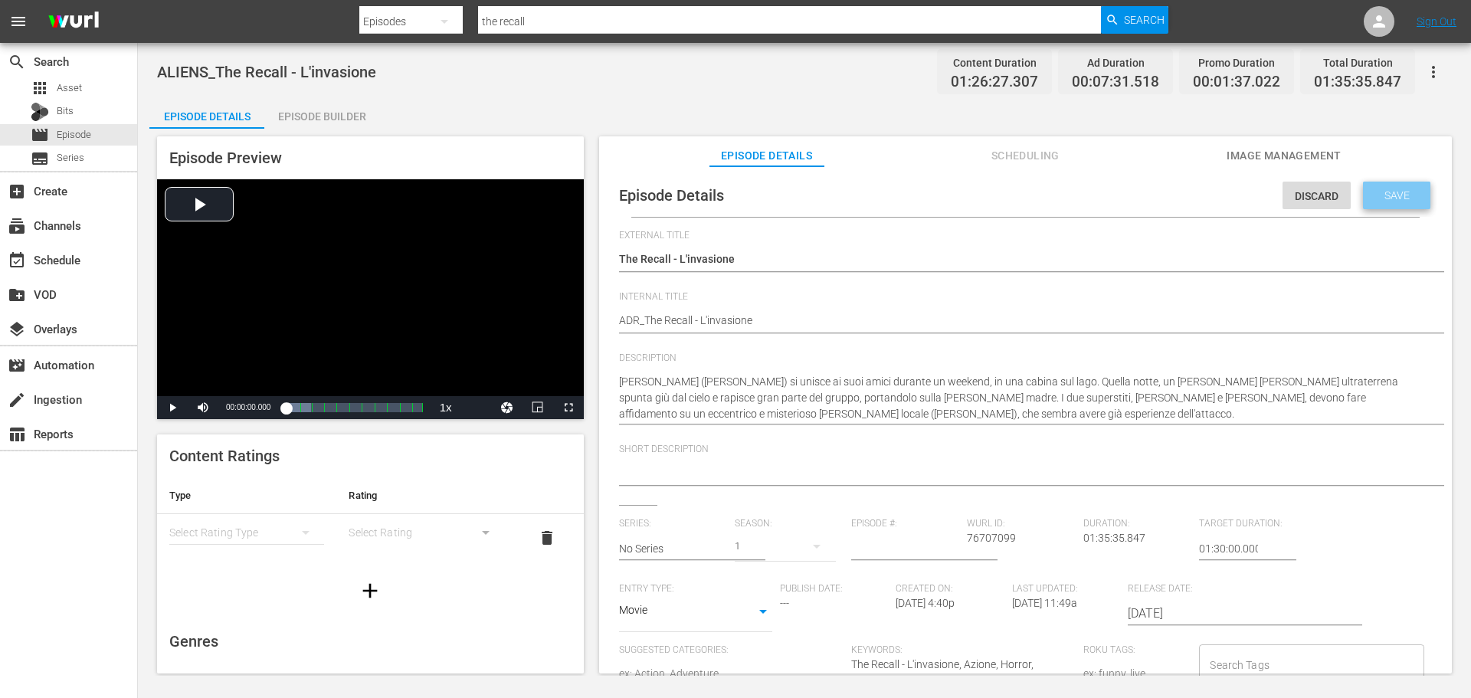
click at [1408, 189] on span "Save" at bounding box center [1397, 195] width 50 height 12
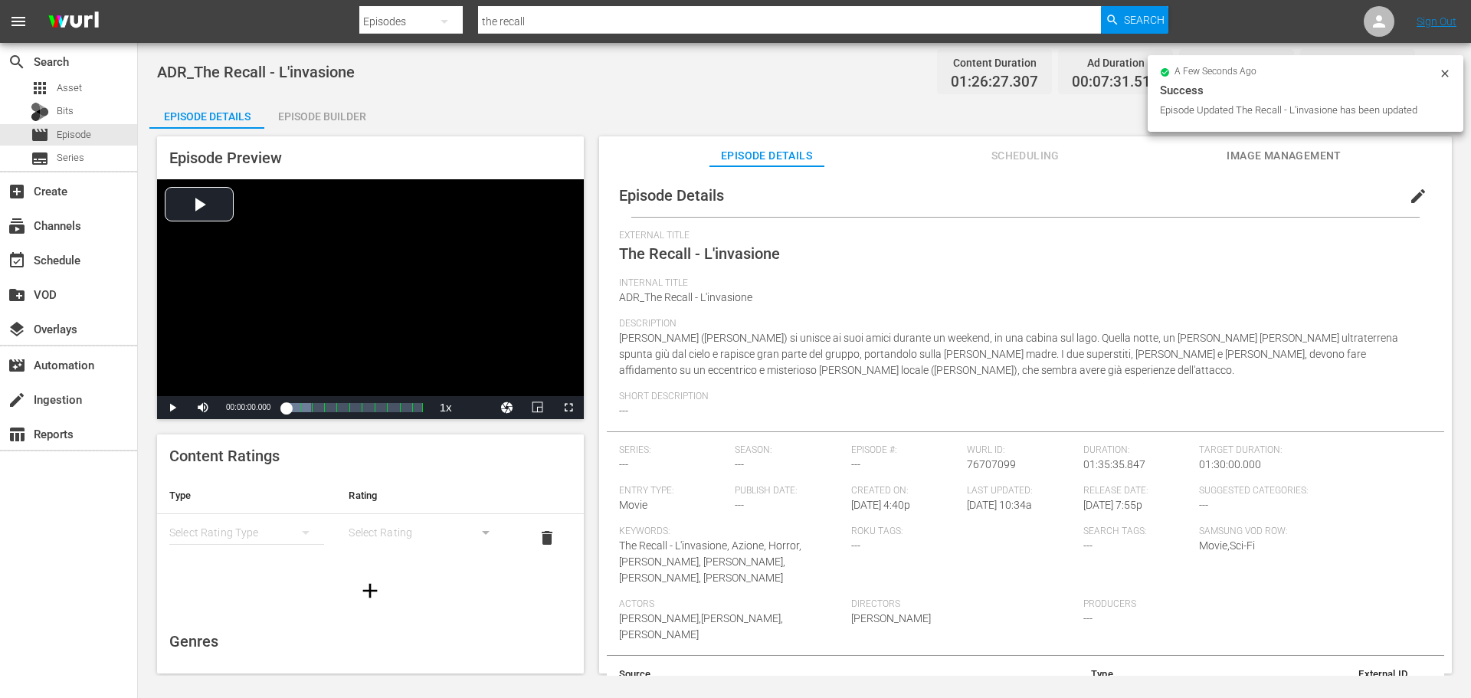
click at [355, 107] on div "Episode Builder" at bounding box center [321, 116] width 115 height 37
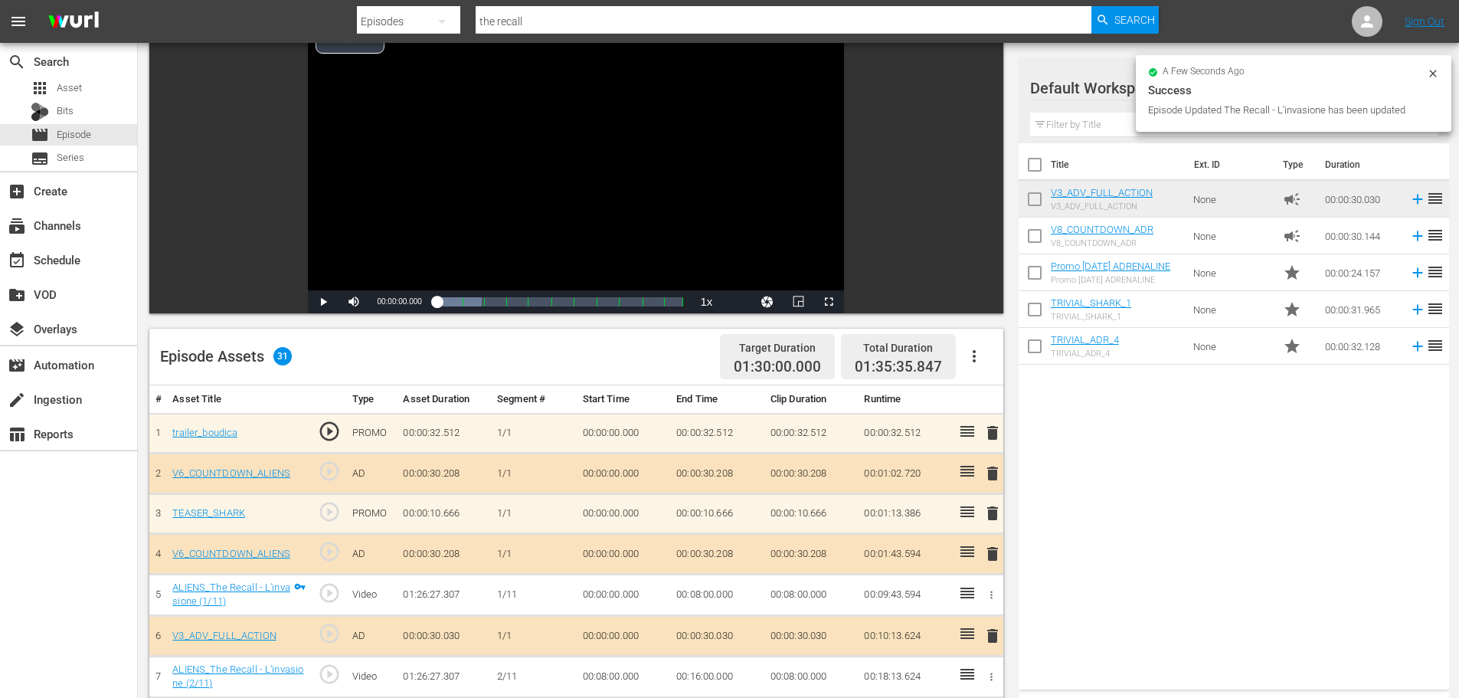
scroll to position [306, 0]
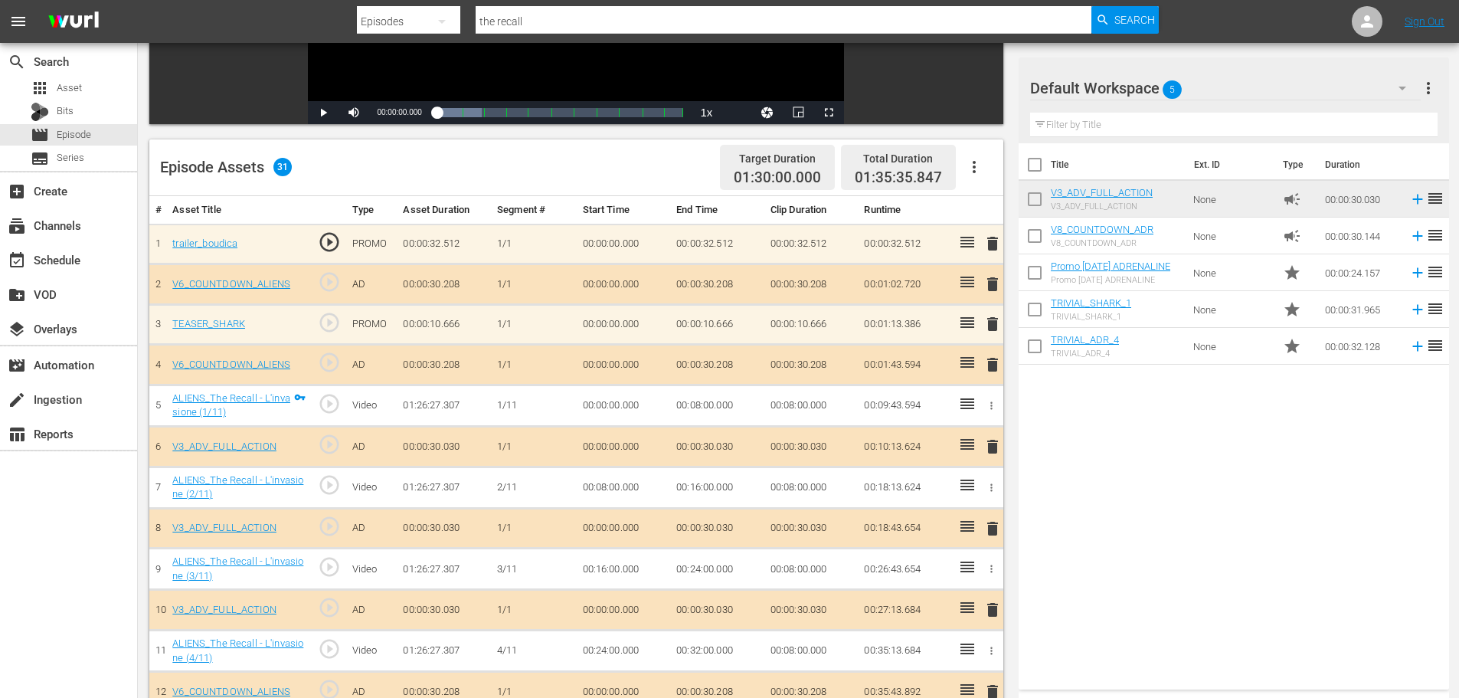
drag, startPoint x: 991, startPoint y: 287, endPoint x: 1271, endPoint y: 477, distance: 338.0
click at [1386, 626] on div "Title Ext. ID Type Duration V3_ADV_FULL_ACTION V3_ADV_FULL_ACTION None campaign…" at bounding box center [1234, 413] width 430 height 540
click at [987, 284] on span "delete" at bounding box center [993, 284] width 18 height 18
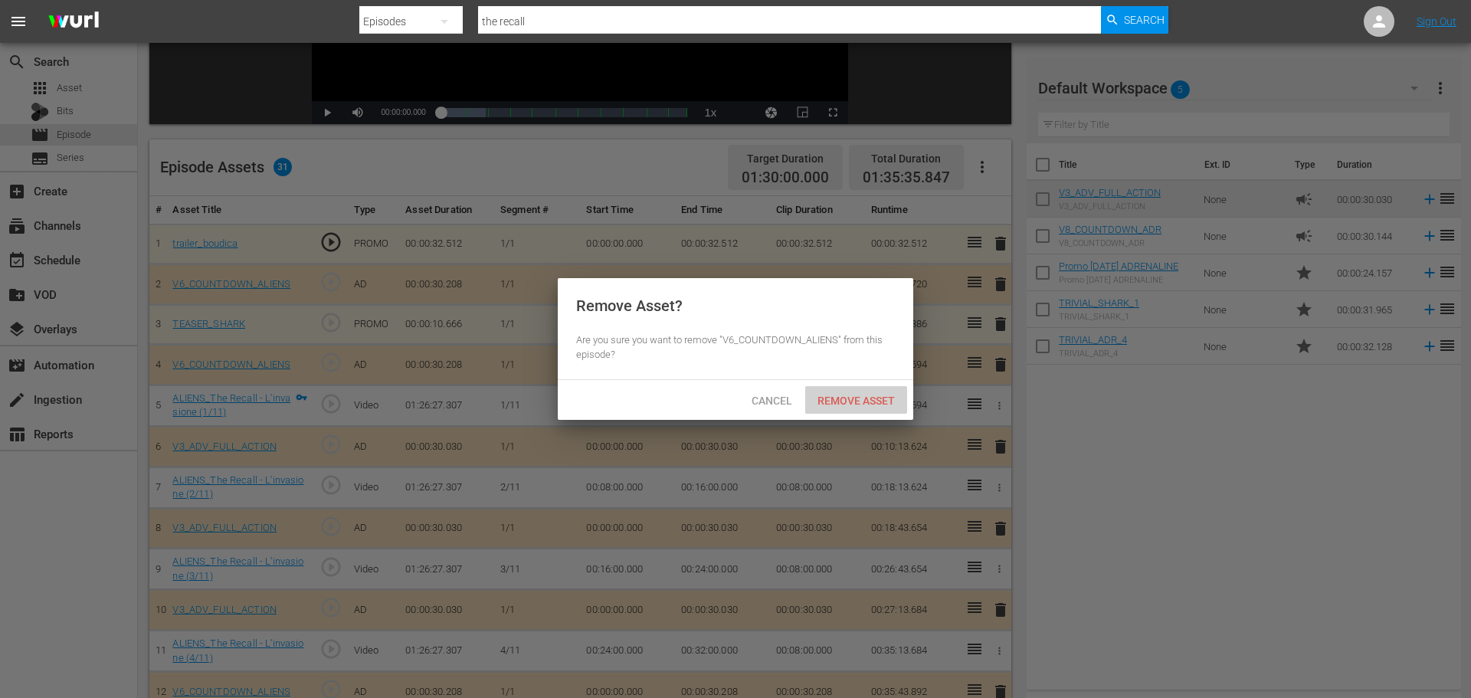
click at [855, 391] on div "Remove Asset" at bounding box center [856, 400] width 102 height 28
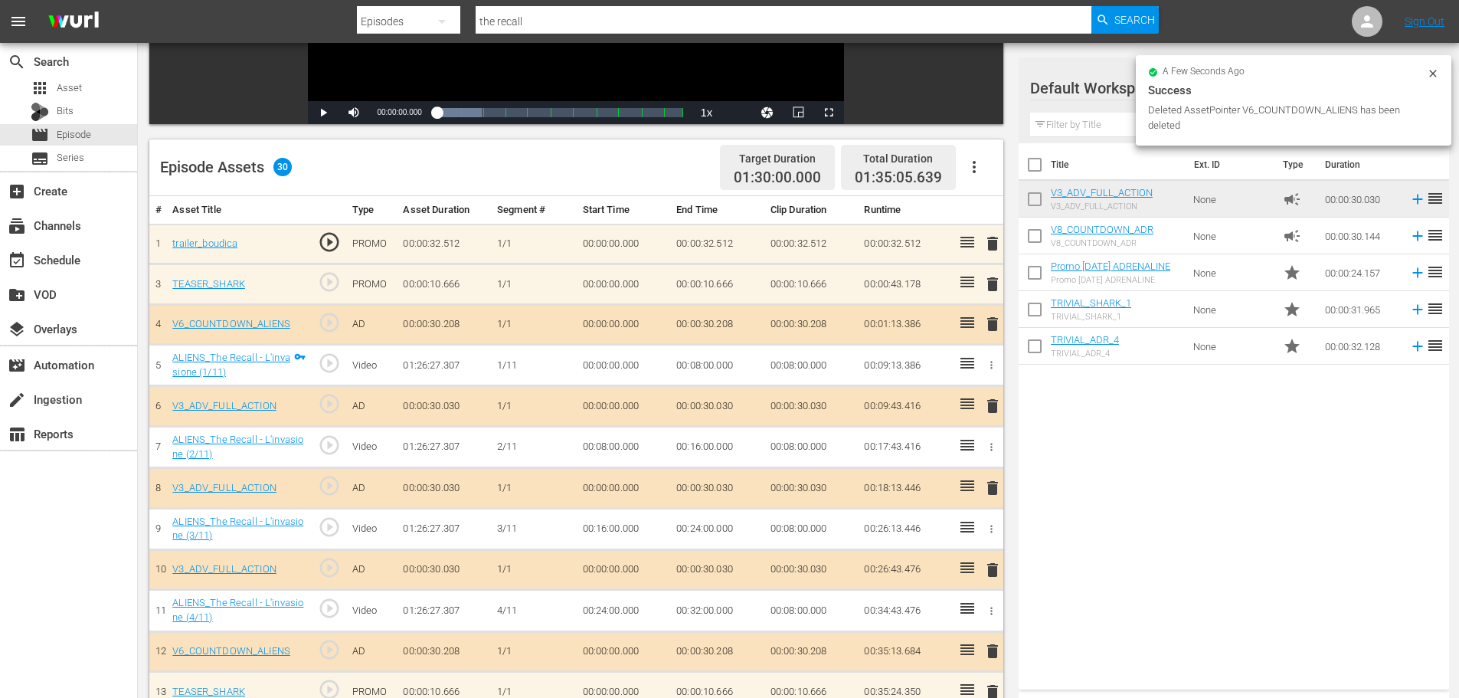
click at [993, 286] on span "delete" at bounding box center [993, 284] width 18 height 18
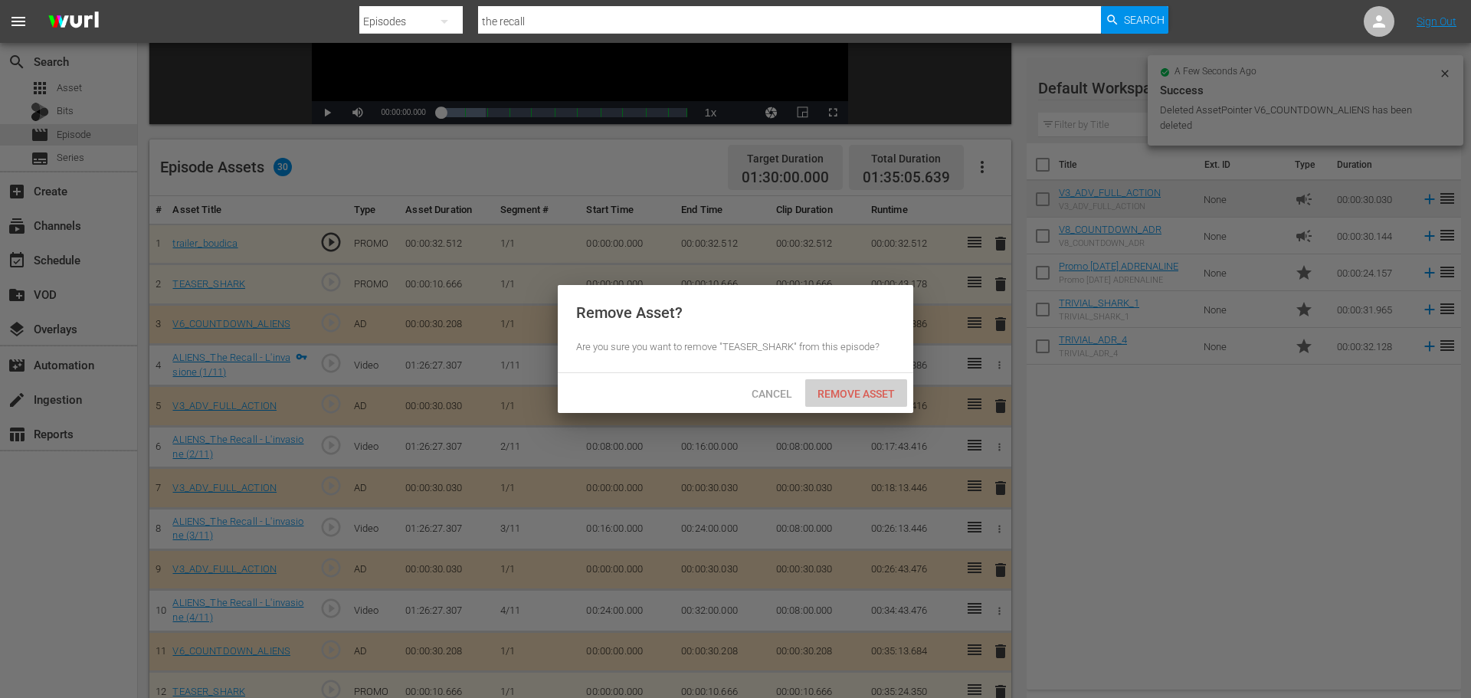
click at [879, 396] on span "Remove Asset" at bounding box center [856, 394] width 102 height 12
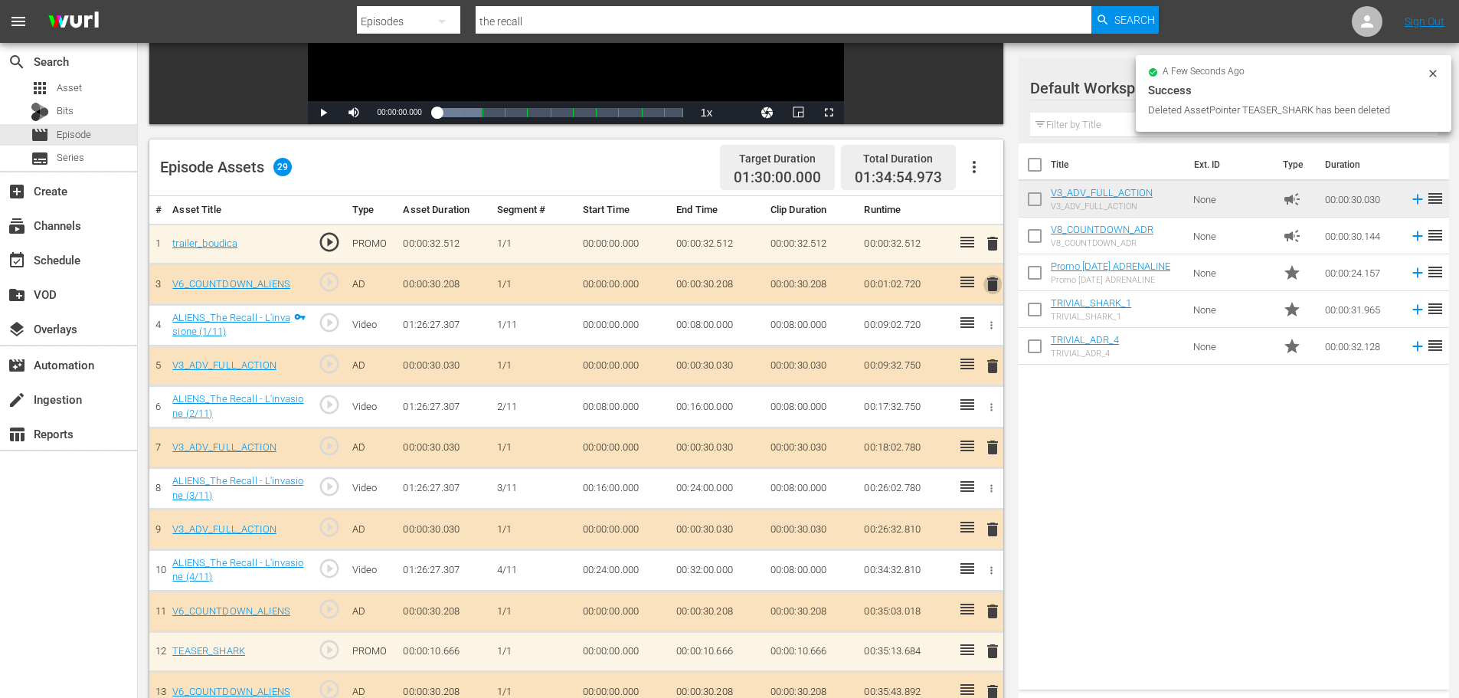
click at [991, 285] on span "delete" at bounding box center [993, 284] width 18 height 18
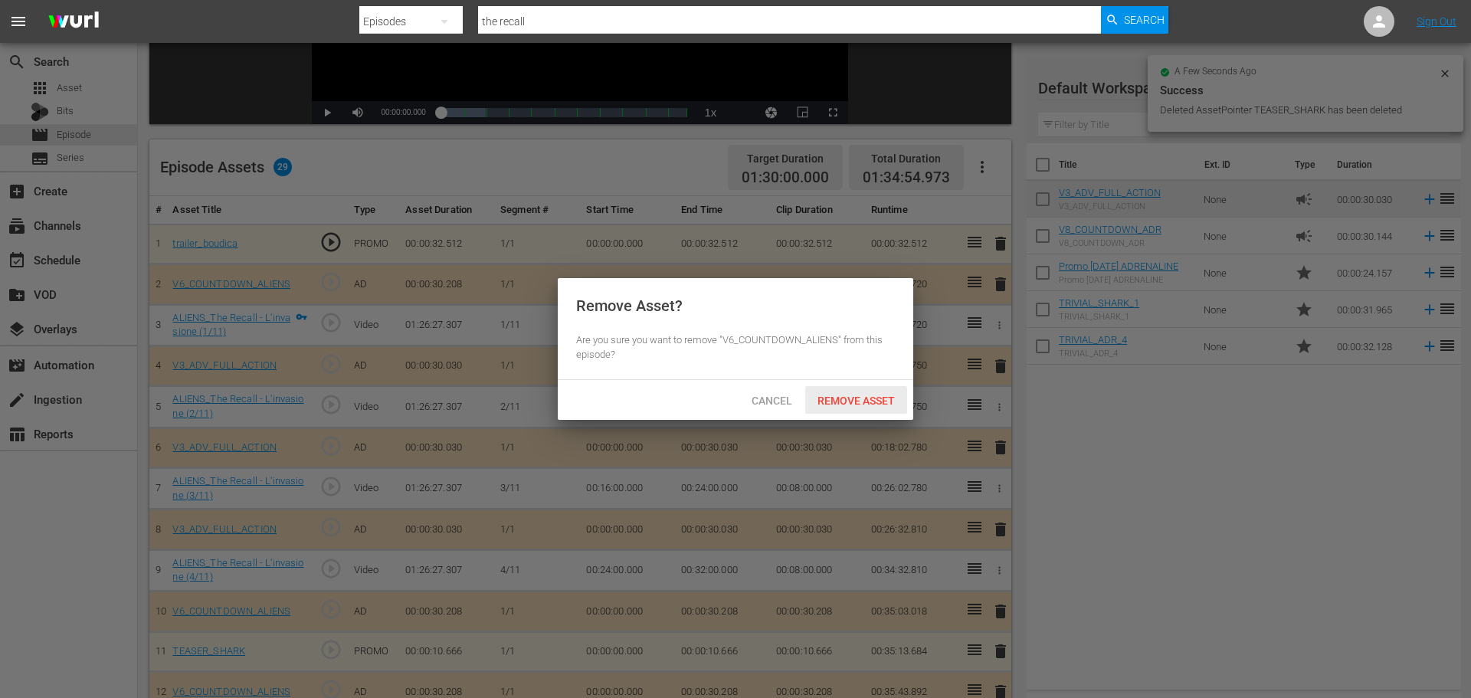
click at [876, 391] on div "Remove Asset" at bounding box center [856, 400] width 102 height 28
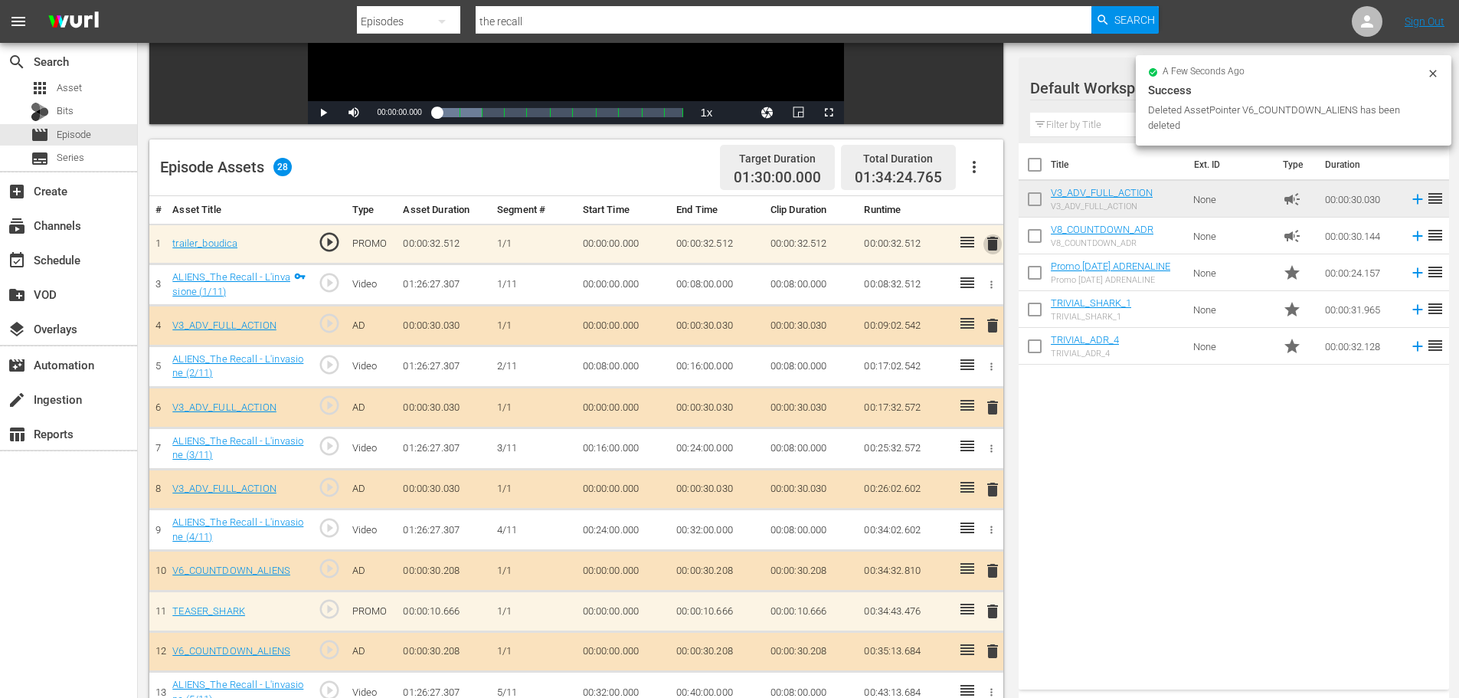
click at [993, 244] on span "delete" at bounding box center [993, 243] width 18 height 18
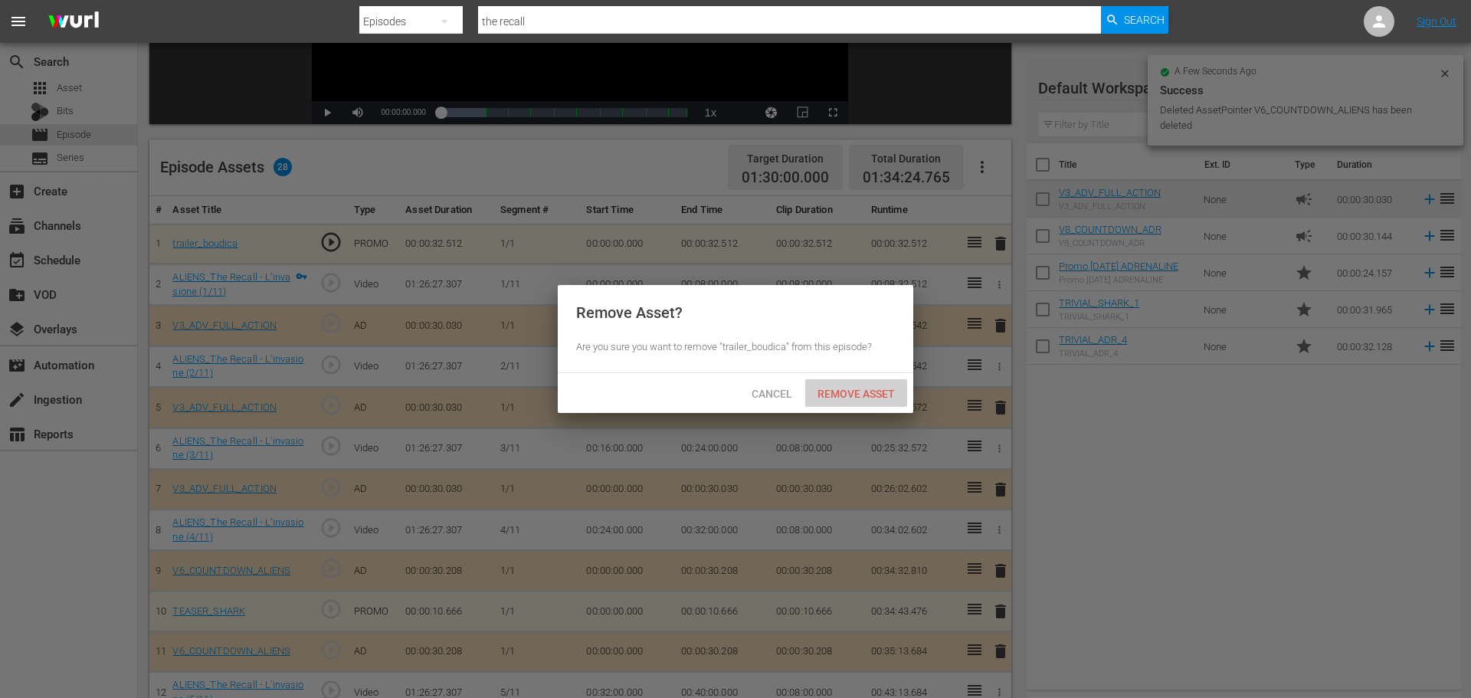
click at [843, 394] on span "Remove Asset" at bounding box center [856, 394] width 102 height 12
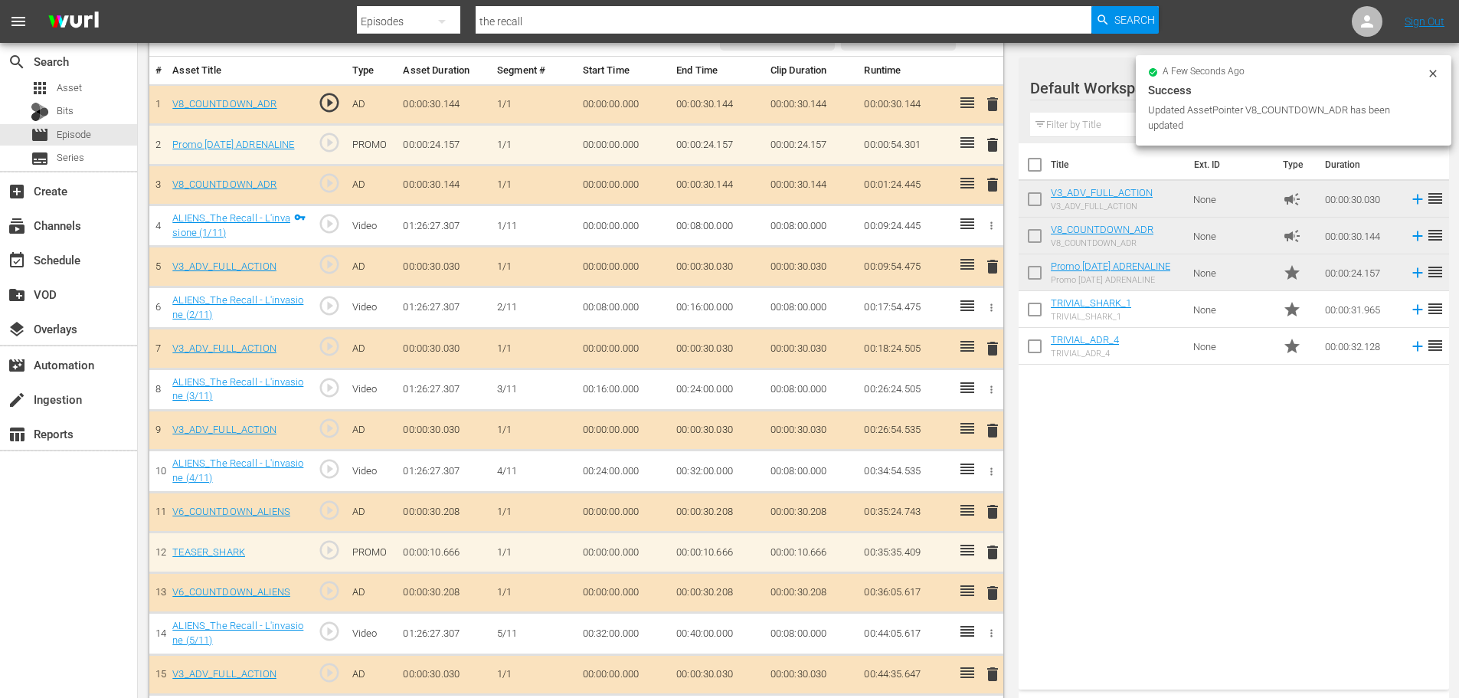
scroll to position [460, 0]
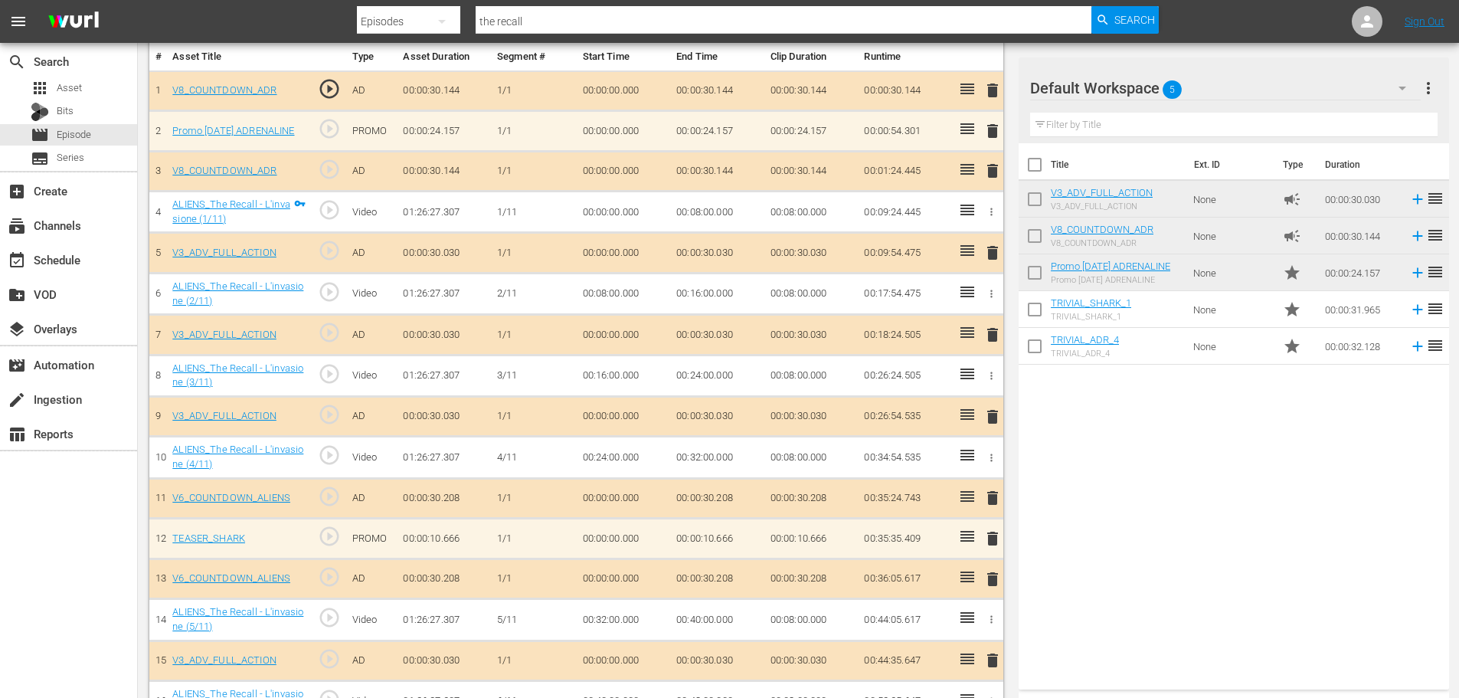
drag, startPoint x: 994, startPoint y: 500, endPoint x: 1008, endPoint y: 541, distance: 42.9
click at [1025, 561] on div "Title Ext. ID Type Duration V3_ADV_FULL_ACTION V3_ADV_FULL_ACTION None campaign…" at bounding box center [1234, 413] width 430 height 540
click at [990, 496] on span "delete" at bounding box center [993, 498] width 18 height 18
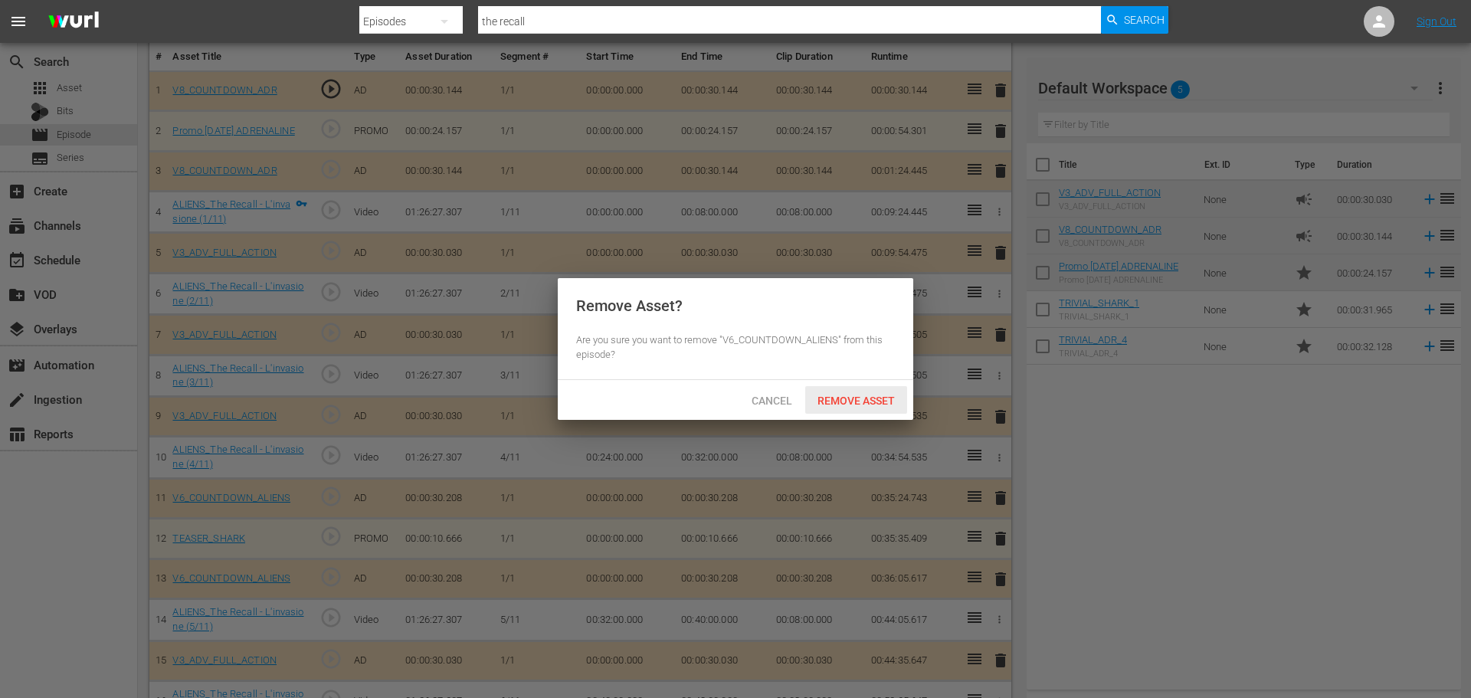
click at [876, 400] on span "Remove Asset" at bounding box center [856, 400] width 102 height 12
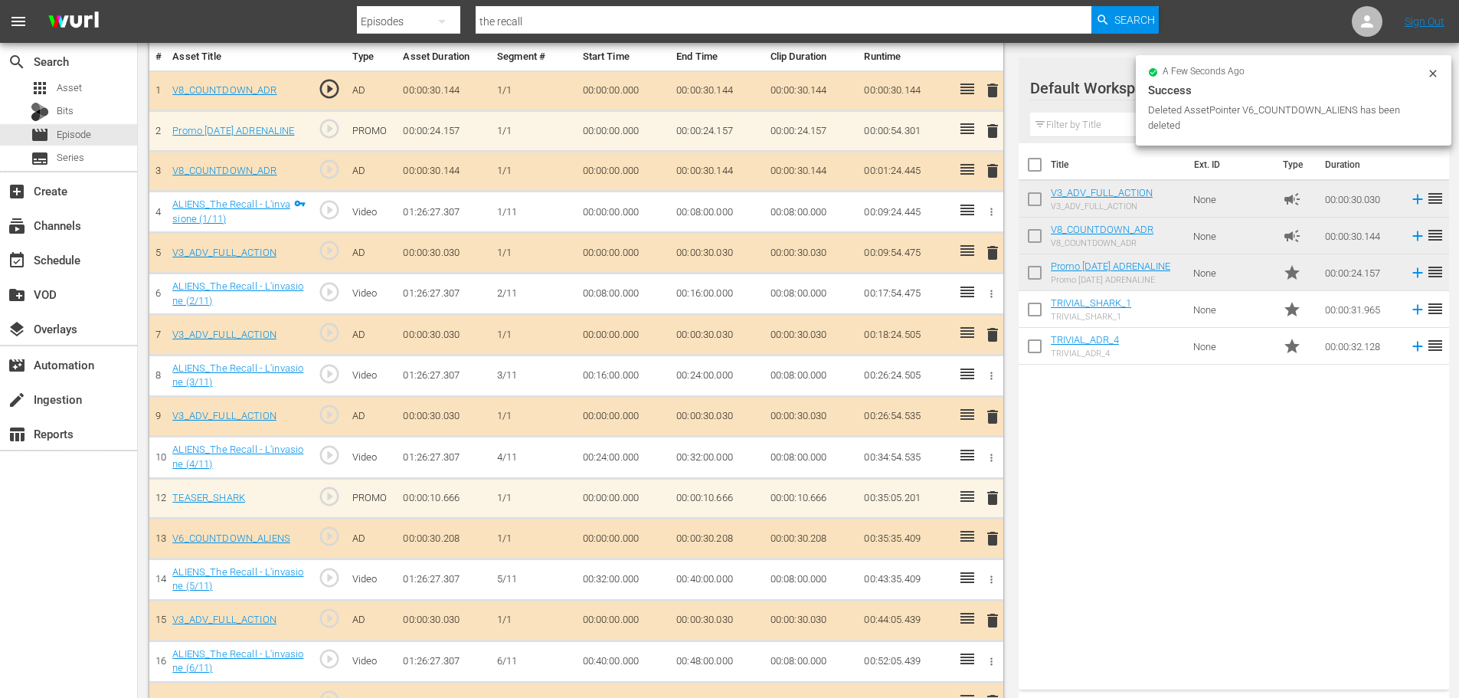
click at [996, 496] on span "delete" at bounding box center [993, 498] width 18 height 18
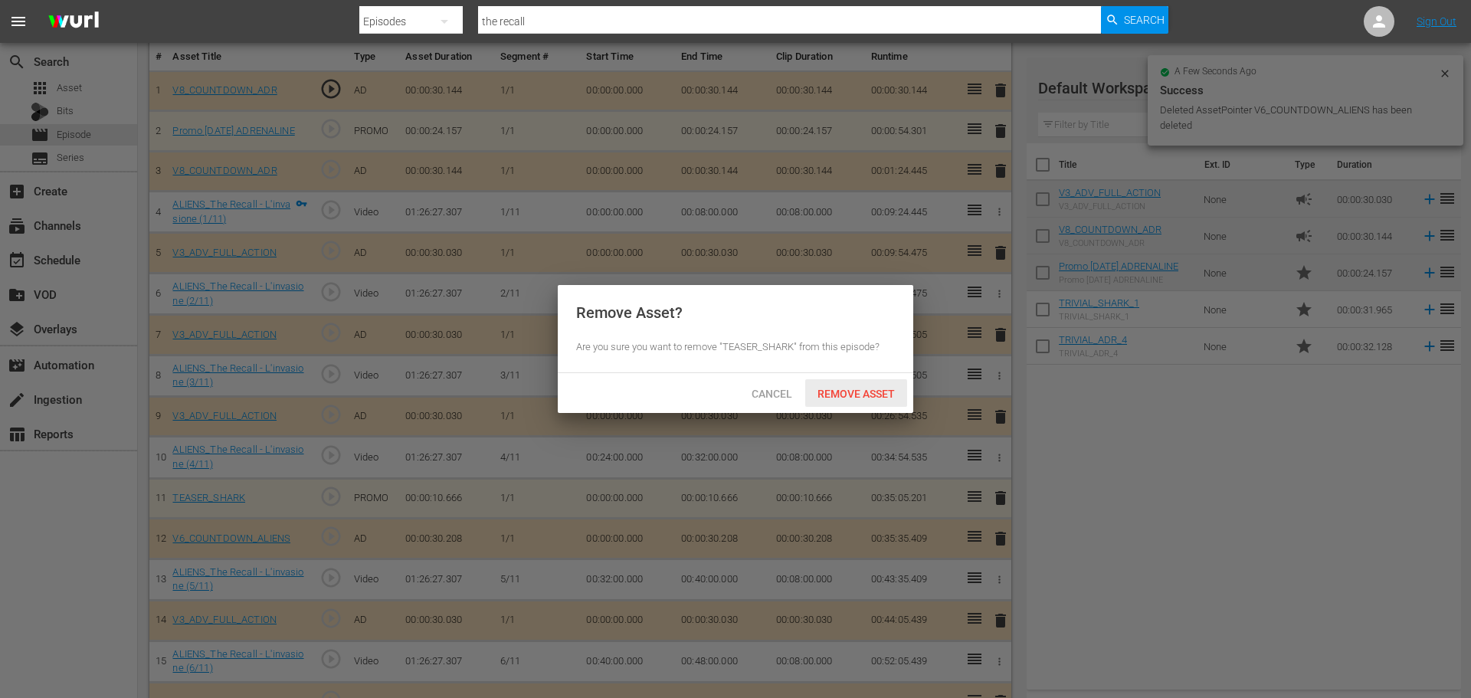
click at [891, 396] on span "Remove Asset" at bounding box center [856, 394] width 102 height 12
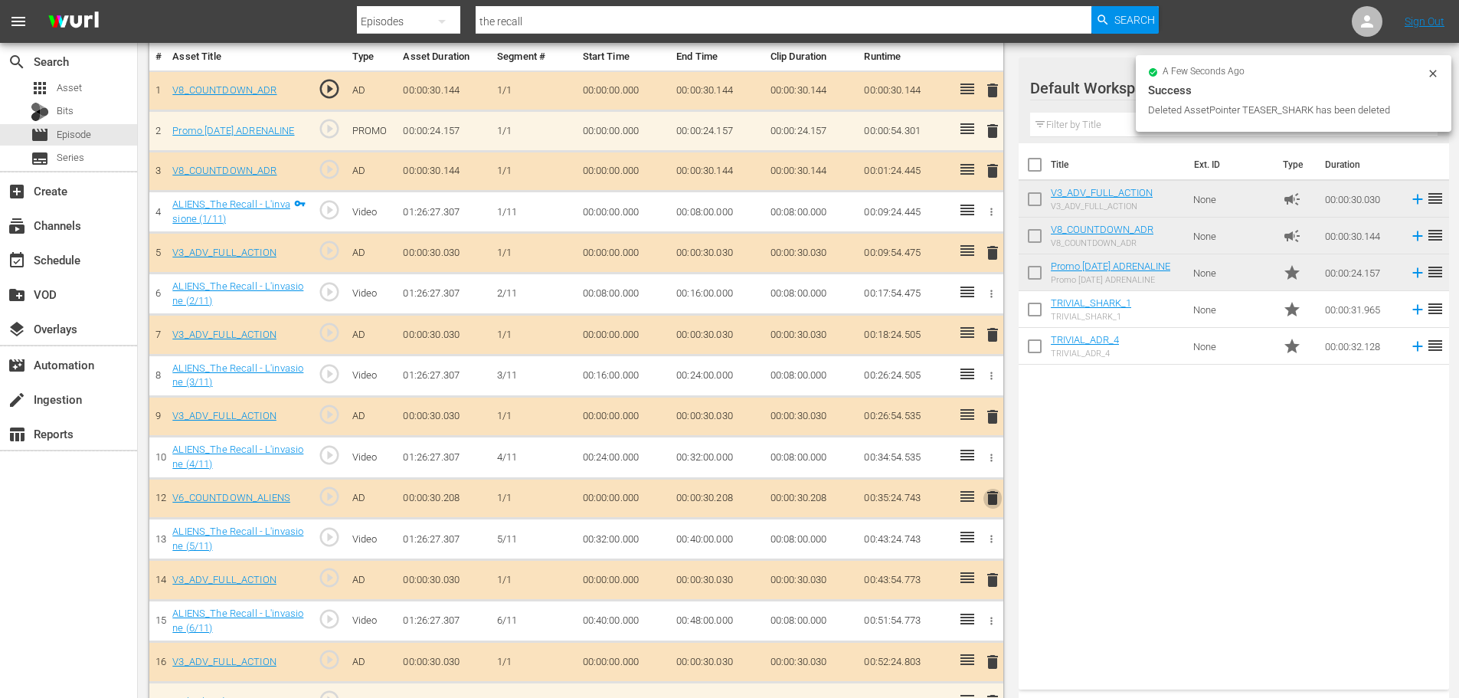
click at [993, 497] on span "delete" at bounding box center [993, 498] width 18 height 18
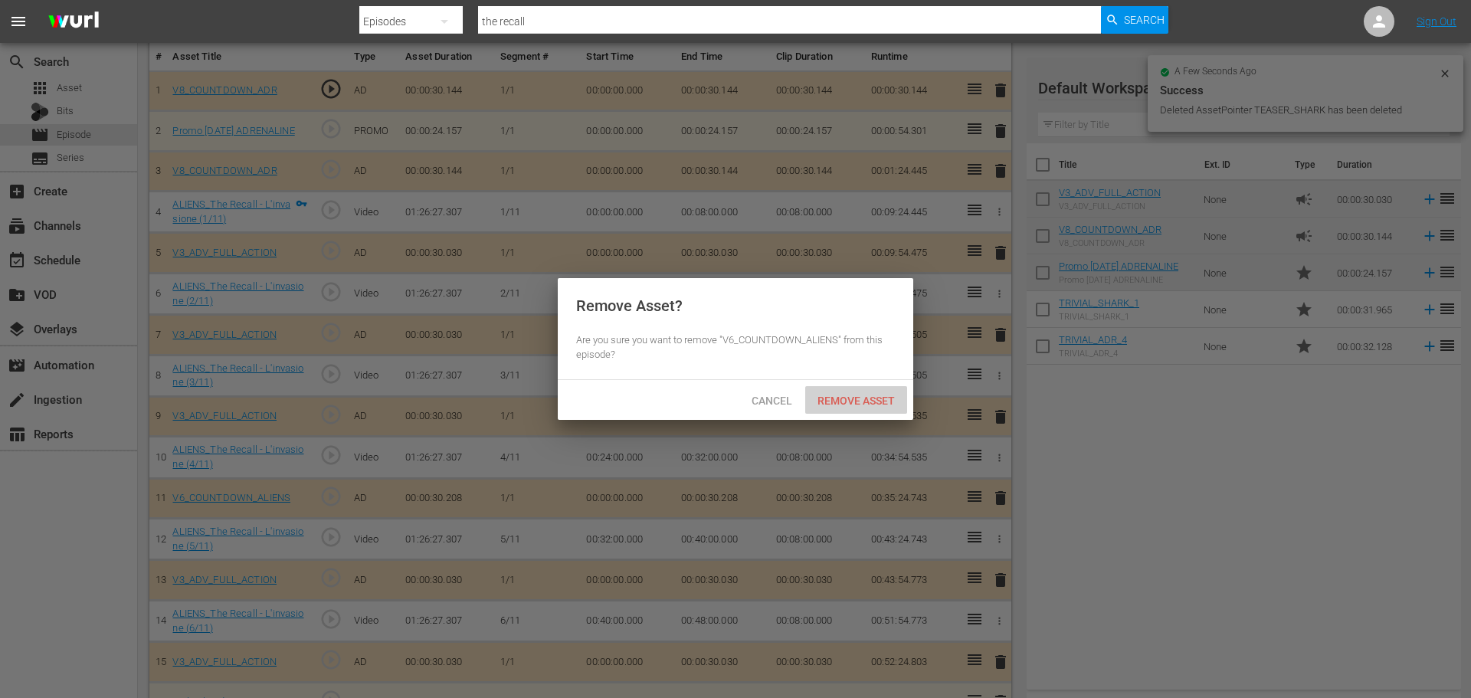
click at [866, 408] on div "Remove Asset" at bounding box center [856, 400] width 102 height 28
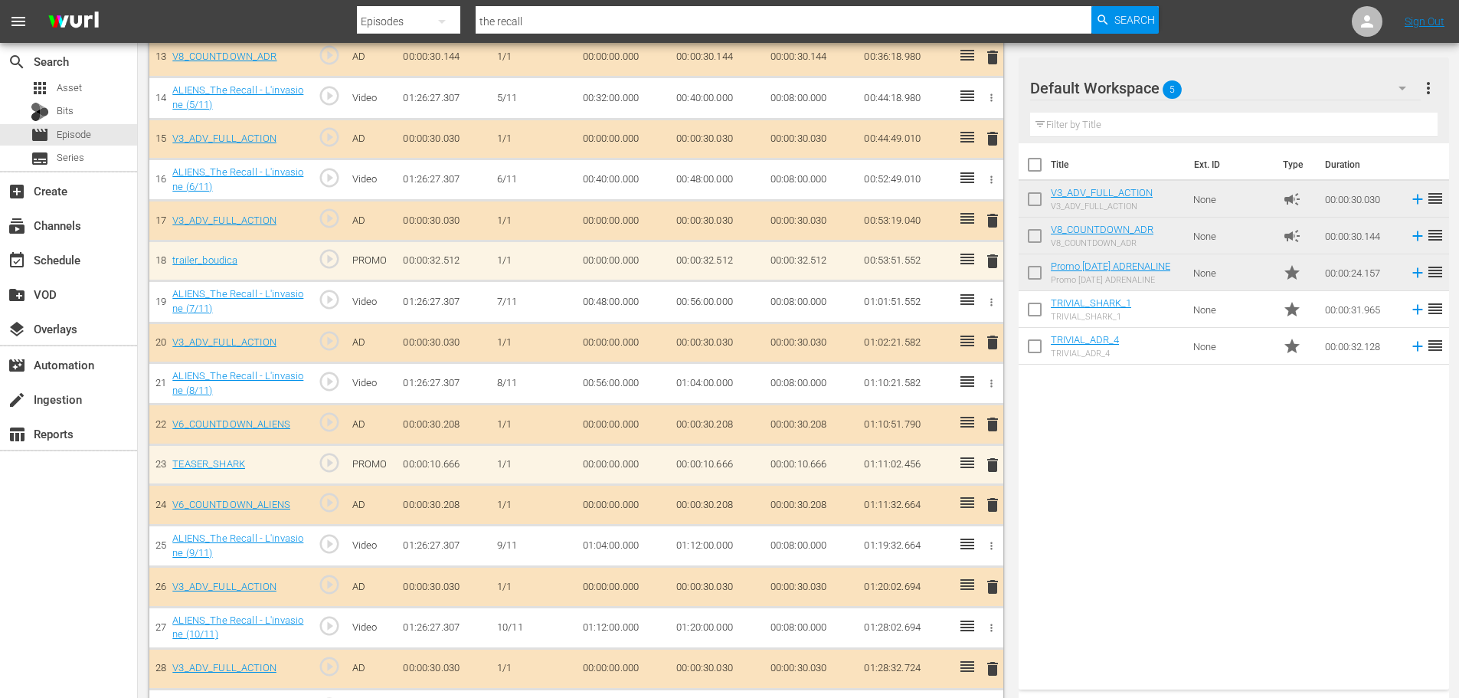
scroll to position [1066, 0]
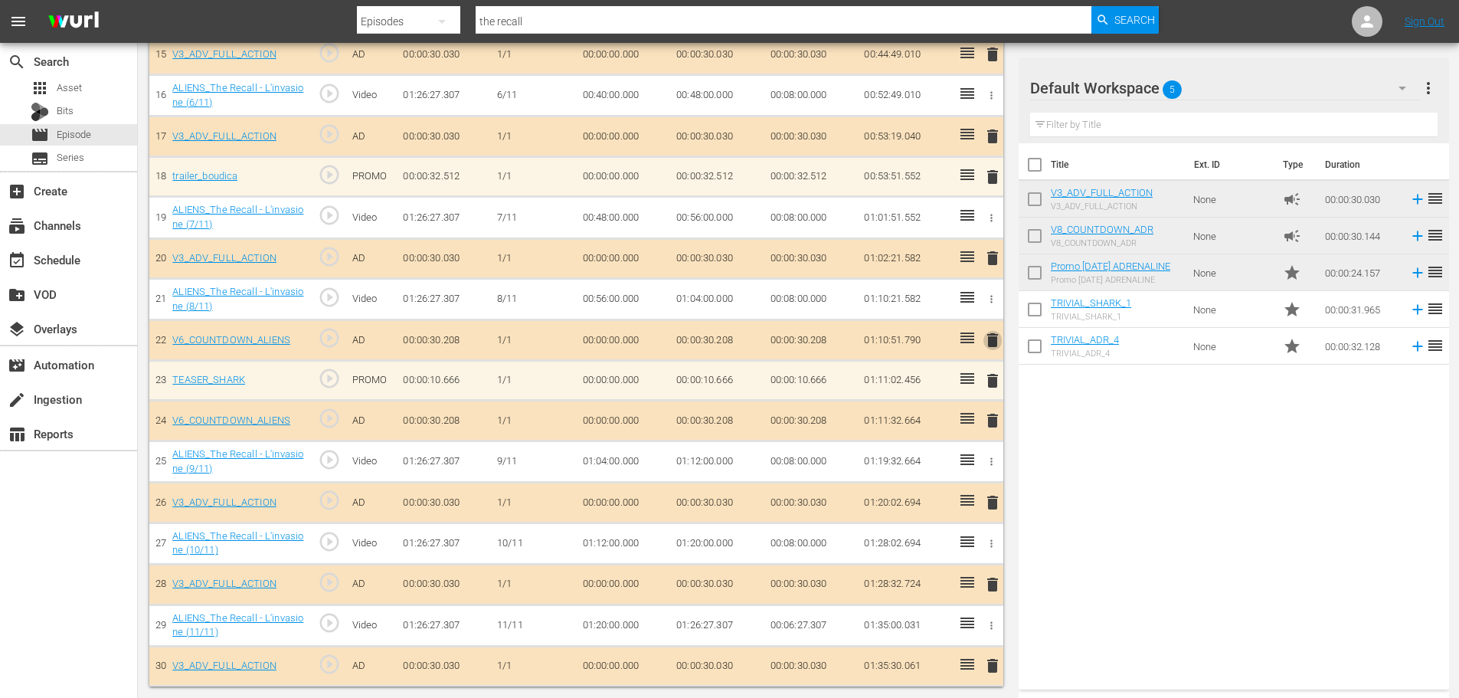
click at [990, 338] on span "delete" at bounding box center [993, 340] width 18 height 18
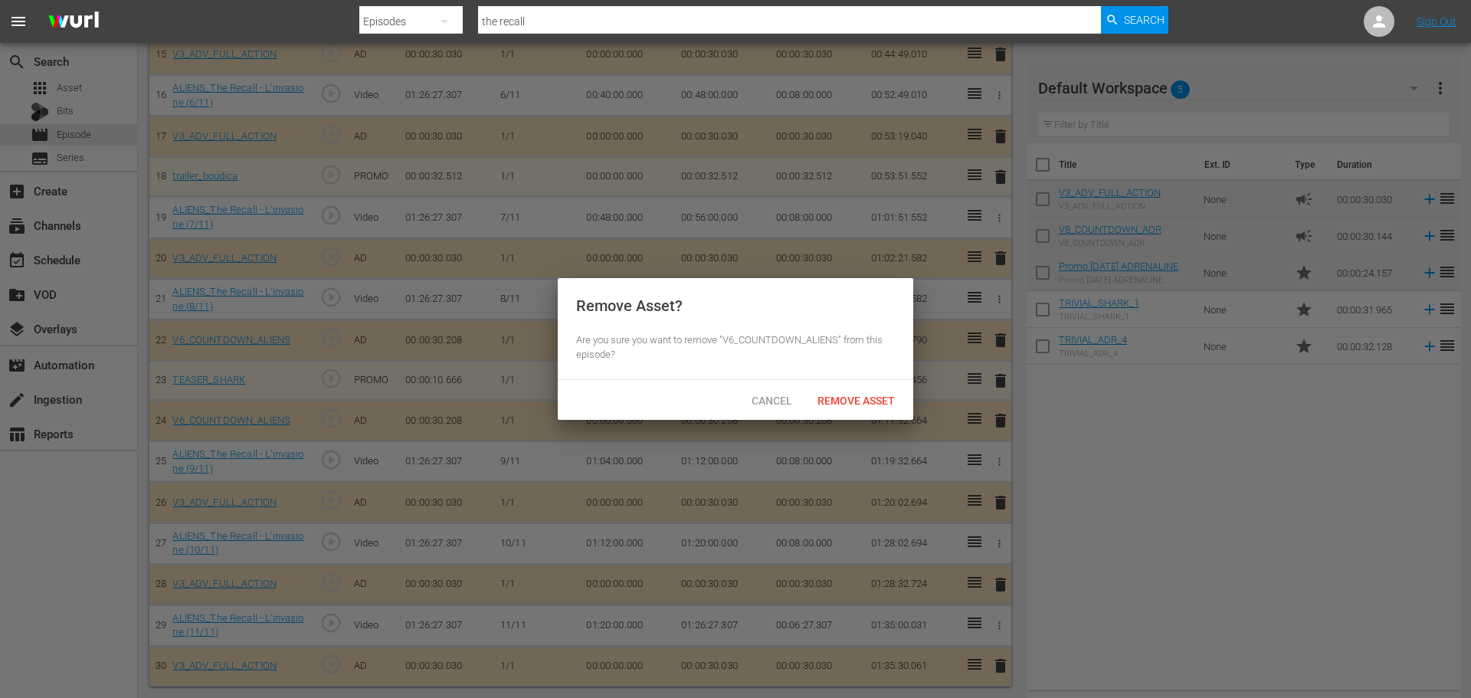
click at [866, 408] on div "Cancel Remove Asset" at bounding box center [735, 400] width 355 height 40
click at [866, 406] on div "Remove Asset" at bounding box center [856, 400] width 102 height 28
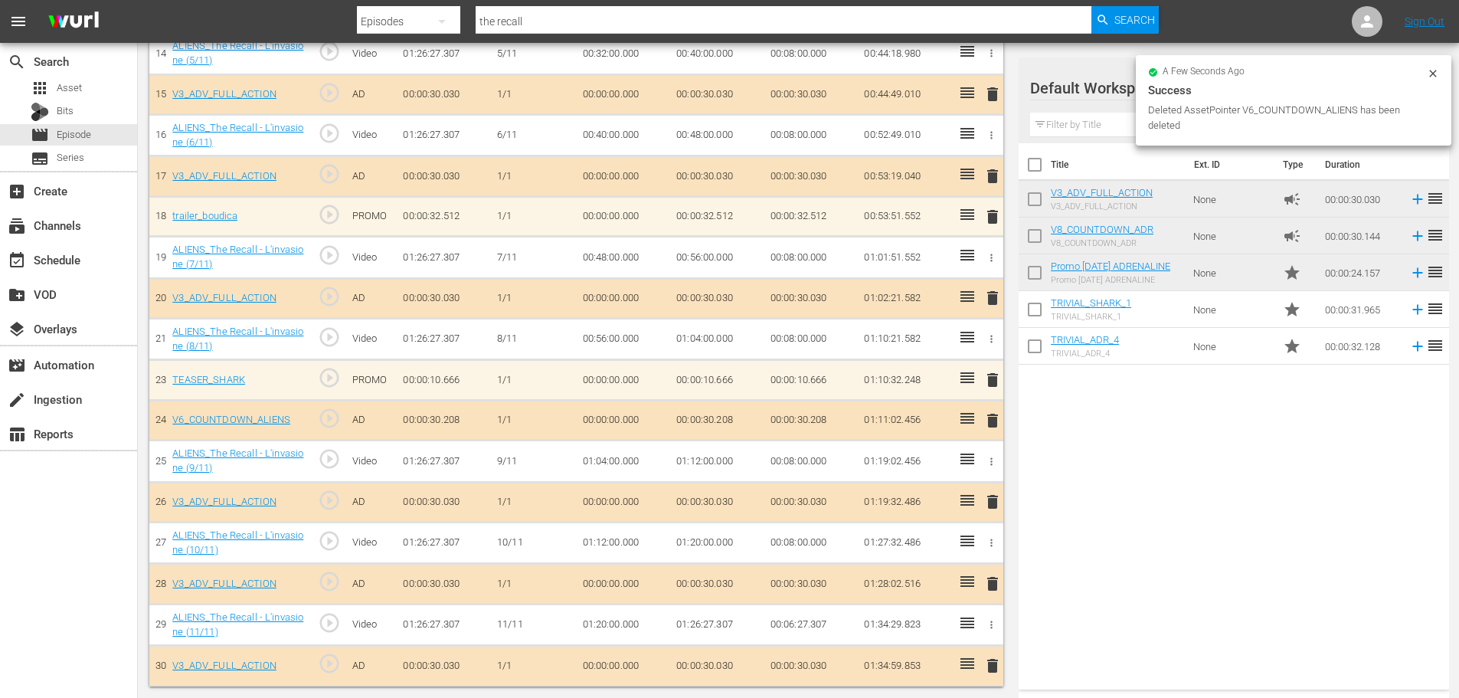
scroll to position [1026, 0]
click at [987, 378] on span "delete" at bounding box center [993, 380] width 18 height 18
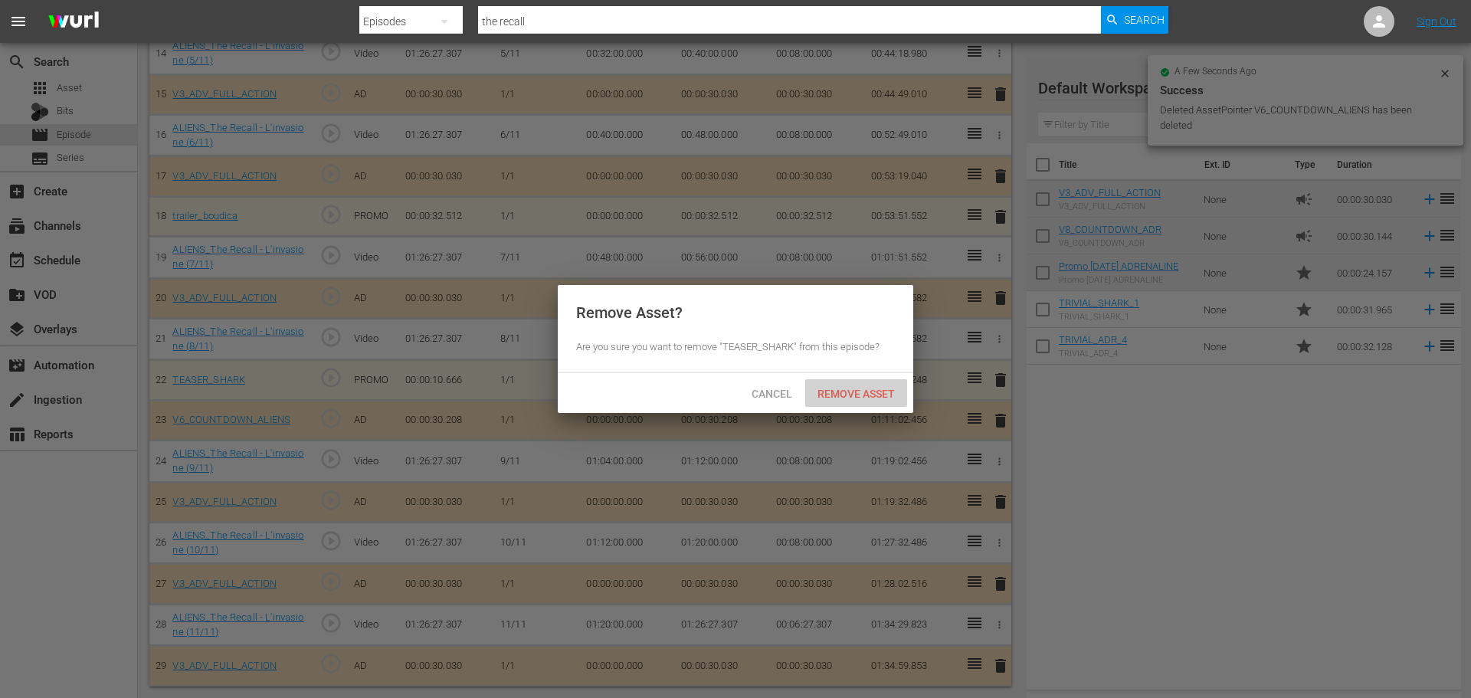
click at [852, 388] on span "Remove Asset" at bounding box center [856, 394] width 102 height 12
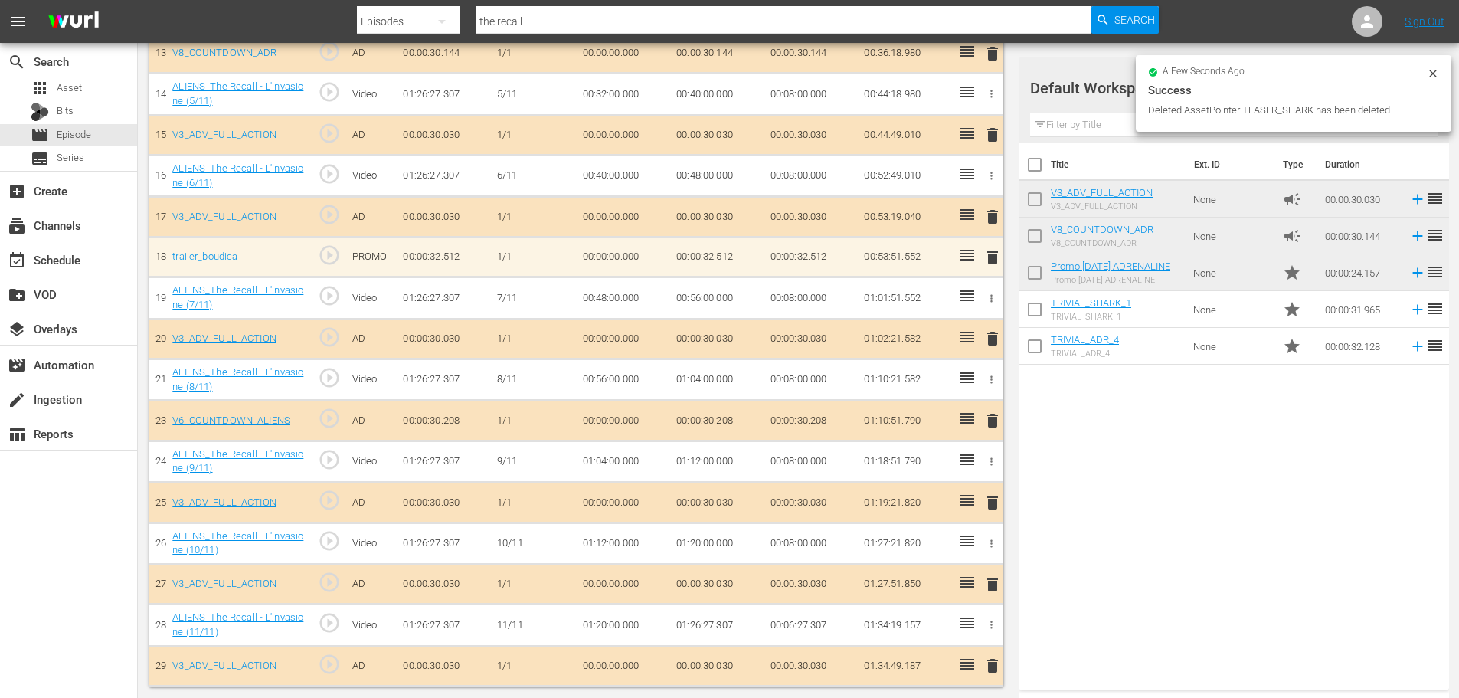
scroll to position [985, 0]
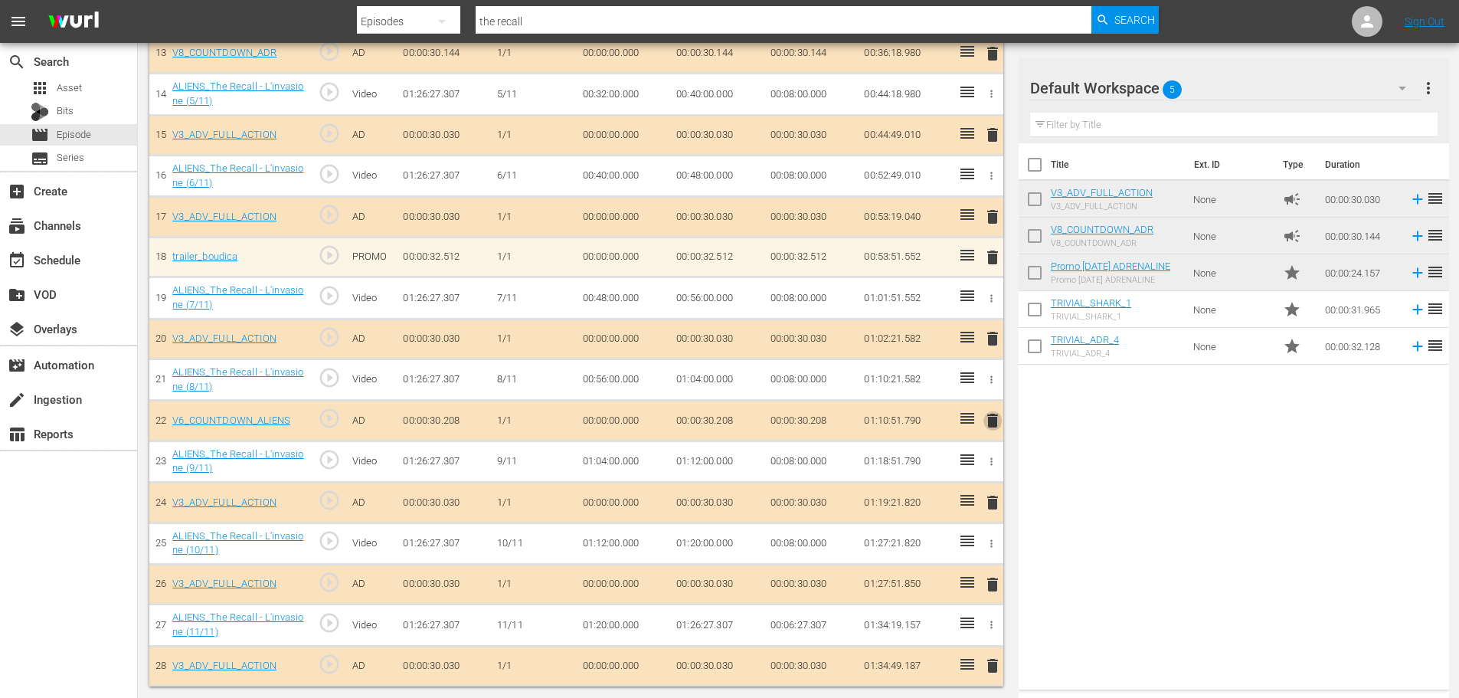
click at [994, 421] on span "delete" at bounding box center [993, 420] width 18 height 18
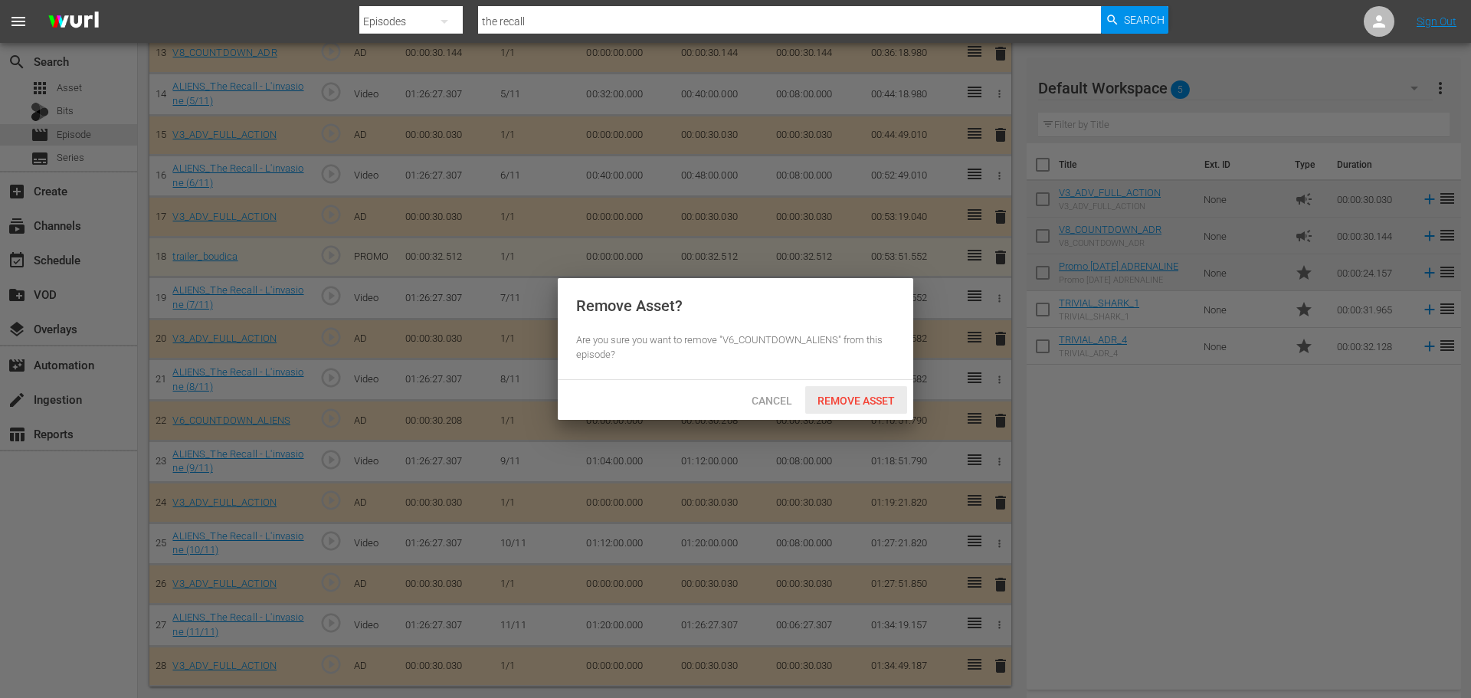
click at [860, 398] on span "Remove Asset" at bounding box center [856, 400] width 102 height 12
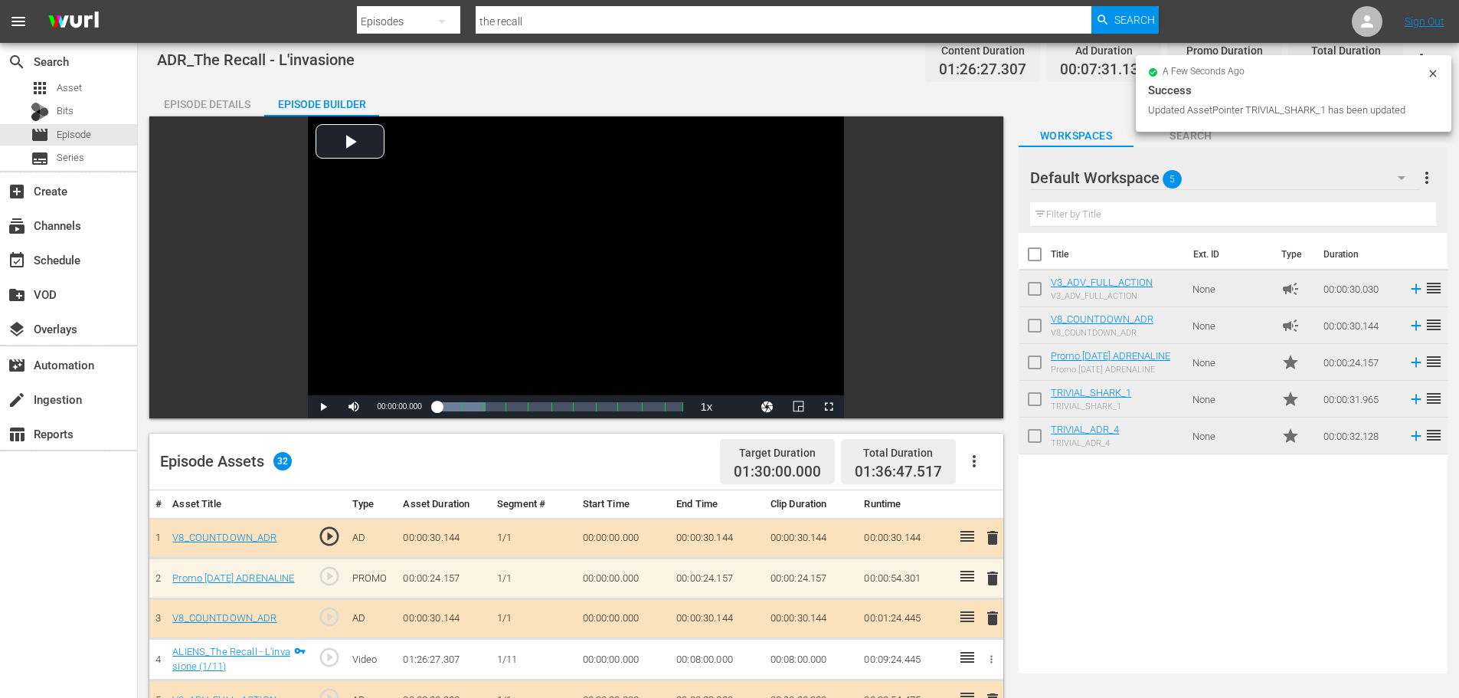
scroll to position [0, 0]
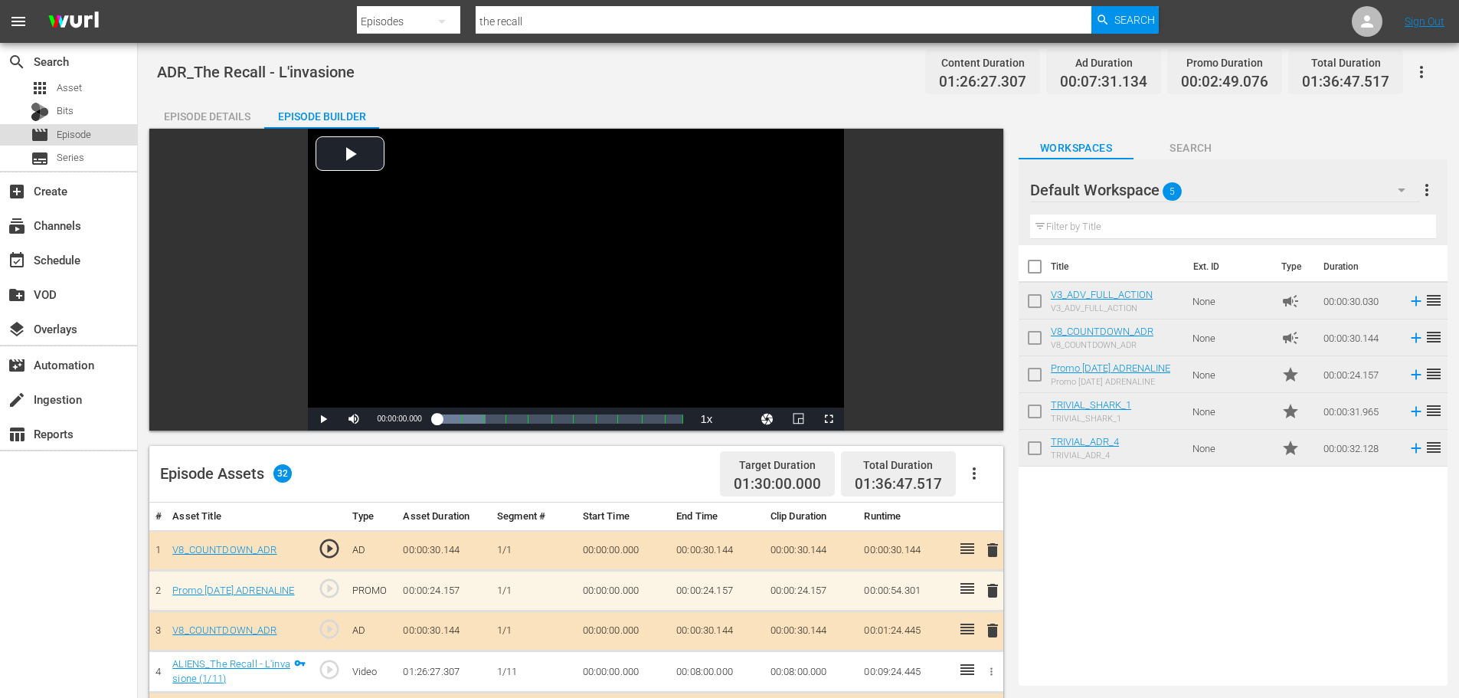
click at [95, 136] on div "movie Episode" at bounding box center [68, 134] width 137 height 21
